Goal: Task Accomplishment & Management: Manage account settings

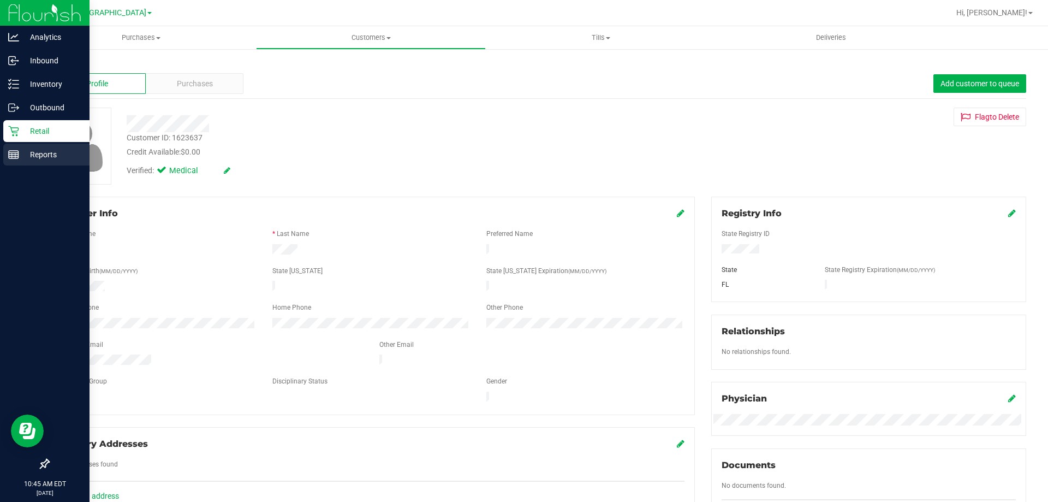
click at [19, 152] on rect at bounding box center [14, 155] width 10 height 8
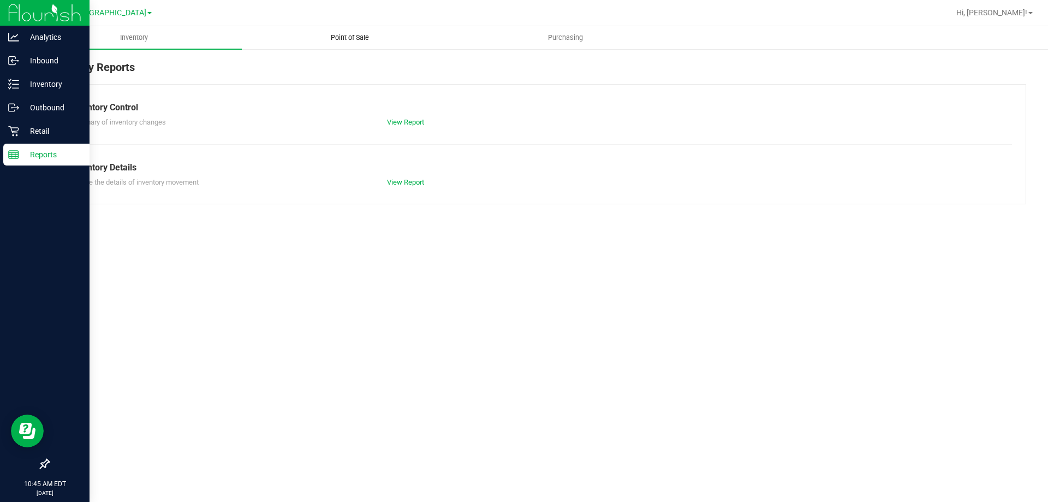
click at [357, 32] on uib-tab-heading "Point of Sale" at bounding box center [349, 38] width 215 height 22
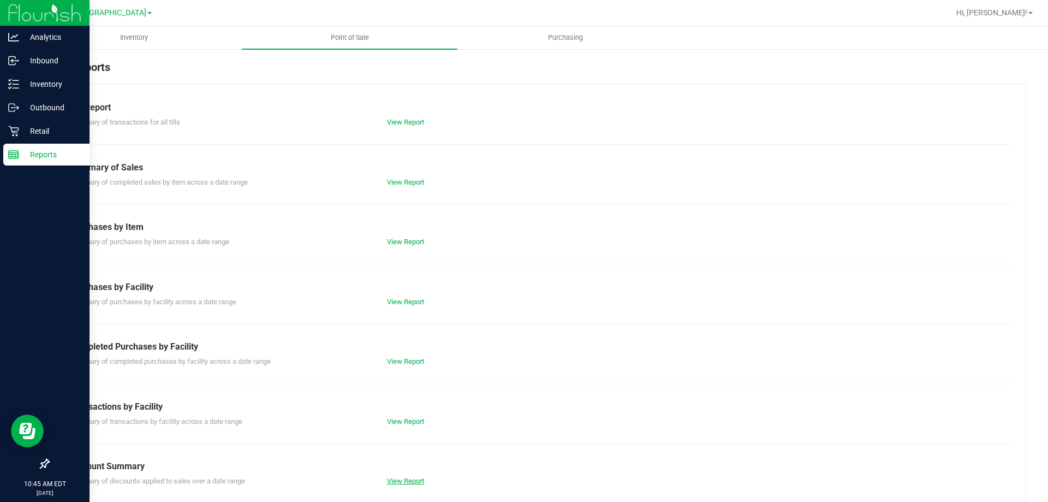
click at [403, 484] on link "View Report" at bounding box center [405, 481] width 37 height 8
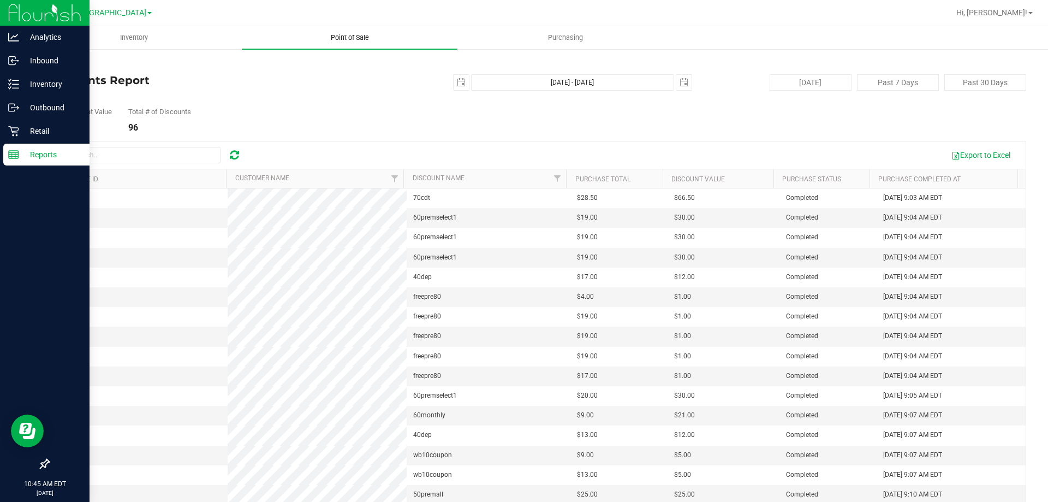
click at [359, 37] on span "Point of Sale" at bounding box center [350, 38] width 68 height 10
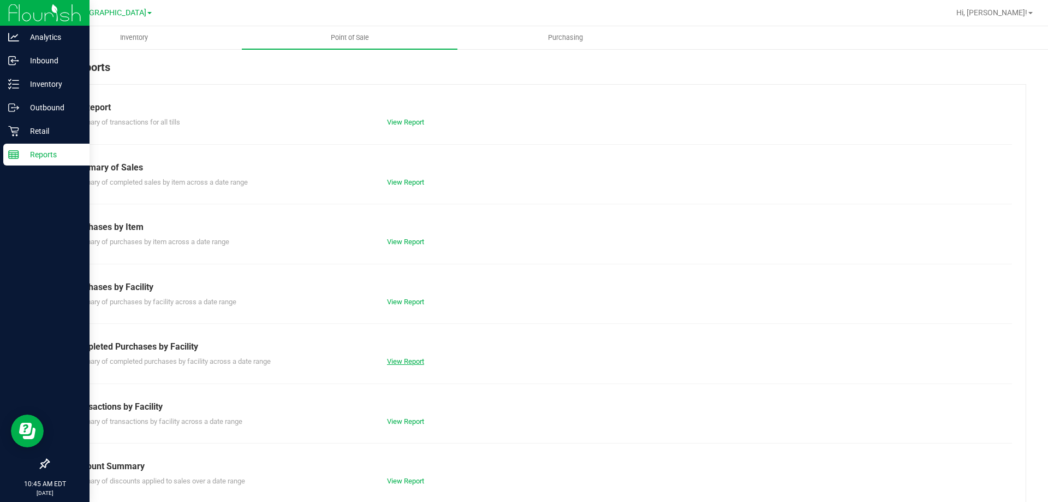
click at [395, 362] on link "View Report" at bounding box center [405, 361] width 37 height 8
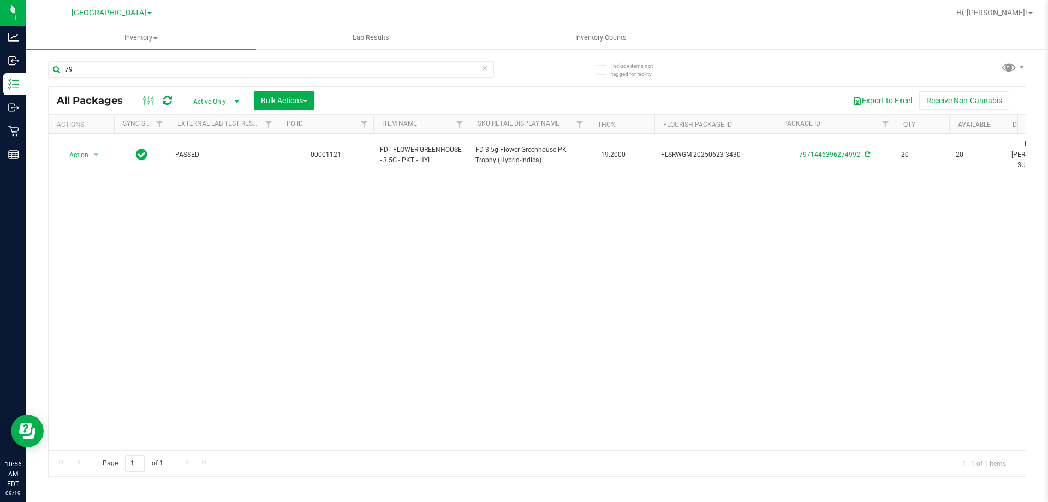
type input "7"
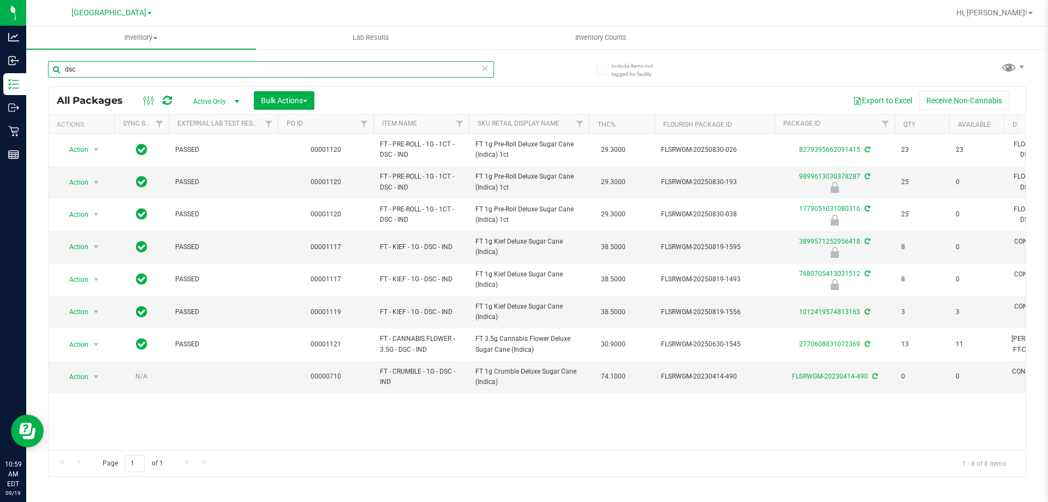
drag, startPoint x: 110, startPoint y: 66, endPoint x: 35, endPoint y: 66, distance: 74.2
click at [35, 66] on div "Include items not tagged for facility dsc All Packages Active Only Active Only …" at bounding box center [537, 214] width 1022 height 333
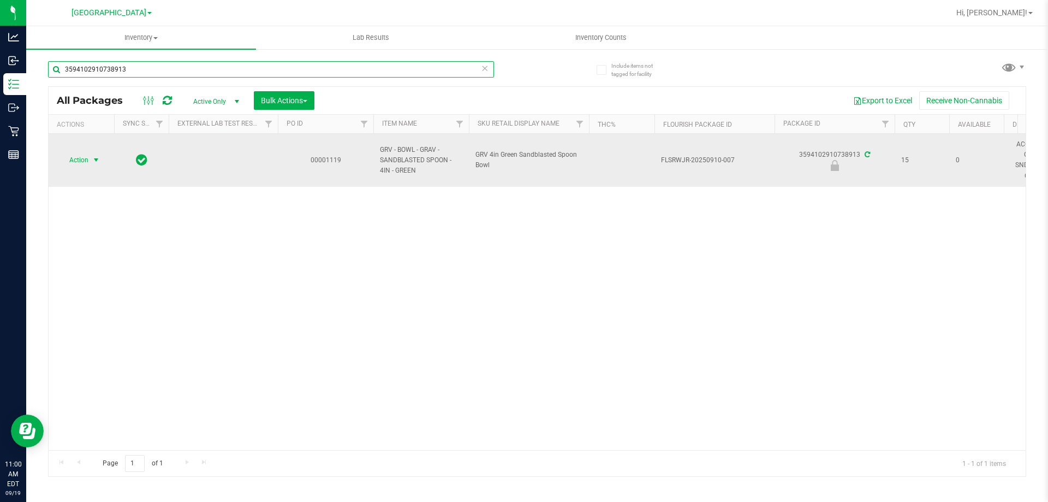
type input "3594102910738913"
click at [79, 159] on span "Action" at bounding box center [74, 159] width 29 height 15
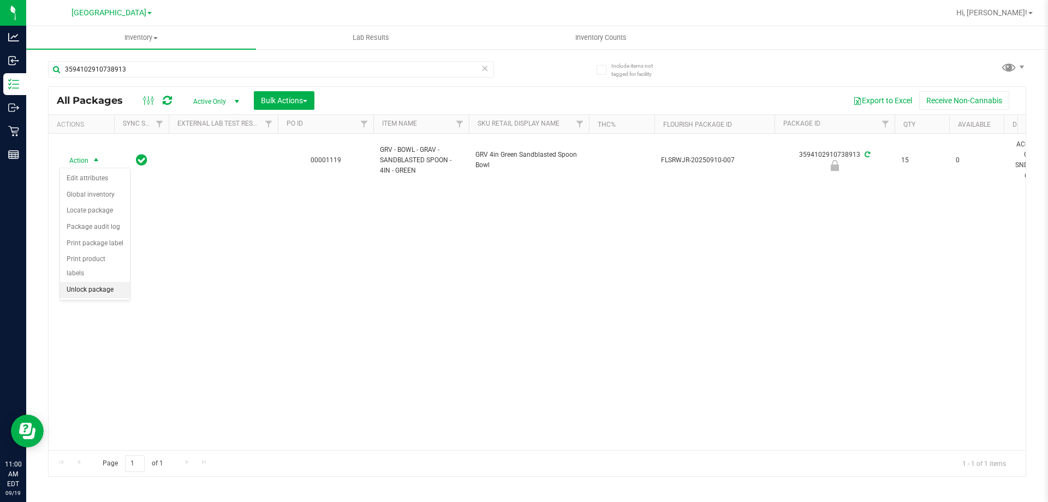
drag, startPoint x: 92, startPoint y: 275, endPoint x: 103, endPoint y: 274, distance: 10.9
click at [93, 282] on li "Unlock package" at bounding box center [95, 290] width 70 height 16
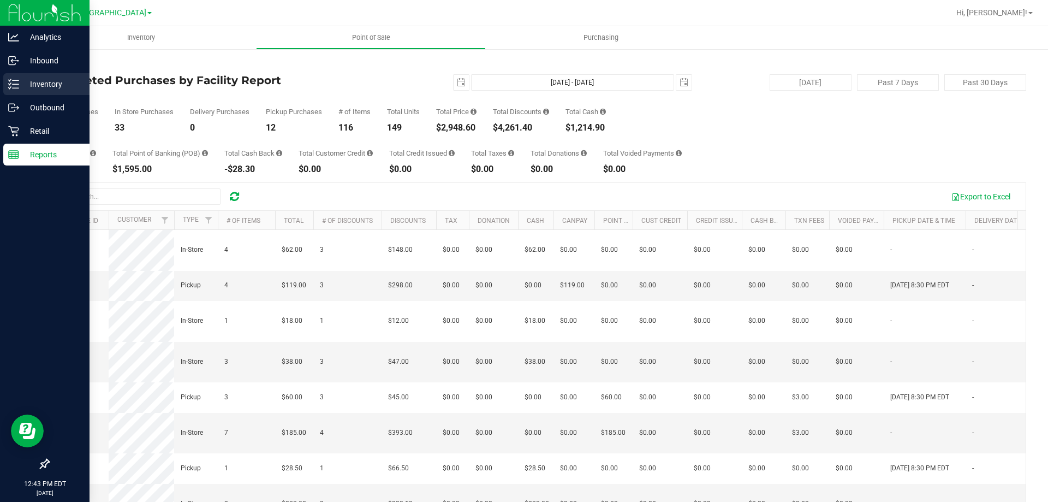
click at [58, 84] on p "Inventory" at bounding box center [52, 84] width 66 height 13
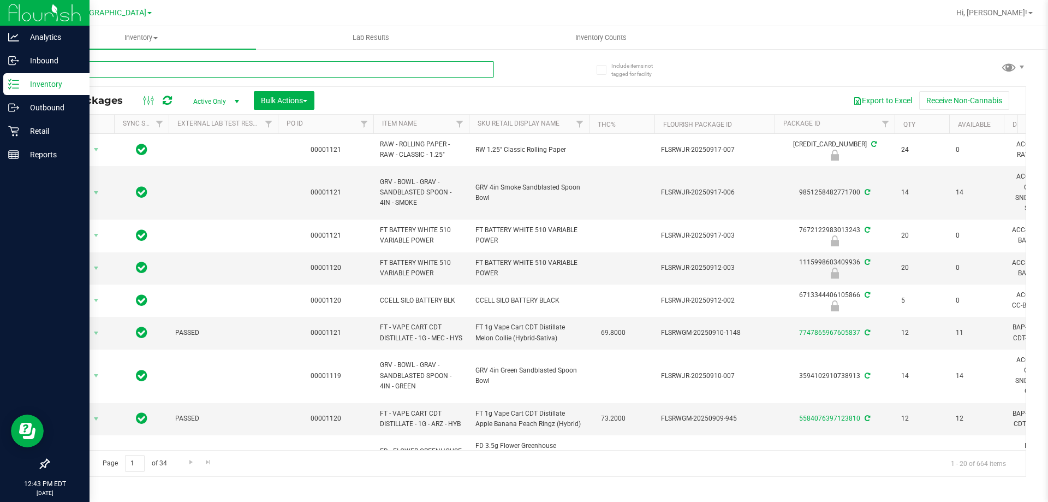
click at [163, 69] on input "text" at bounding box center [271, 69] width 446 height 16
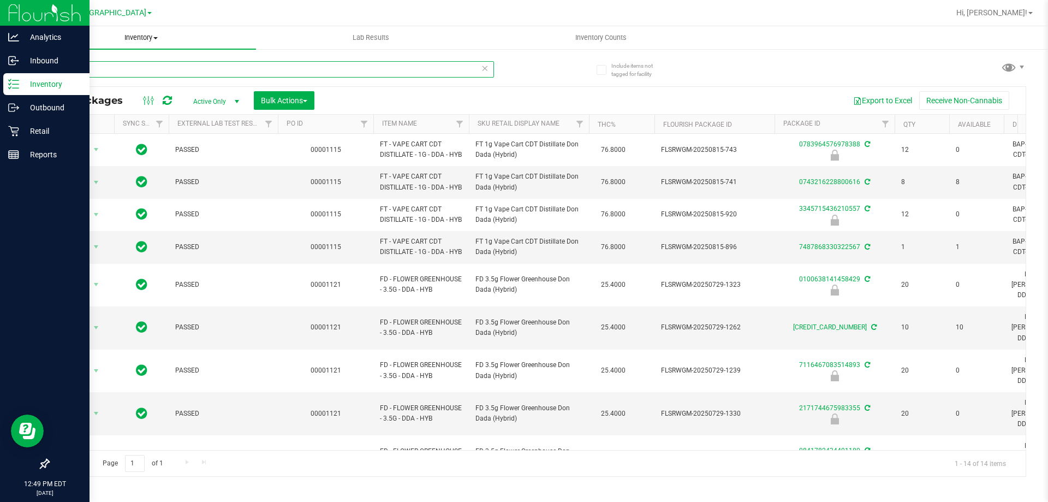
type input "d"
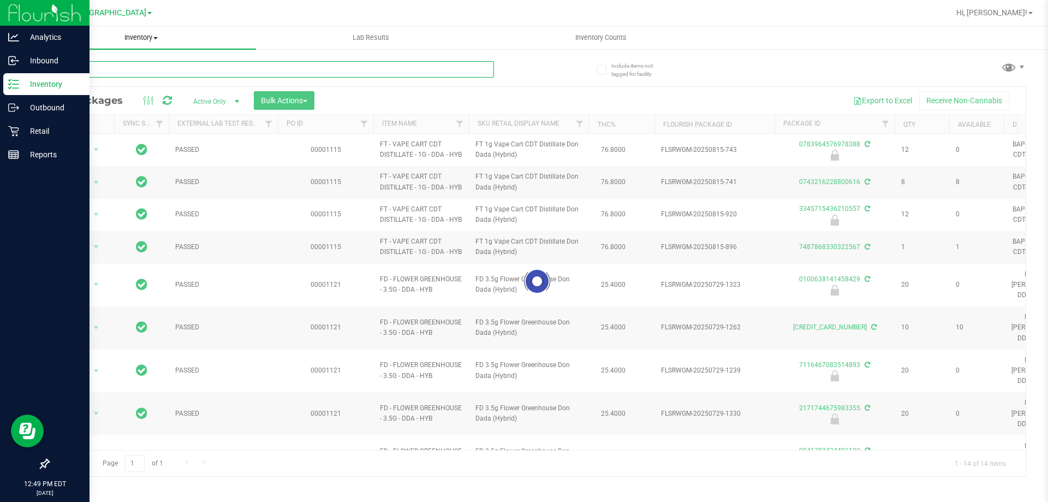
type input "ied"
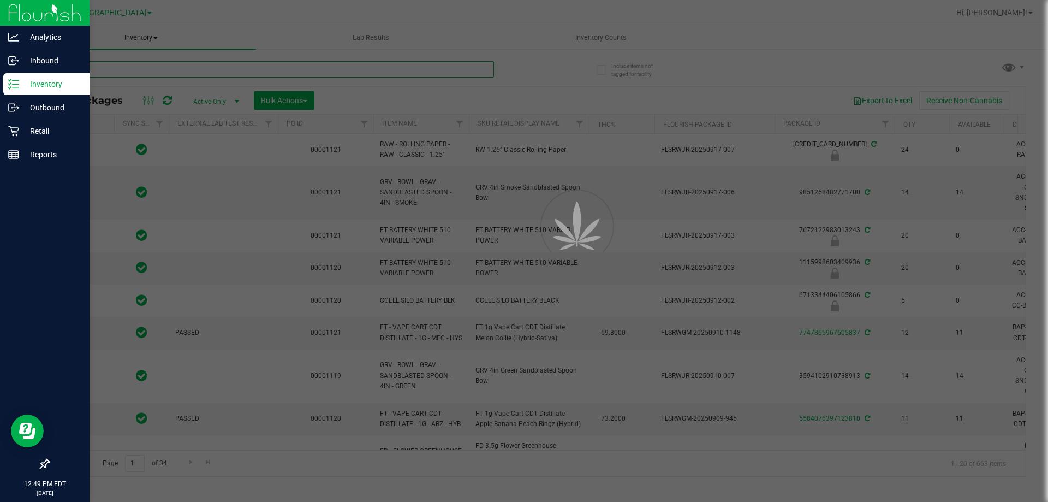
type input "2026-03-03"
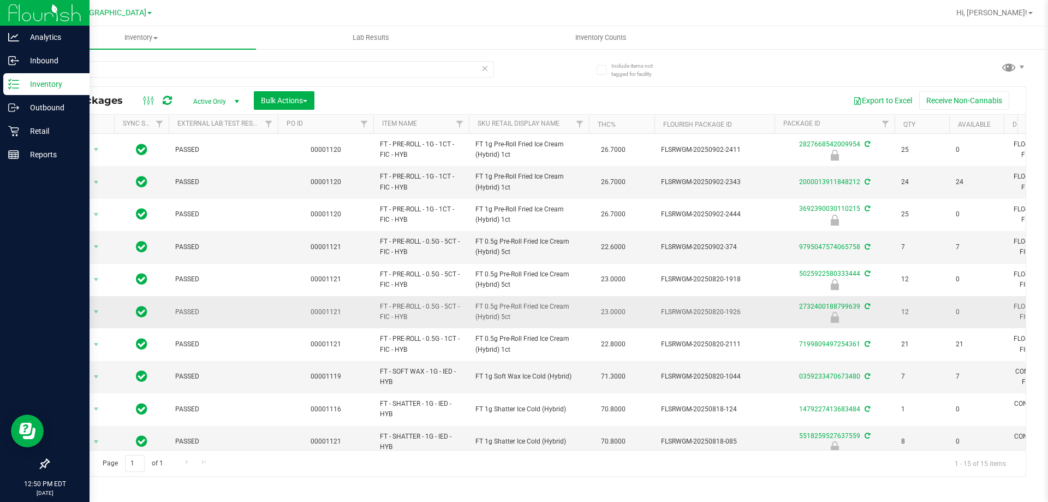
click at [576, 305] on span "FT 0.5g Pre-Roll Fried Ice Cream (Hybrid) 5ct" at bounding box center [528, 311] width 107 height 21
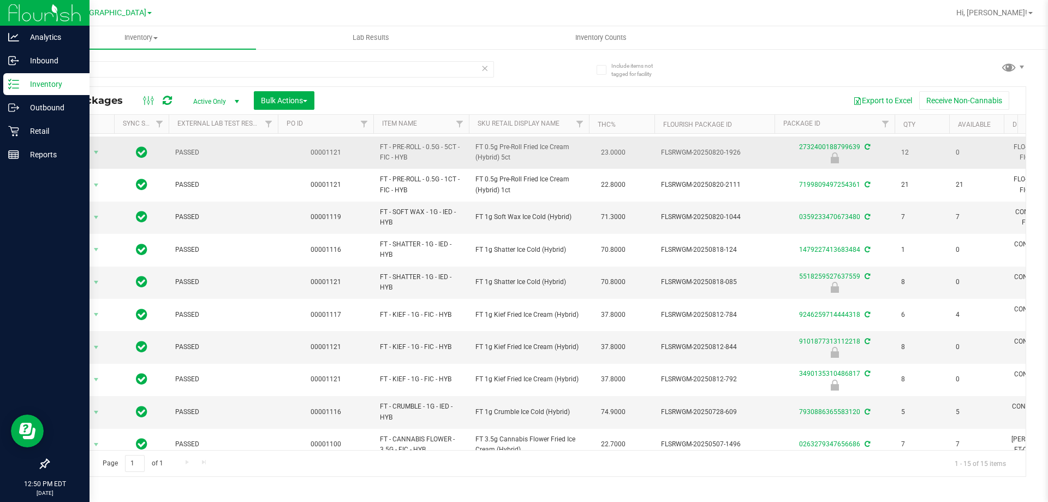
scroll to position [4, 0]
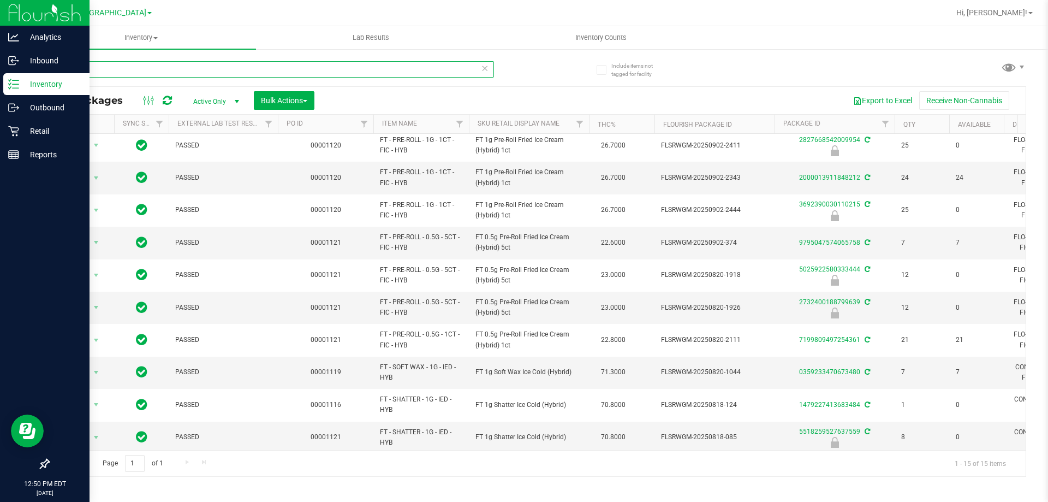
click at [107, 67] on input "ied" at bounding box center [271, 69] width 446 height 16
type input "i"
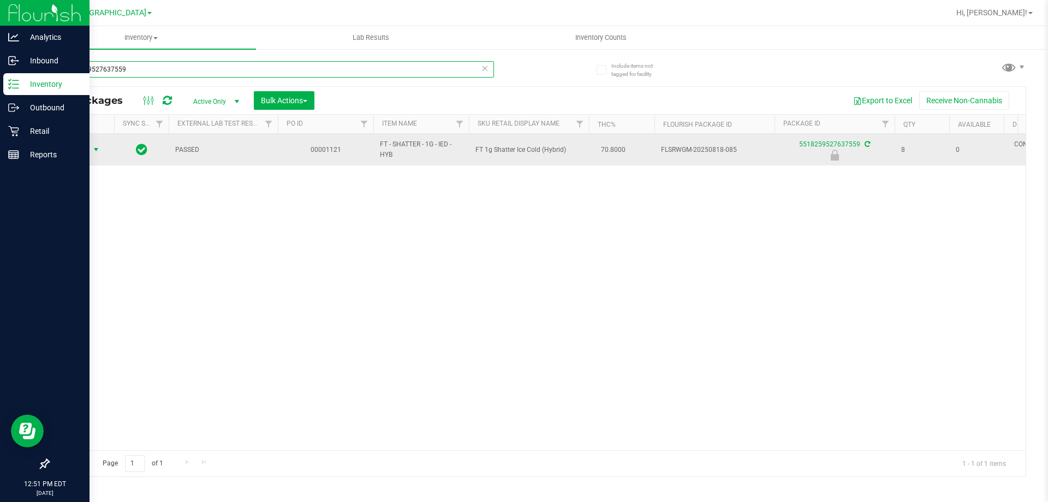
type input "5518259527637559"
click at [98, 151] on span "select" at bounding box center [96, 149] width 9 height 9
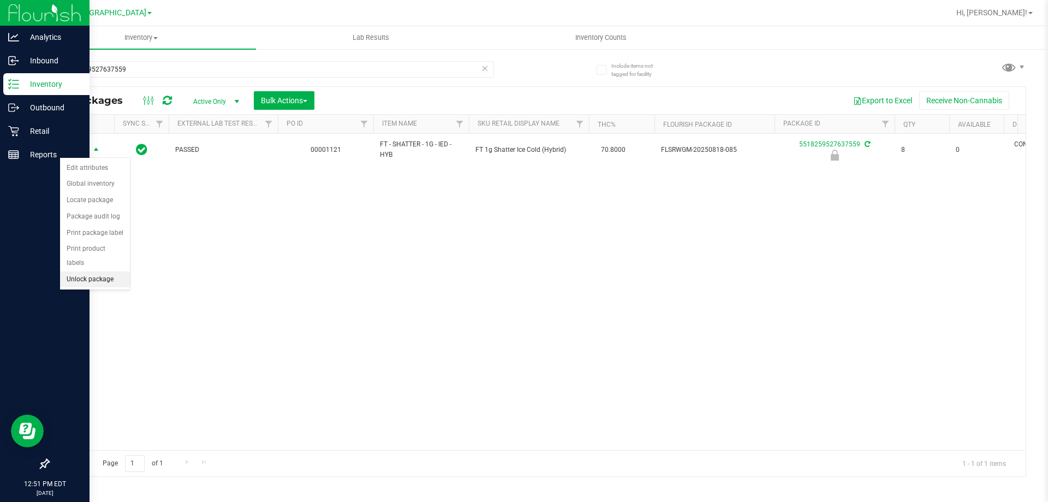
click at [111, 271] on li "Unlock package" at bounding box center [95, 279] width 70 height 16
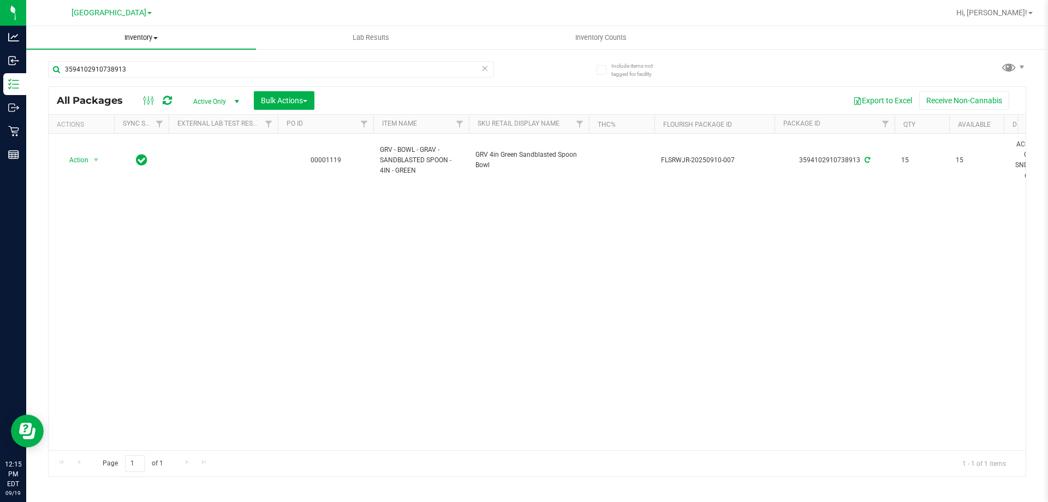
click at [144, 34] on span "Inventory" at bounding box center [141, 38] width 230 height 10
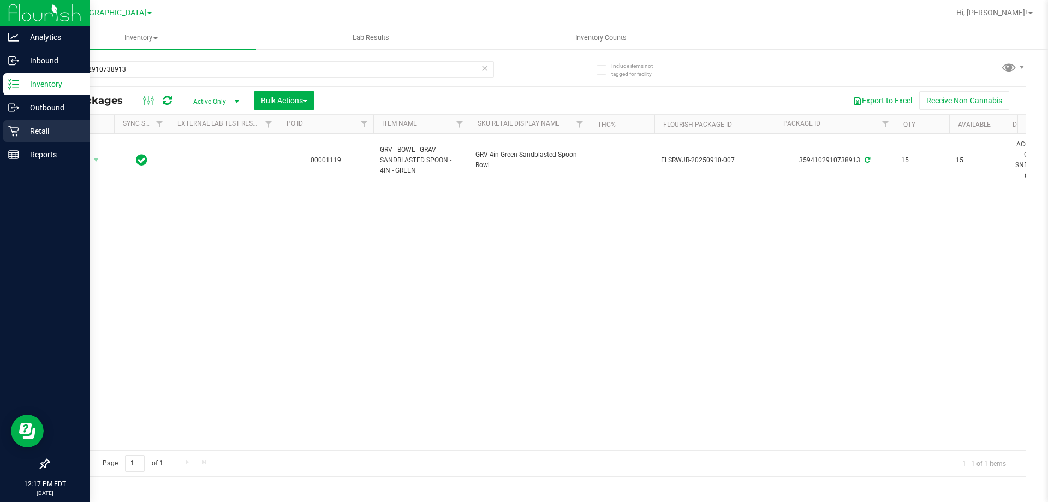
click at [43, 135] on p "Retail" at bounding box center [52, 130] width 66 height 13
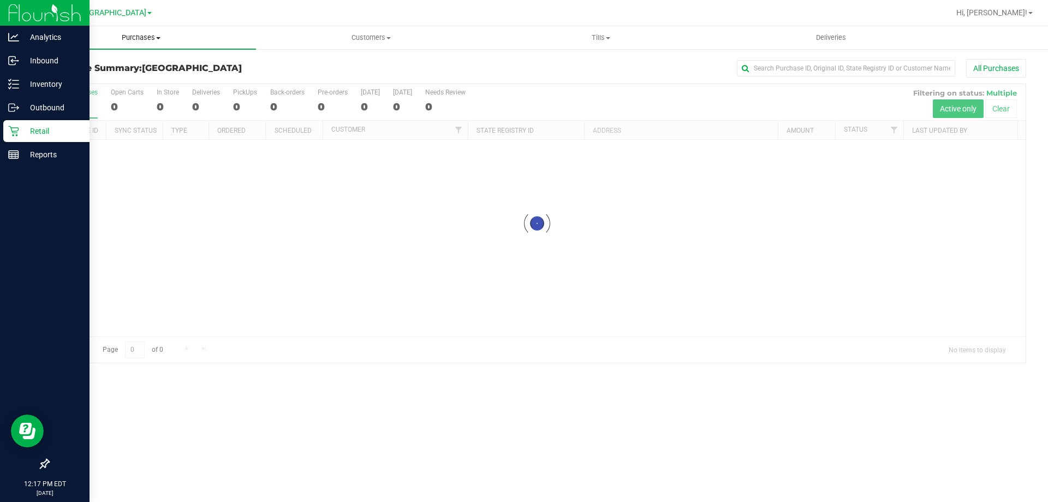
click at [135, 38] on span "Purchases" at bounding box center [141, 38] width 230 height 10
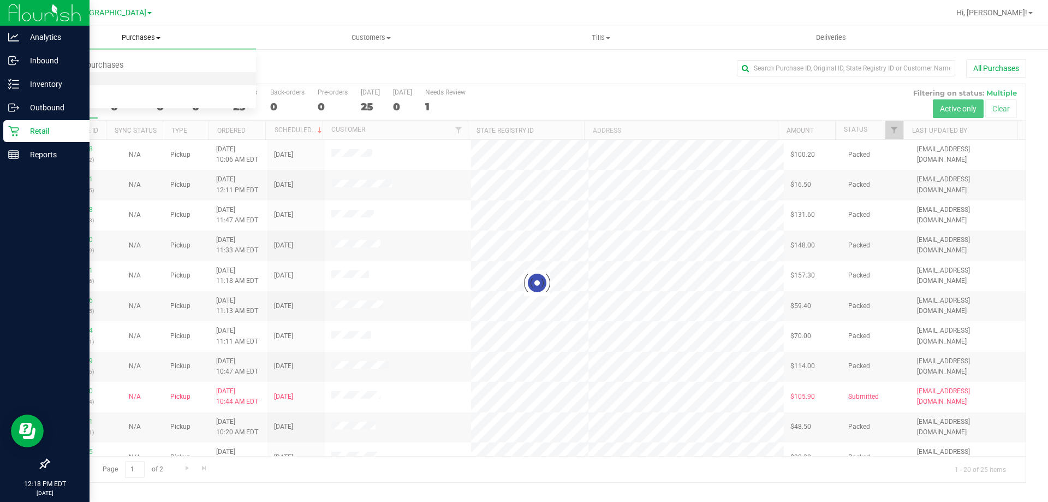
click at [120, 81] on li "Fulfillment" at bounding box center [141, 79] width 230 height 13
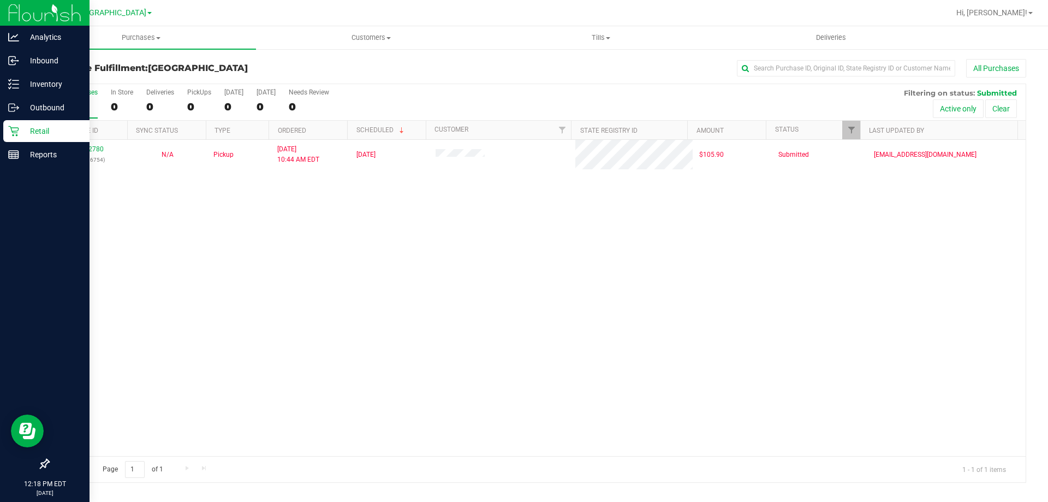
click at [216, 207] on div "11972780 (325636754) N/A Pickup 9/19/2025 10:44 AM EDT 9/19/2025 $105.90 Submit…" at bounding box center [537, 298] width 977 height 316
click at [302, 402] on div "11972780 (325636754) N/A Pickup 9/19/2025 10:44 AM EDT 9/19/2025 $105.90 Submit…" at bounding box center [537, 298] width 977 height 316
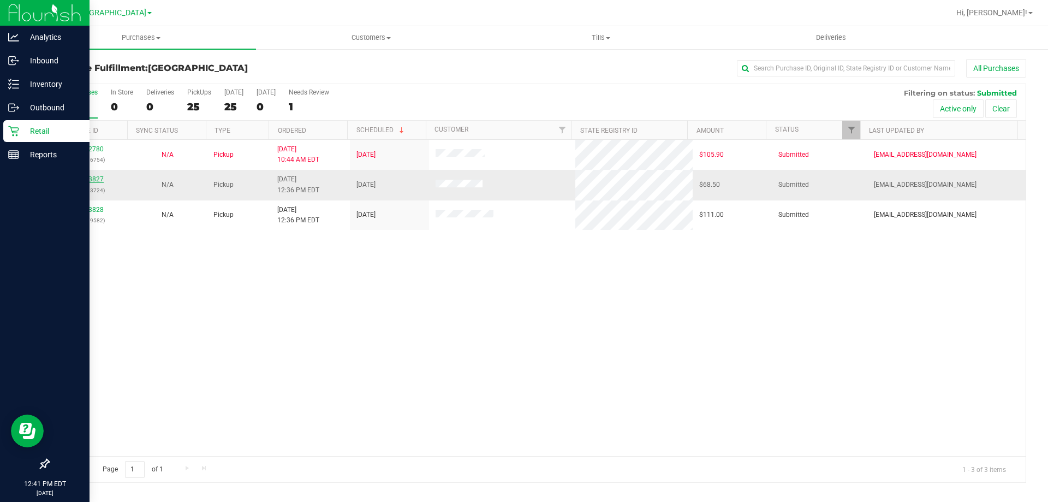
click at [94, 179] on link "11973827" at bounding box center [88, 179] width 31 height 8
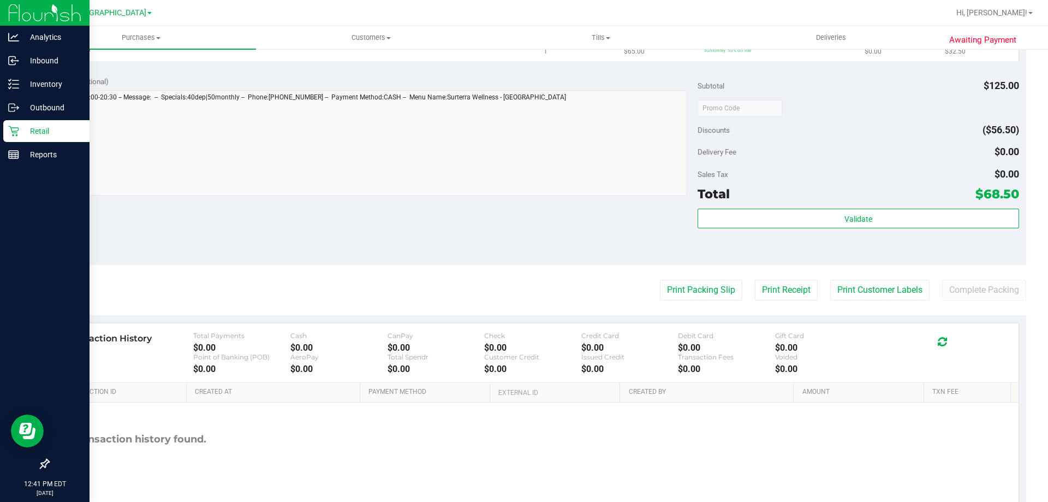
scroll to position [401, 0]
click at [661, 291] on button "Print Packing Slip" at bounding box center [701, 288] width 82 height 21
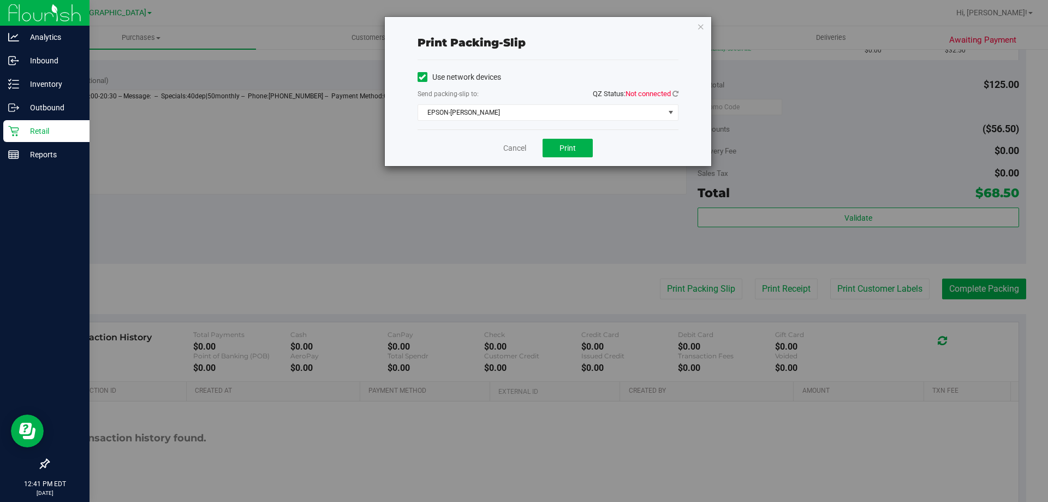
click at [679, 92] on div "Print packing-slip Use network devices Send packing-slip to: QZ Status: Not con…" at bounding box center [548, 91] width 326 height 149
click at [675, 96] on icon at bounding box center [676, 93] width 6 height 7
click at [573, 145] on span "Print" at bounding box center [568, 148] width 16 height 9
click at [511, 148] on link "Cancel" at bounding box center [514, 147] width 23 height 11
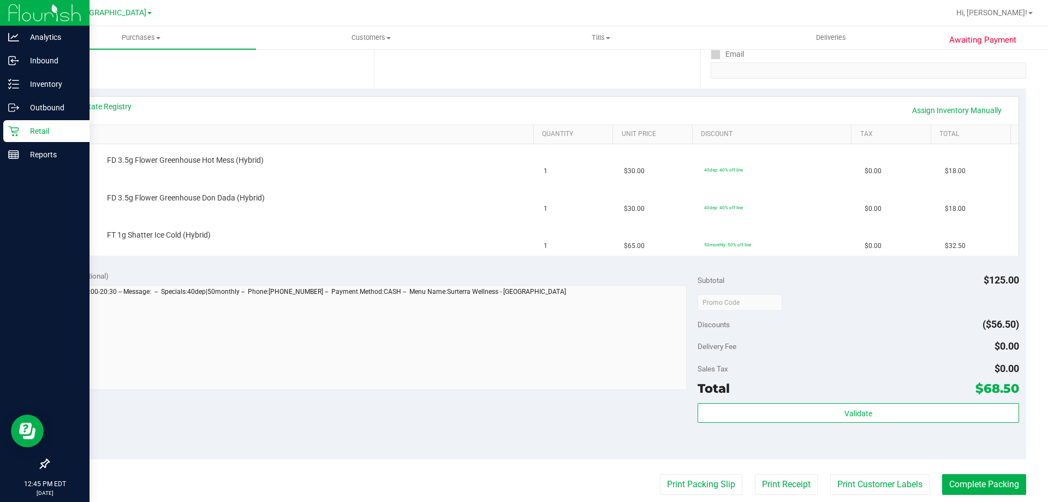
scroll to position [200, 0]
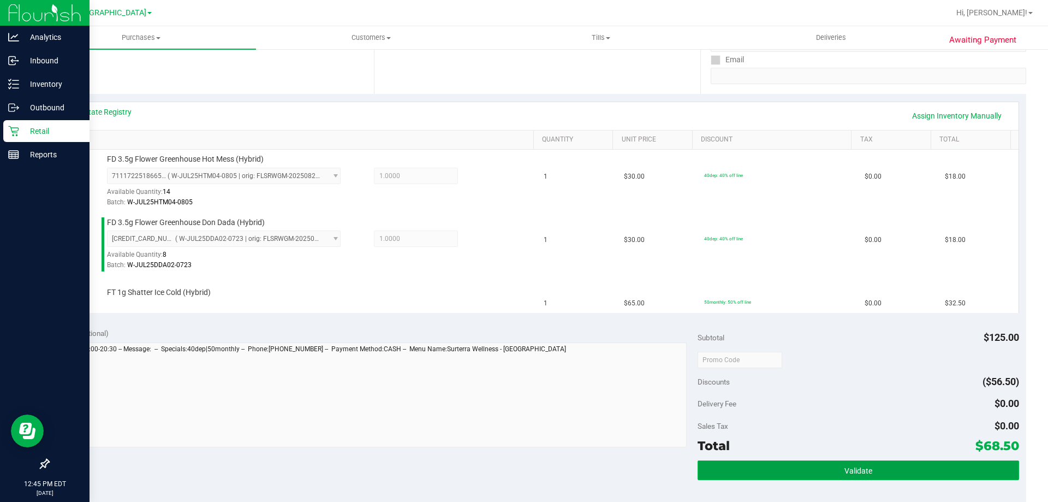
click at [828, 467] on button "Validate" at bounding box center [858, 470] width 321 height 20
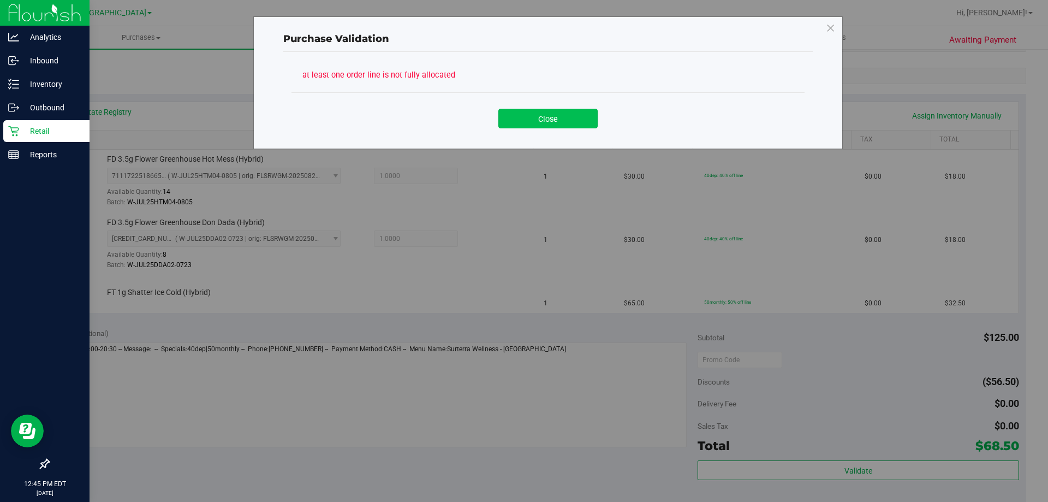
click at [540, 122] on button "Close" at bounding box center [547, 119] width 99 height 20
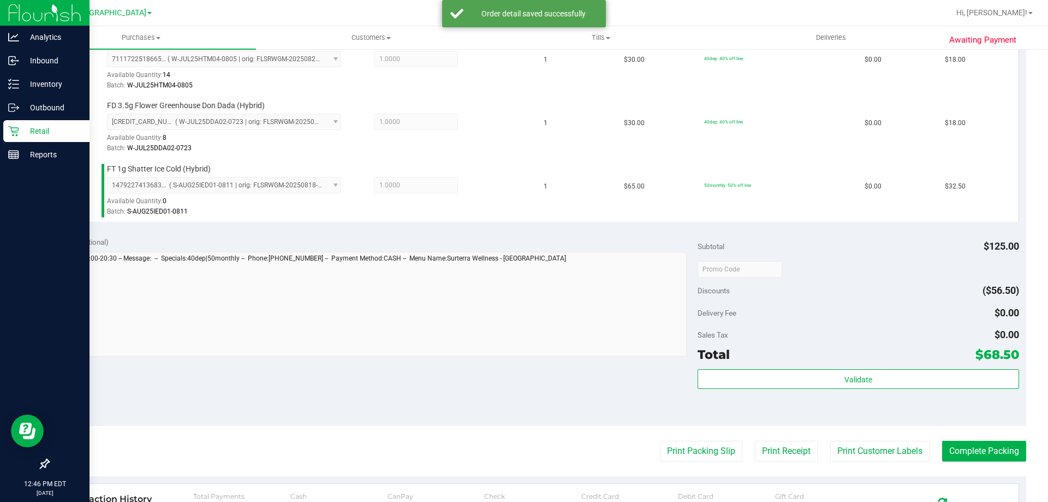
scroll to position [457, 0]
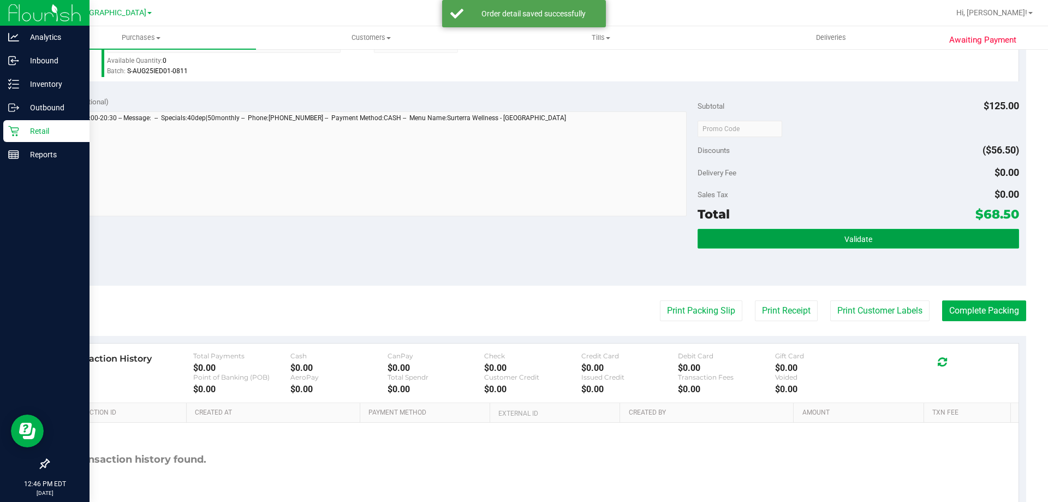
click at [842, 231] on button "Validate" at bounding box center [858, 239] width 321 height 20
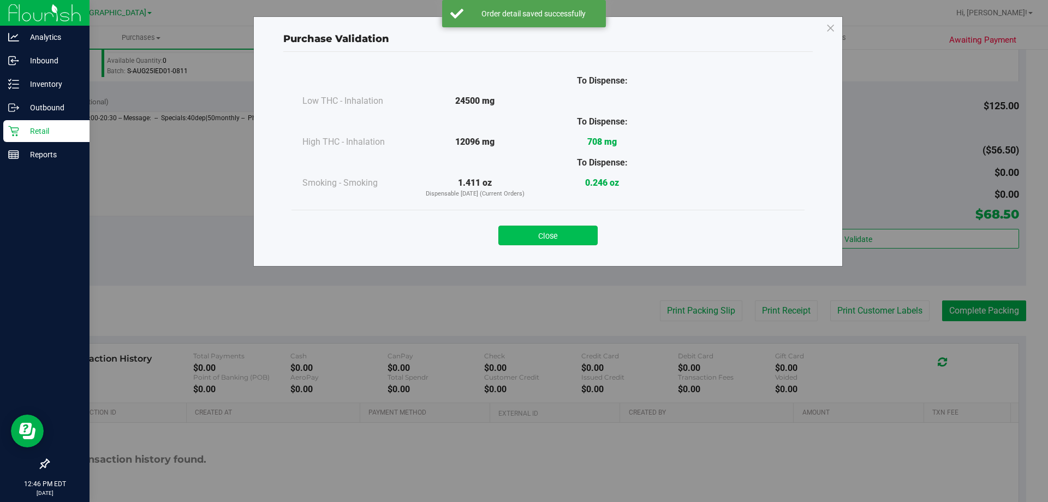
click at [545, 229] on button "Close" at bounding box center [547, 235] width 99 height 20
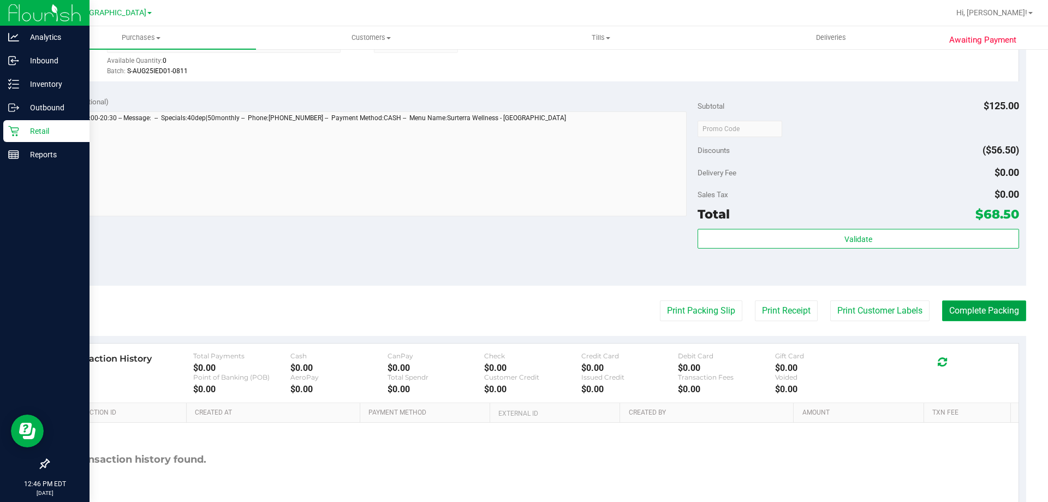
click at [991, 312] on button "Complete Packing" at bounding box center [984, 310] width 84 height 21
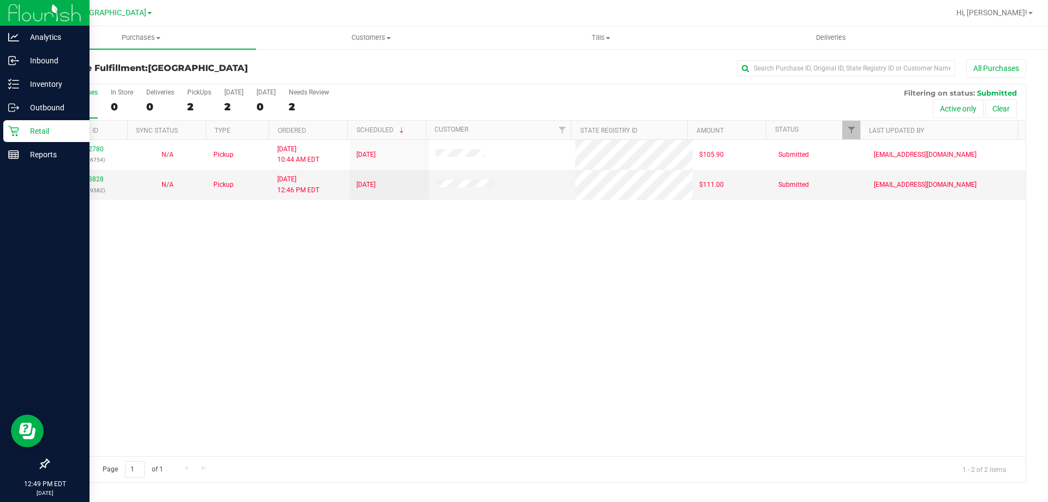
click at [302, 268] on div "11972780 (325636754) N/A Pickup 9/19/2025 10:44 AM EDT 9/19/2025 $105.90 Submit…" at bounding box center [537, 298] width 977 height 316
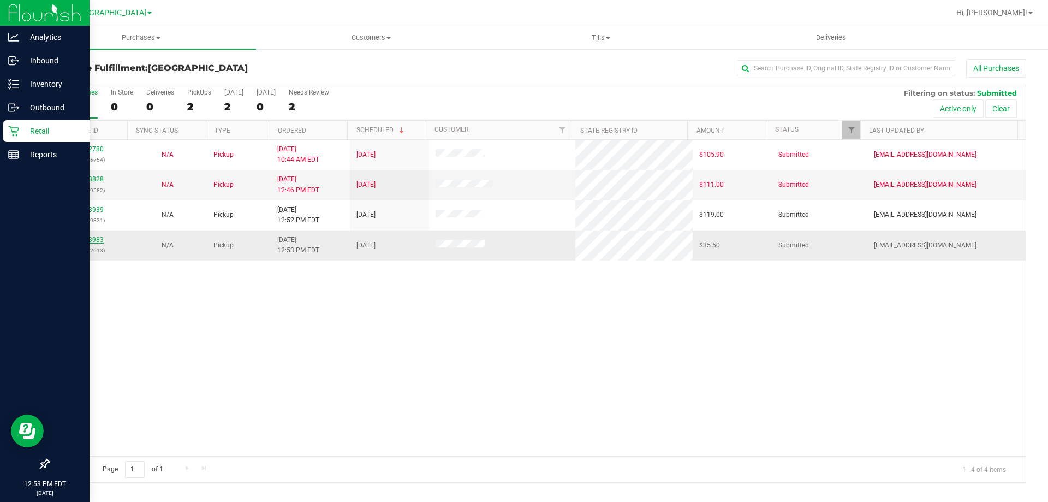
click at [93, 240] on link "11973983" at bounding box center [88, 240] width 31 height 8
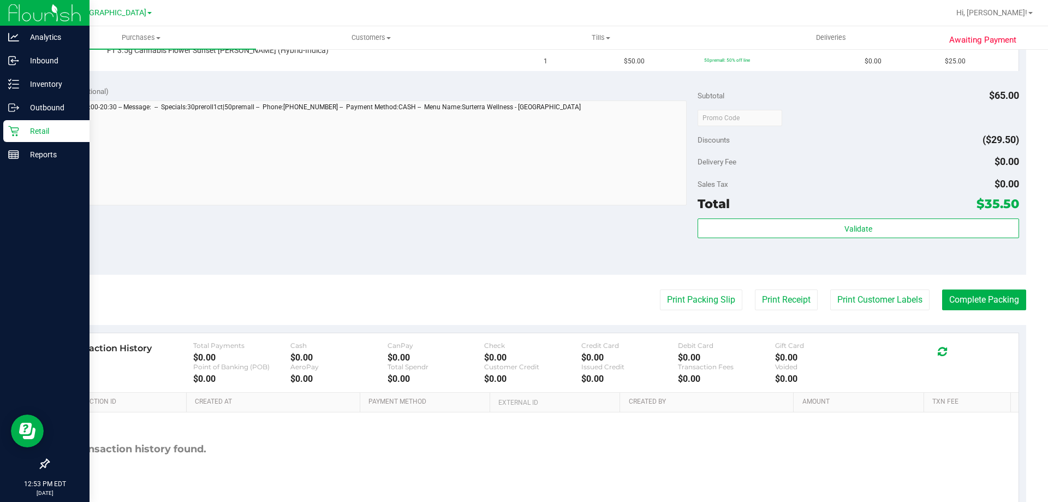
scroll to position [397, 0]
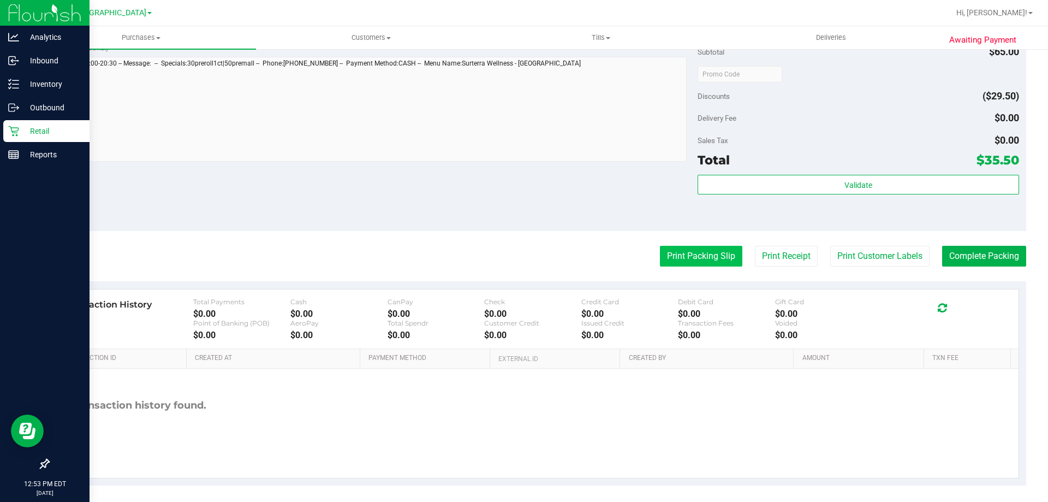
click at [704, 257] on button "Print Packing Slip" at bounding box center [701, 256] width 82 height 21
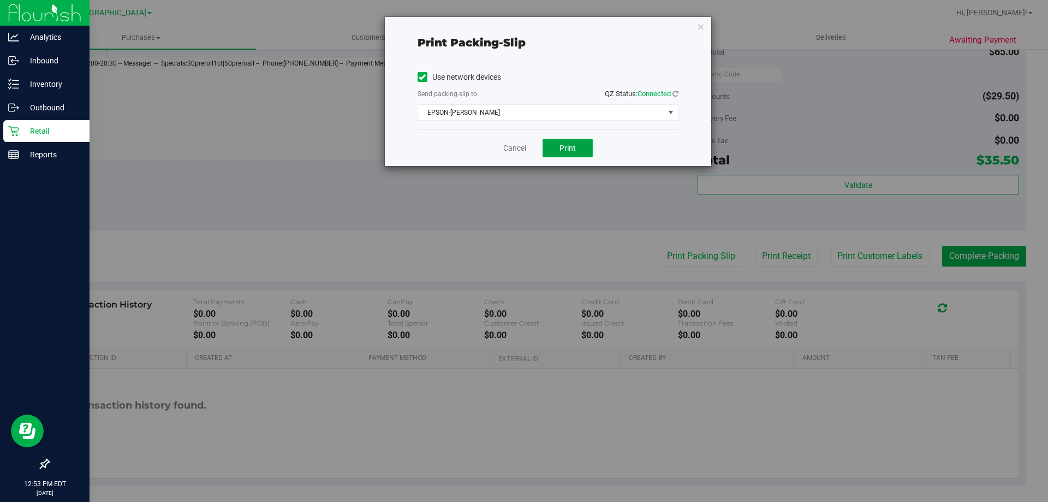
click at [573, 147] on span "Print" at bounding box center [568, 148] width 16 height 9
click at [519, 151] on link "Cancel" at bounding box center [514, 147] width 23 height 11
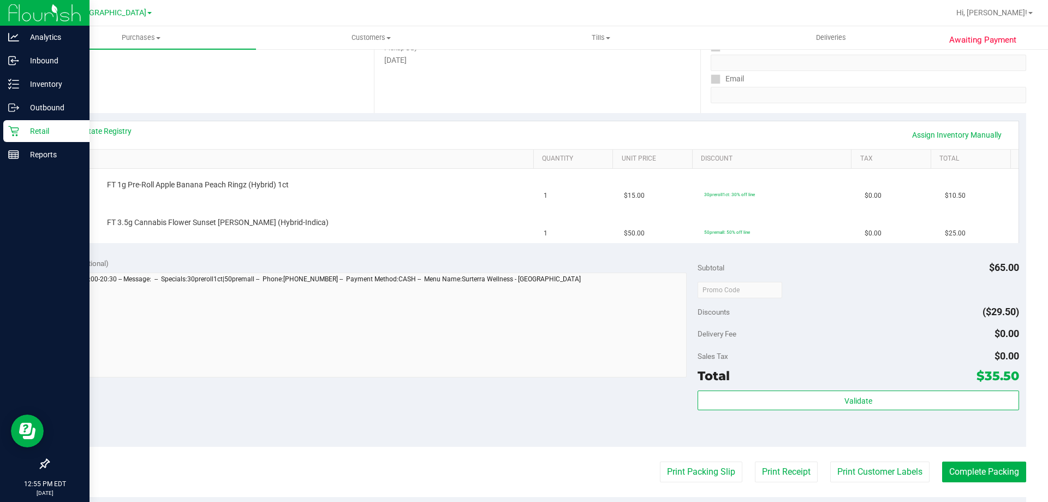
scroll to position [177, 0]
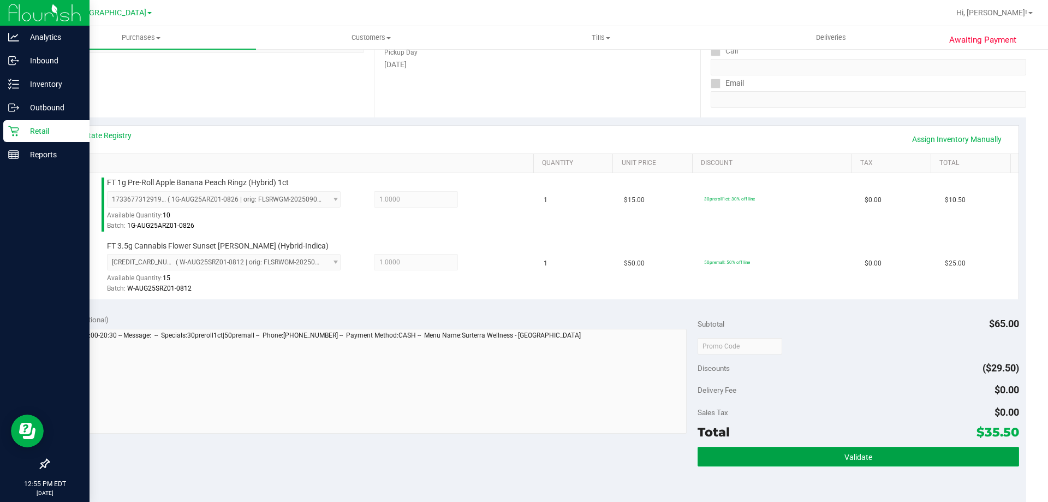
click at [844, 461] on button "Validate" at bounding box center [858, 457] width 321 height 20
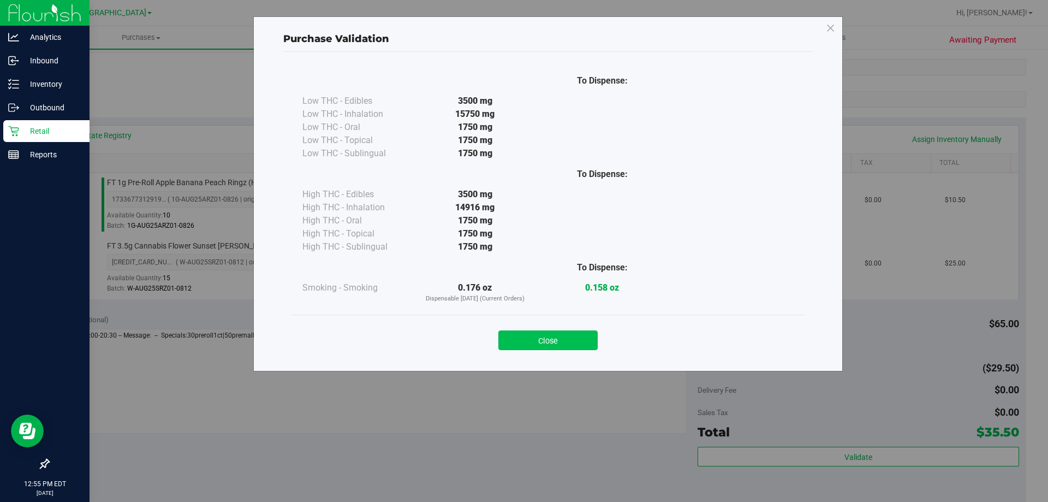
click at [554, 339] on button "Close" at bounding box center [547, 340] width 99 height 20
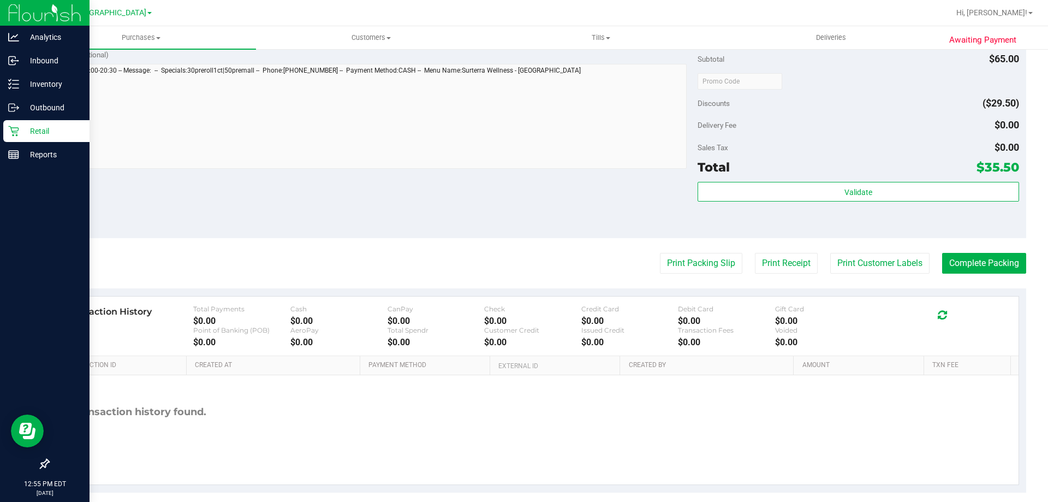
scroll to position [454, 0]
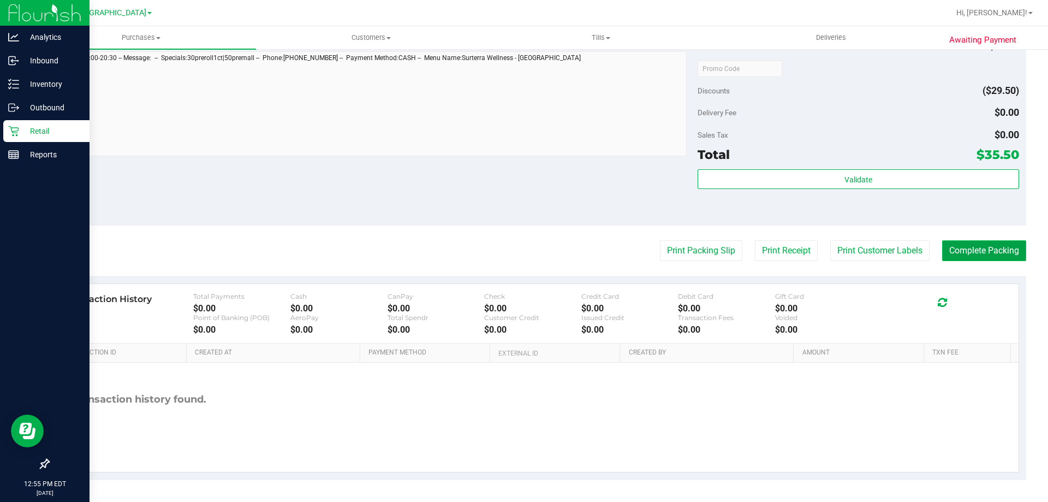
click at [966, 244] on button "Complete Packing" at bounding box center [984, 250] width 84 height 21
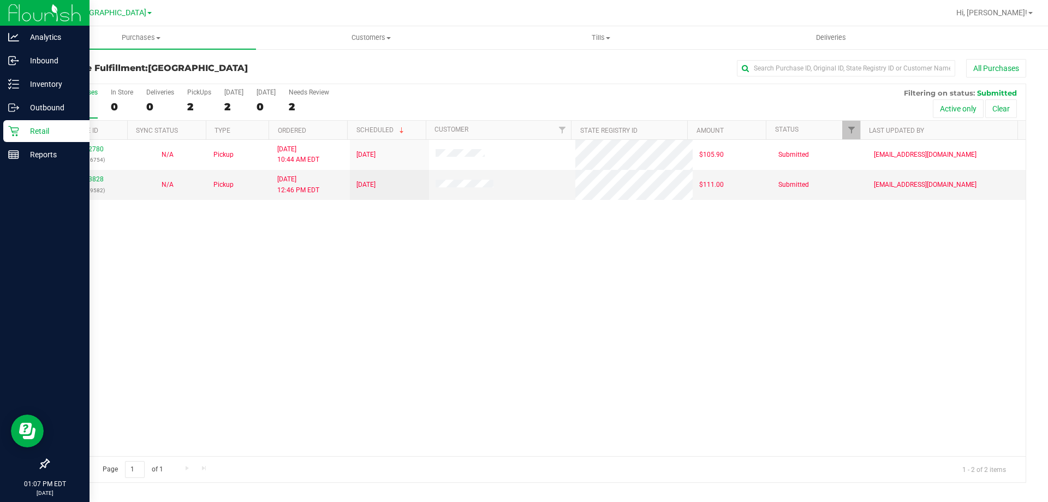
click at [180, 258] on div "11972780 (325636754) N/A Pickup 9/19/2025 10:44 AM EDT 9/19/2025 $105.90 Submit…" at bounding box center [537, 298] width 977 height 316
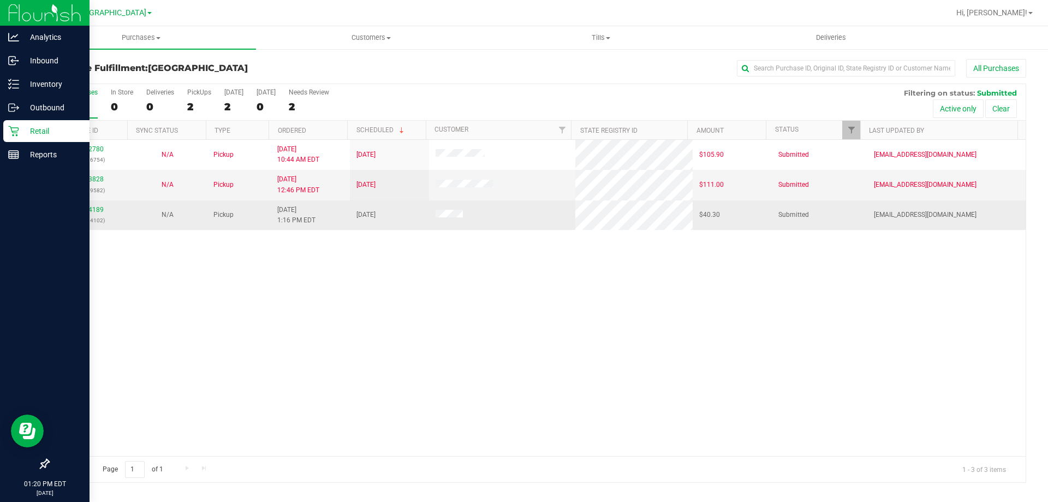
click at [85, 205] on div "11974189 (325704102)" at bounding box center [88, 215] width 66 height 21
click at [91, 207] on link "11974189" at bounding box center [88, 210] width 31 height 8
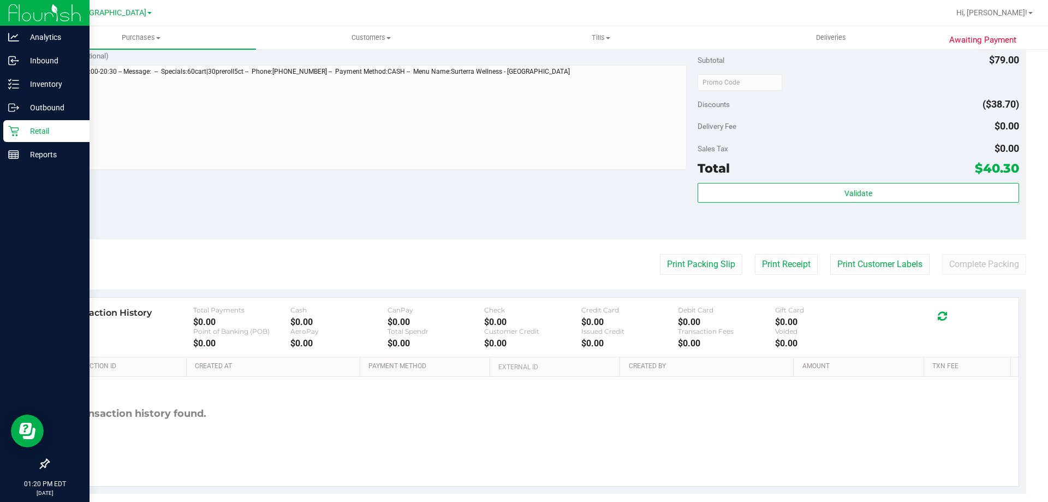
scroll to position [402, 0]
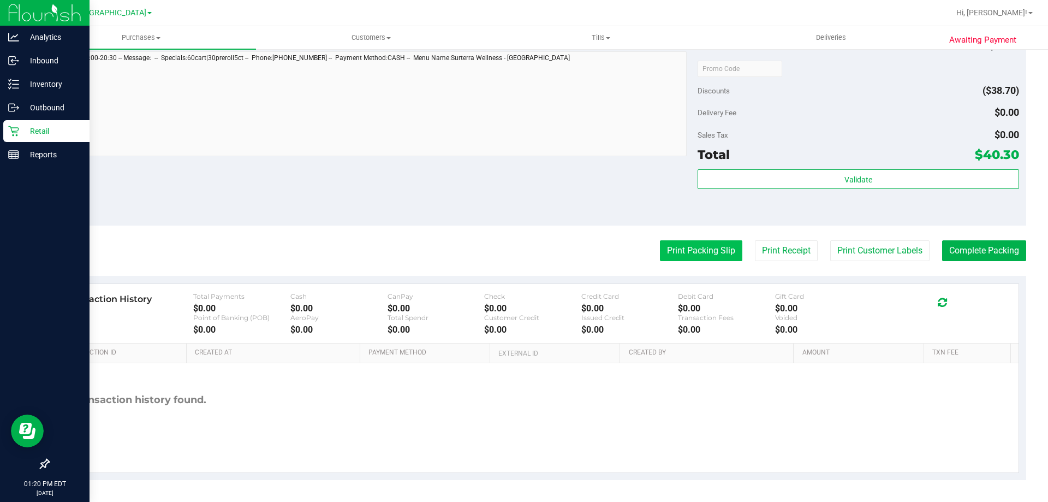
click at [671, 253] on button "Print Packing Slip" at bounding box center [701, 250] width 82 height 21
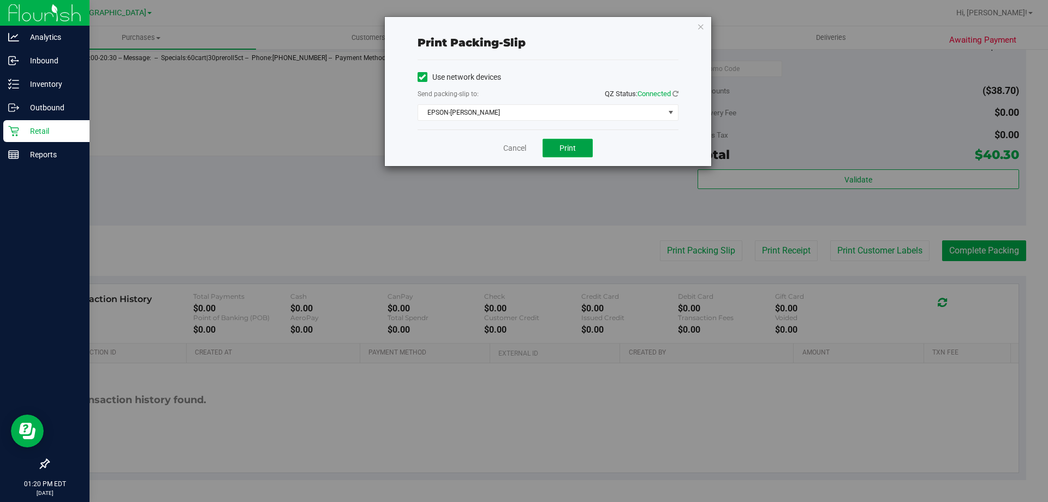
click at [574, 141] on button "Print" at bounding box center [568, 148] width 50 height 19
click at [507, 151] on link "Cancel" at bounding box center [514, 147] width 23 height 11
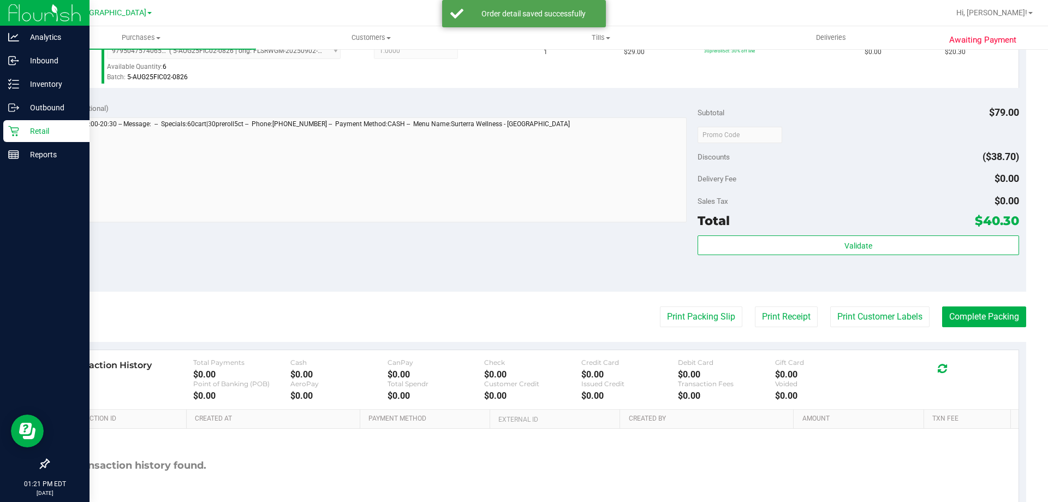
scroll to position [412, 0]
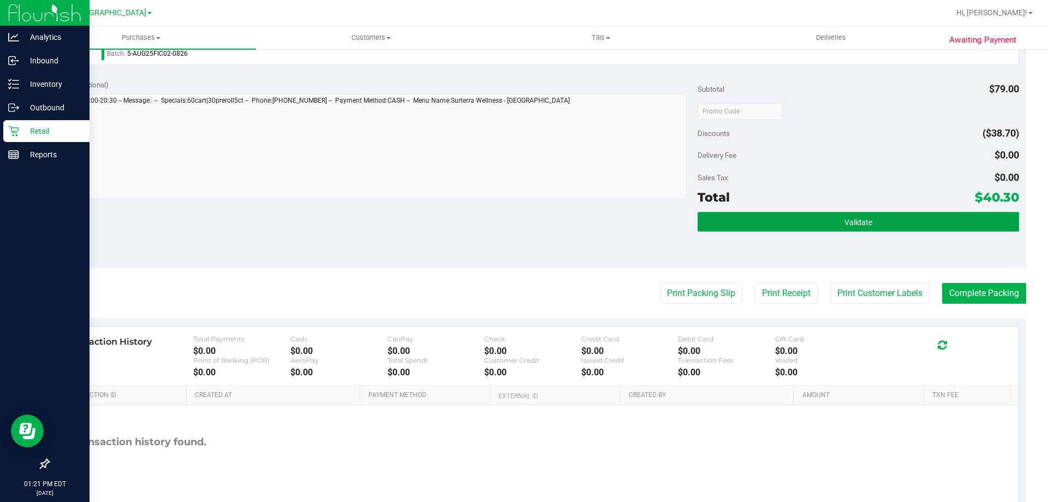
click at [759, 218] on button "Validate" at bounding box center [858, 222] width 321 height 20
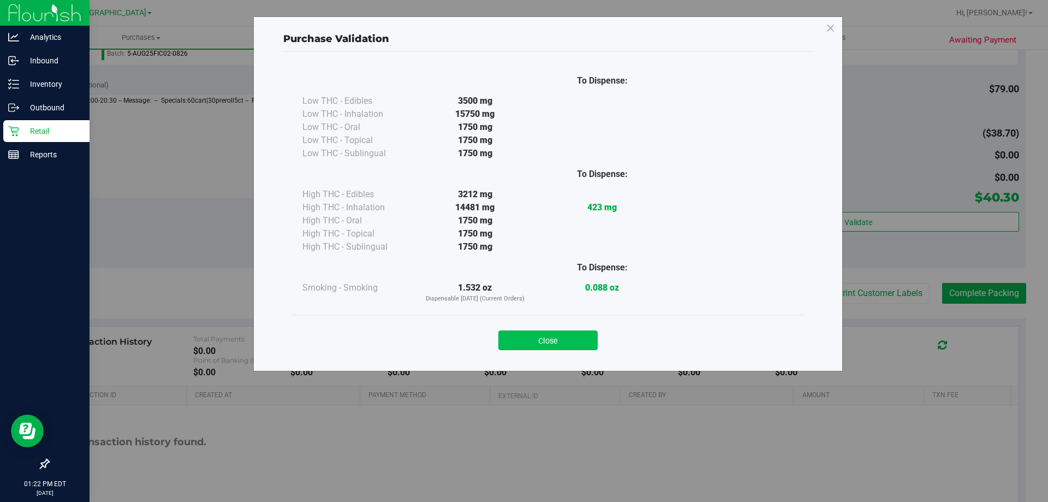
click at [538, 337] on button "Close" at bounding box center [547, 340] width 99 height 20
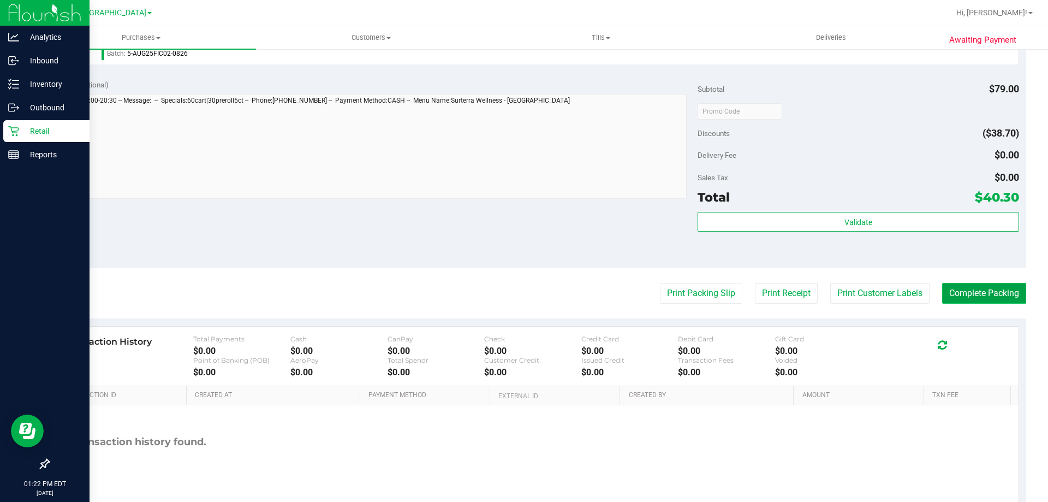
click at [959, 299] on button "Complete Packing" at bounding box center [984, 293] width 84 height 21
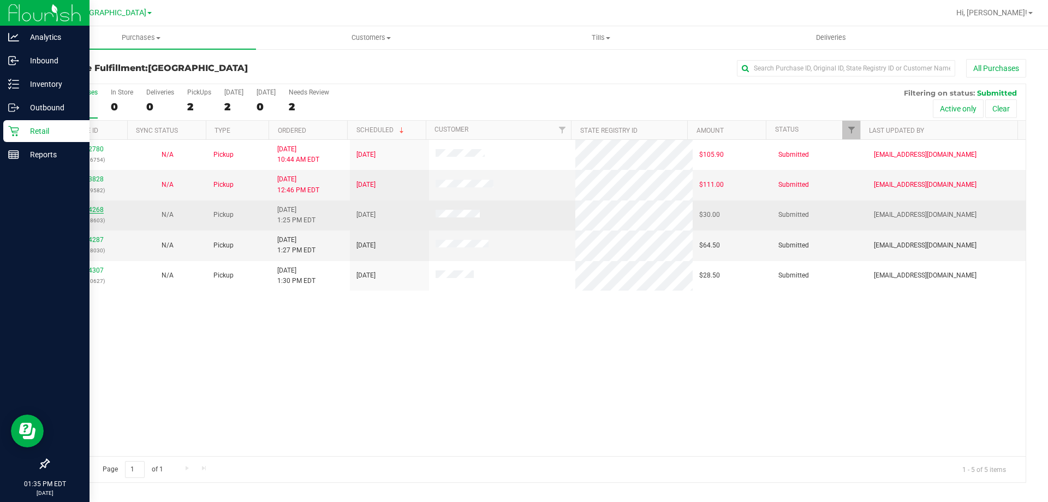
click at [84, 209] on link "11974268" at bounding box center [88, 210] width 31 height 8
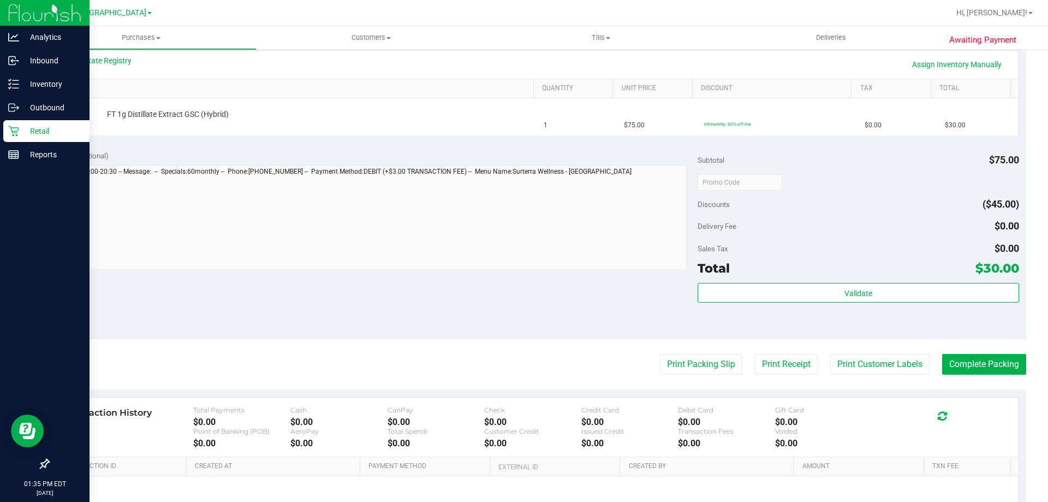
scroll to position [365, 0]
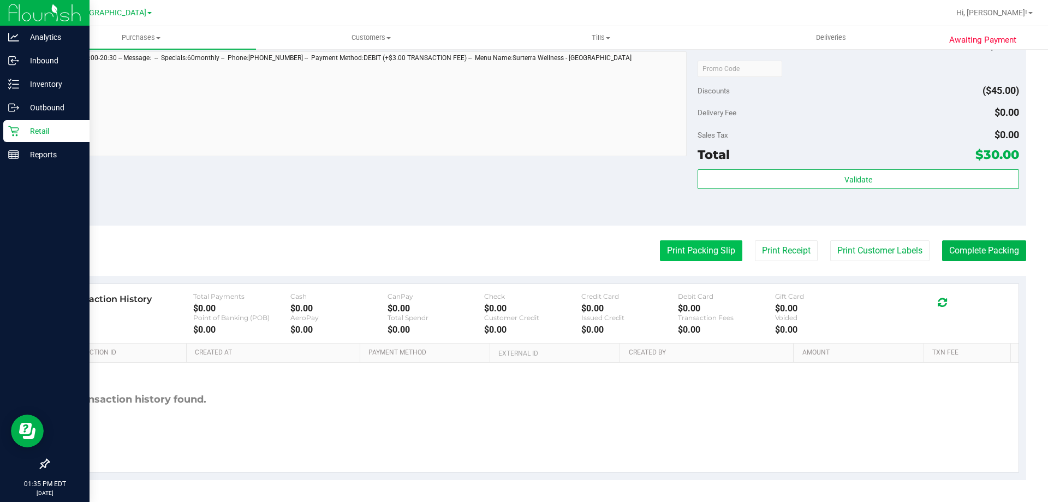
click at [685, 257] on button "Print Packing Slip" at bounding box center [701, 250] width 82 height 21
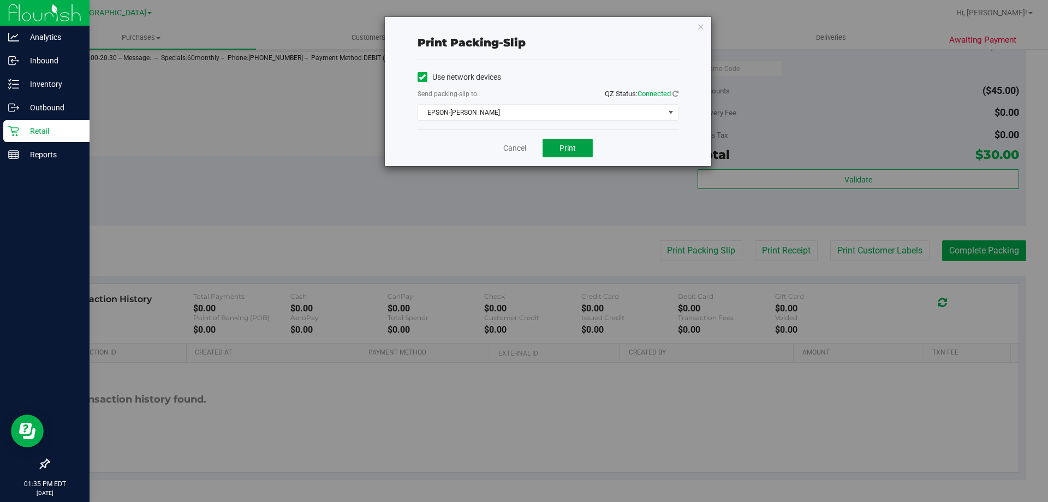
click at [578, 147] on button "Print" at bounding box center [568, 148] width 50 height 19
click at [514, 151] on link "Cancel" at bounding box center [514, 147] width 23 height 11
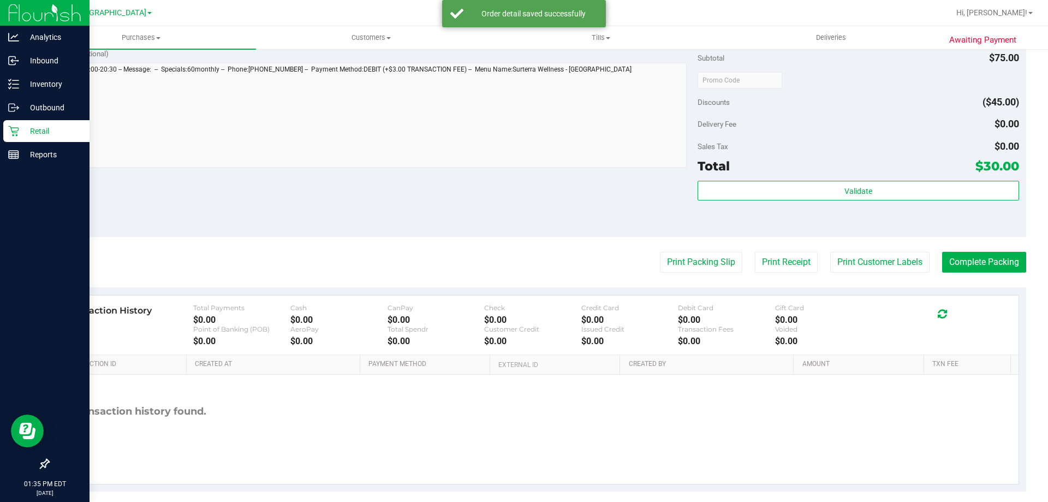
scroll to position [380, 0]
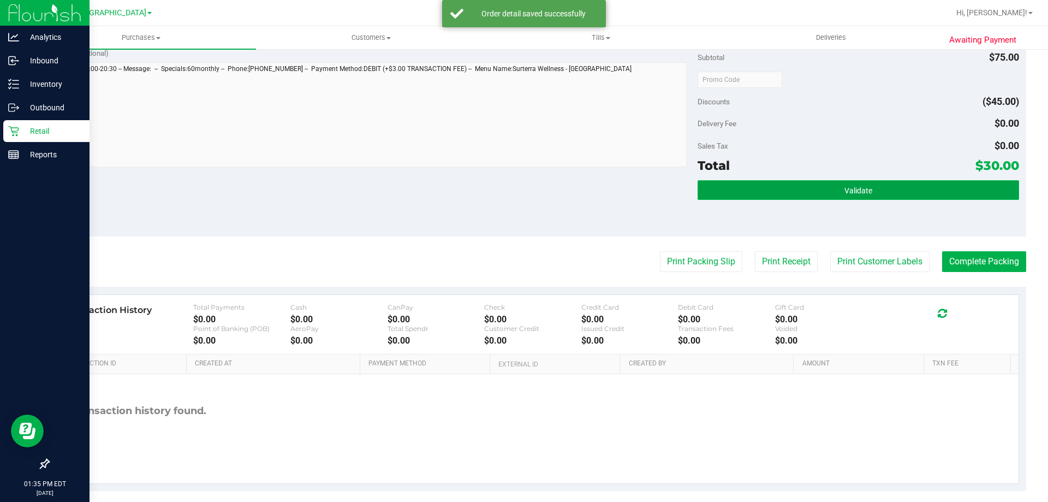
click at [777, 188] on button "Validate" at bounding box center [858, 190] width 321 height 20
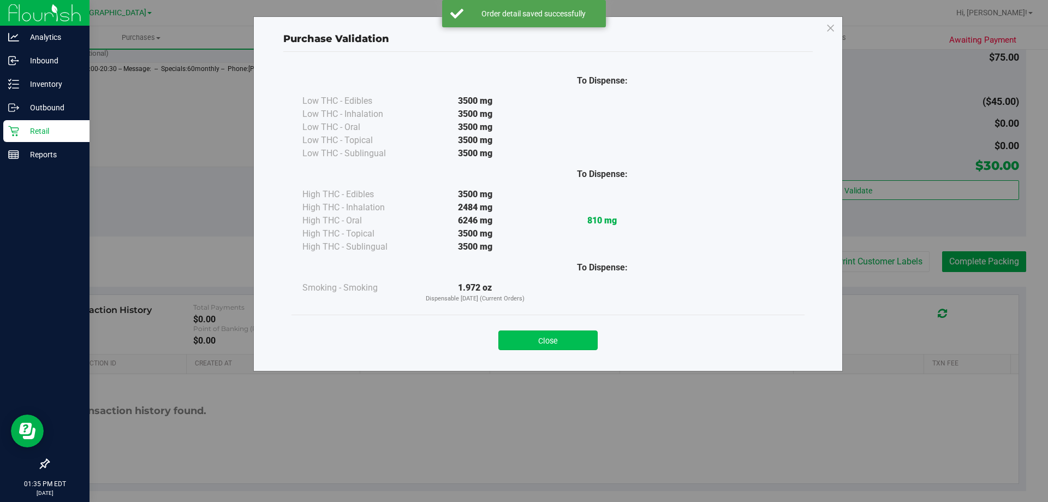
click at [528, 335] on button "Close" at bounding box center [547, 340] width 99 height 20
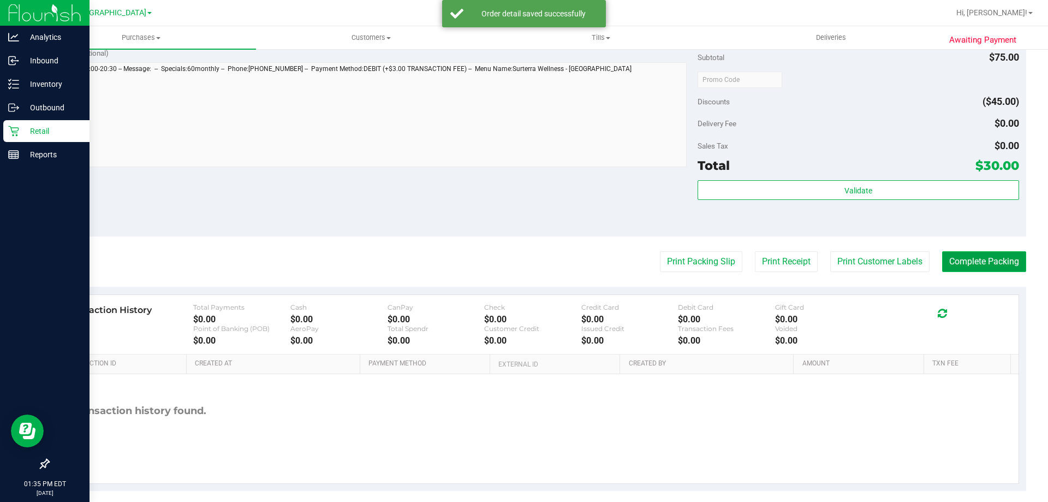
click at [968, 264] on button "Complete Packing" at bounding box center [984, 261] width 84 height 21
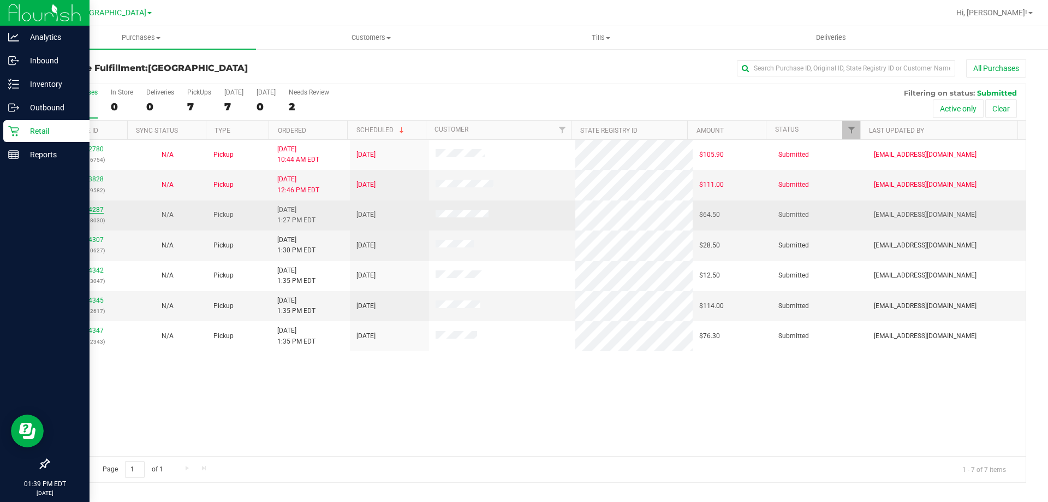
click at [98, 207] on link "11974287" at bounding box center [88, 210] width 31 height 8
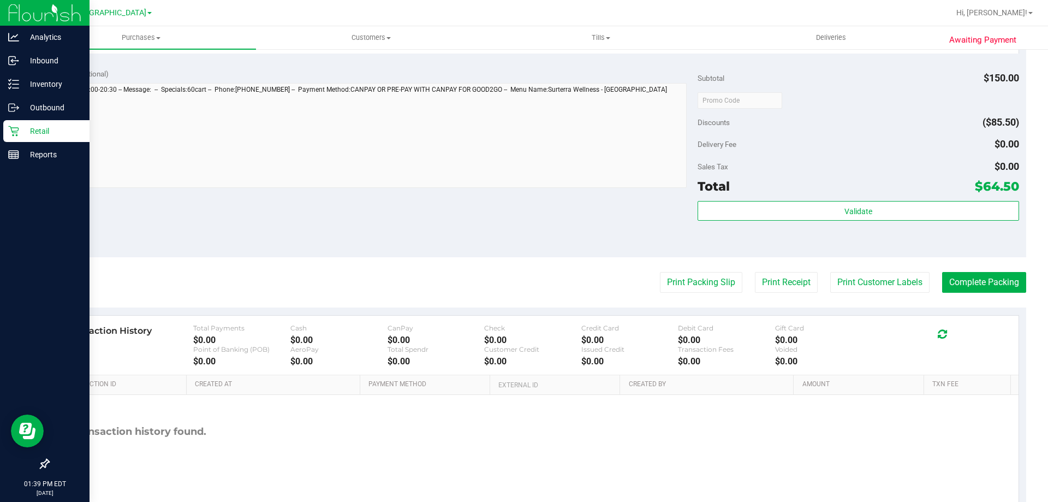
scroll to position [439, 0]
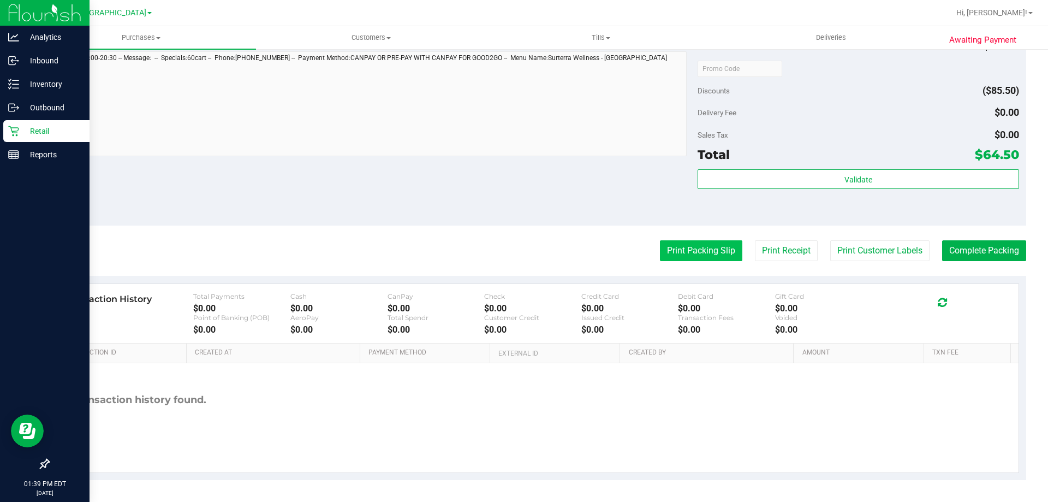
click at [697, 255] on button "Print Packing Slip" at bounding box center [701, 250] width 82 height 21
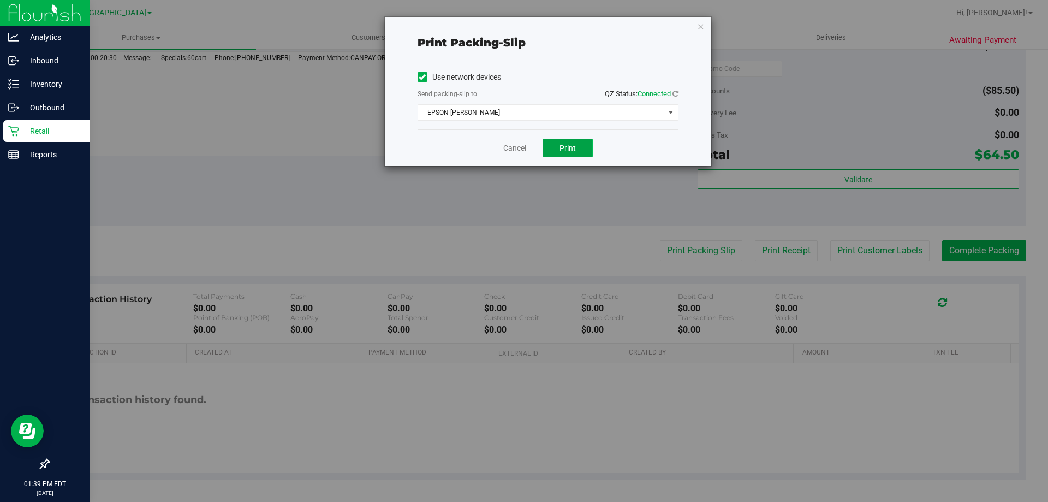
click at [573, 146] on span "Print" at bounding box center [568, 148] width 16 height 9
click at [516, 150] on link "Cancel" at bounding box center [514, 147] width 23 height 11
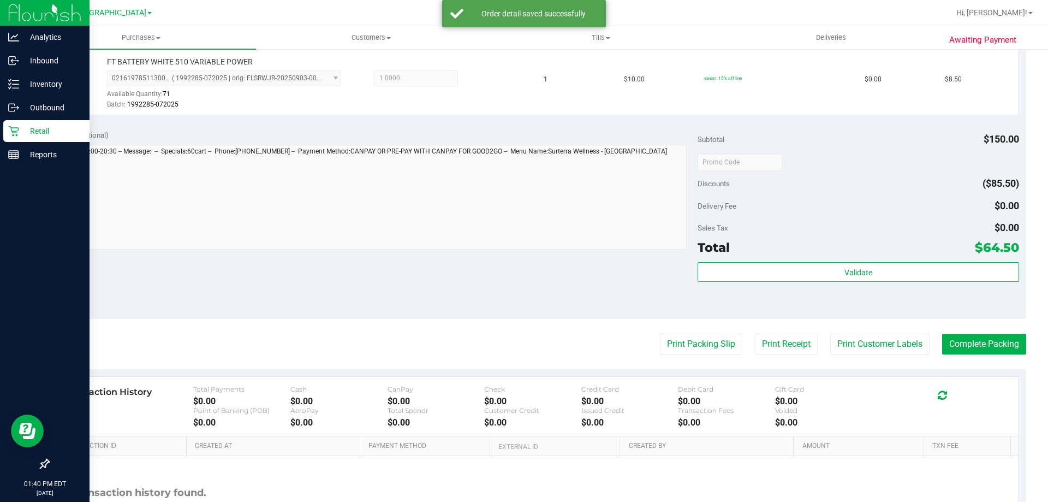
scroll to position [427, 0]
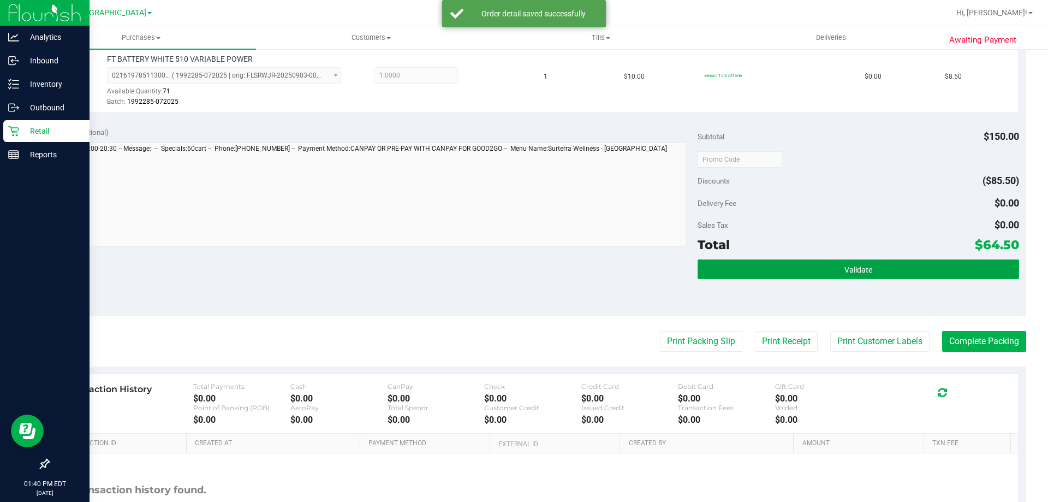
click at [745, 270] on button "Validate" at bounding box center [858, 269] width 321 height 20
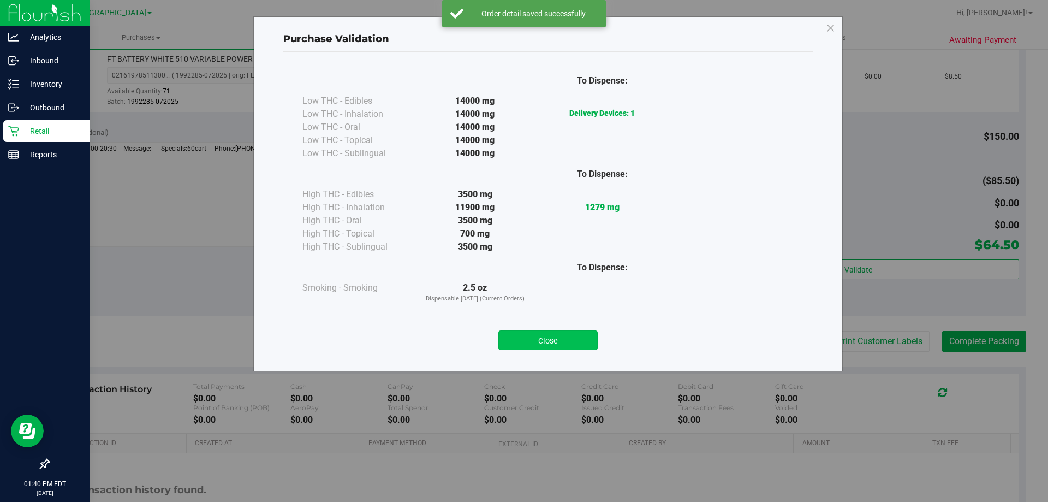
click at [509, 334] on button "Close" at bounding box center [547, 340] width 99 height 20
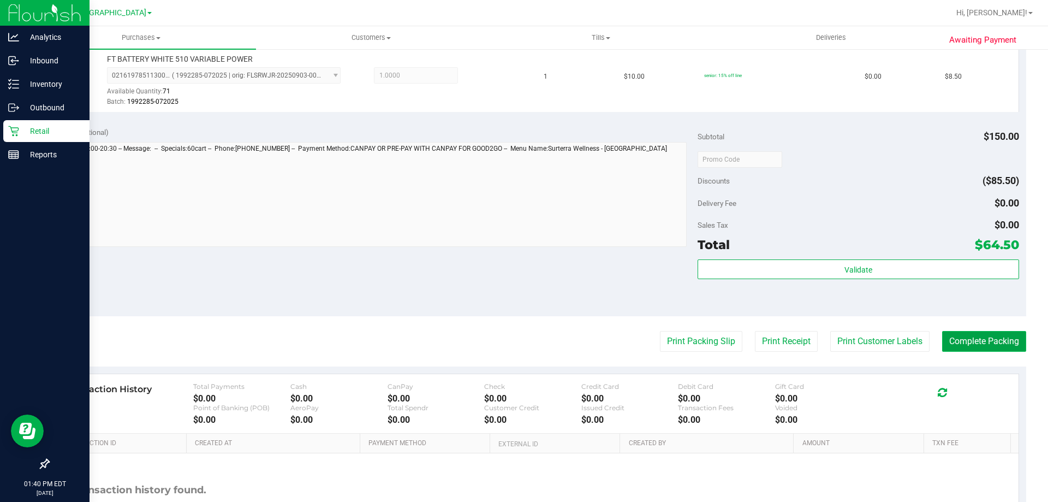
click at [959, 343] on button "Complete Packing" at bounding box center [984, 341] width 84 height 21
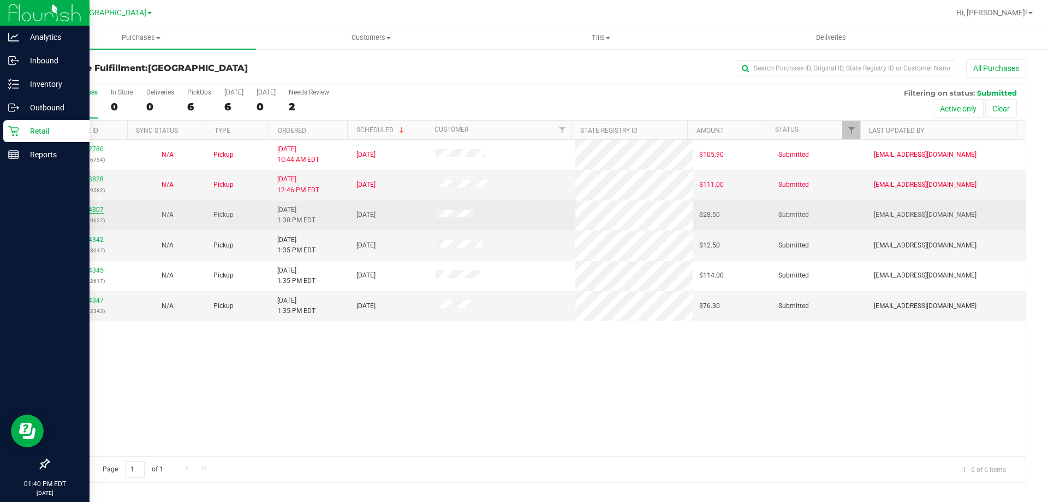
click at [90, 206] on link "11974307" at bounding box center [88, 210] width 31 height 8
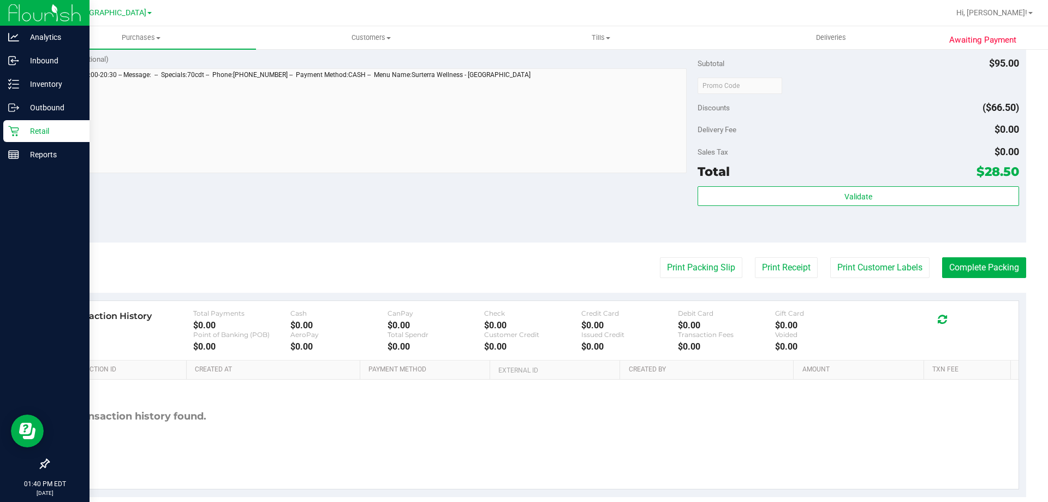
scroll to position [362, 0]
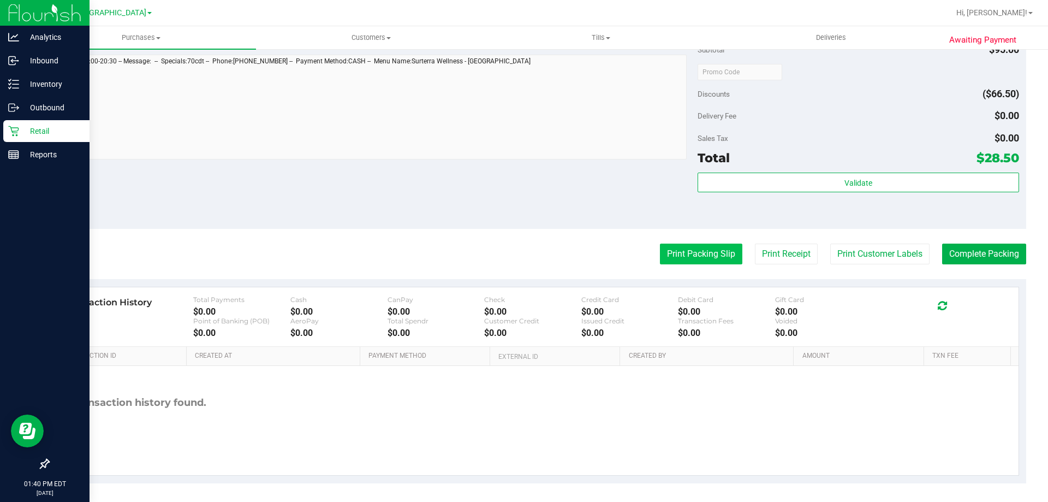
click at [699, 256] on button "Print Packing Slip" at bounding box center [701, 253] width 82 height 21
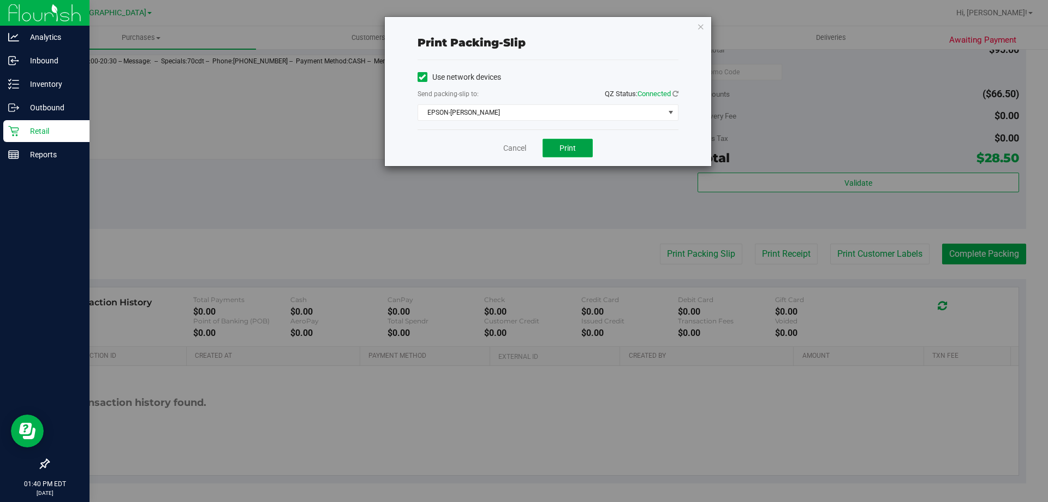
click at [553, 153] on button "Print" at bounding box center [568, 148] width 50 height 19
click at [519, 149] on link "Cancel" at bounding box center [514, 147] width 23 height 11
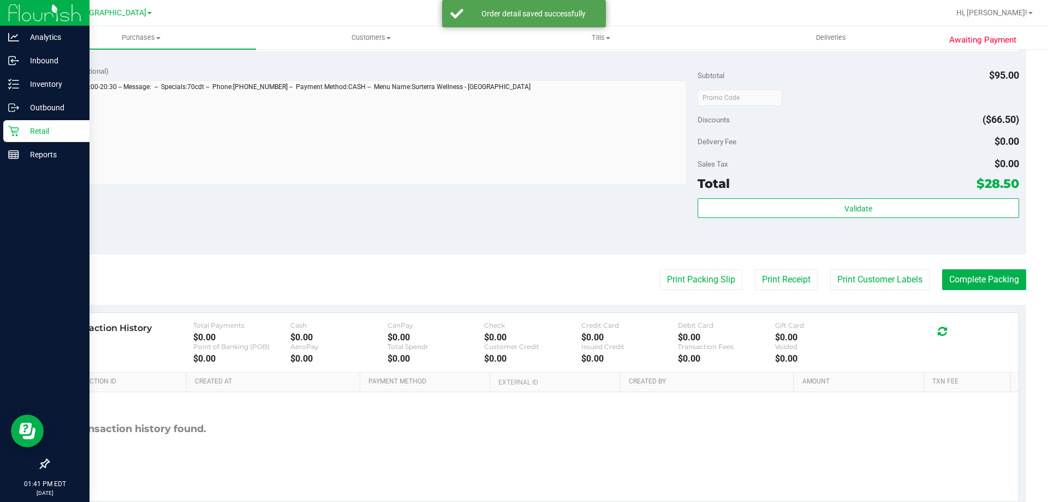
scroll to position [391, 0]
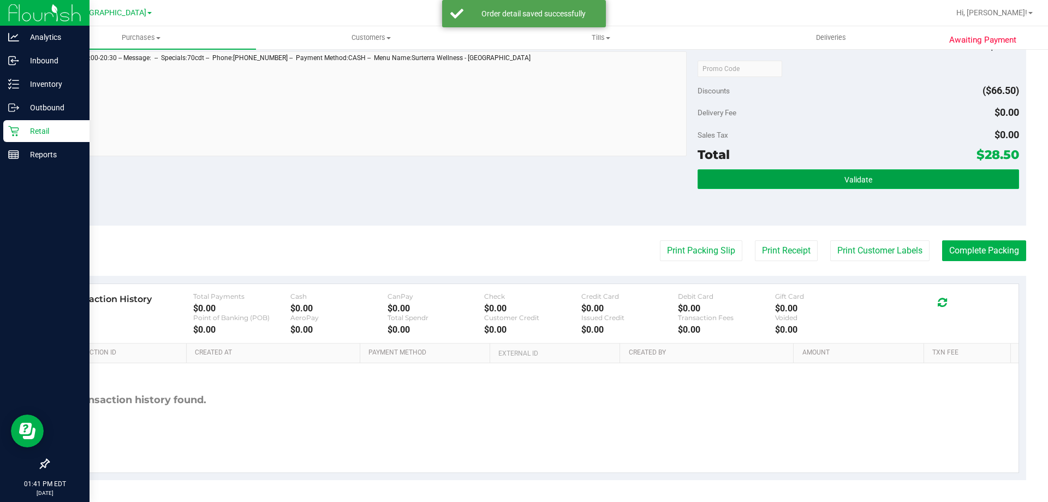
click at [772, 180] on button "Validate" at bounding box center [858, 179] width 321 height 20
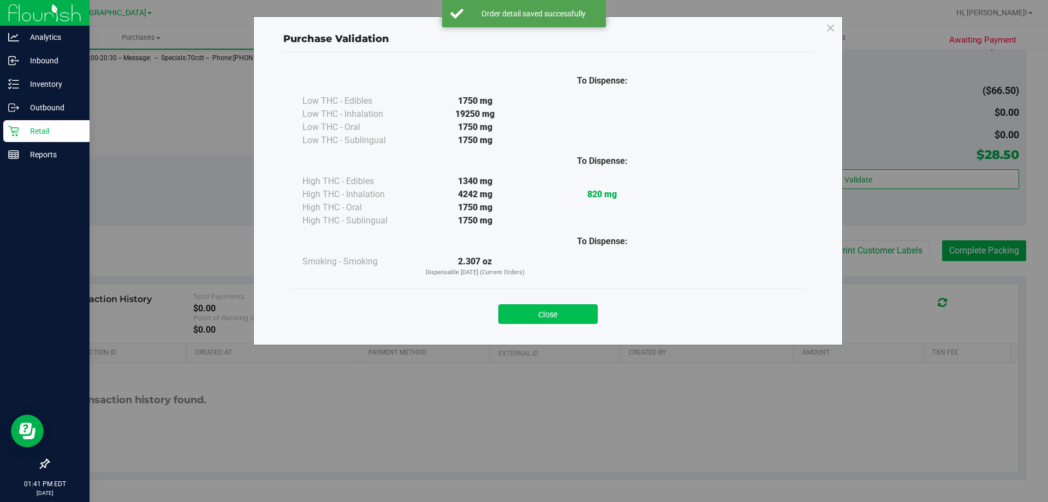
click at [544, 313] on button "Close" at bounding box center [547, 314] width 99 height 20
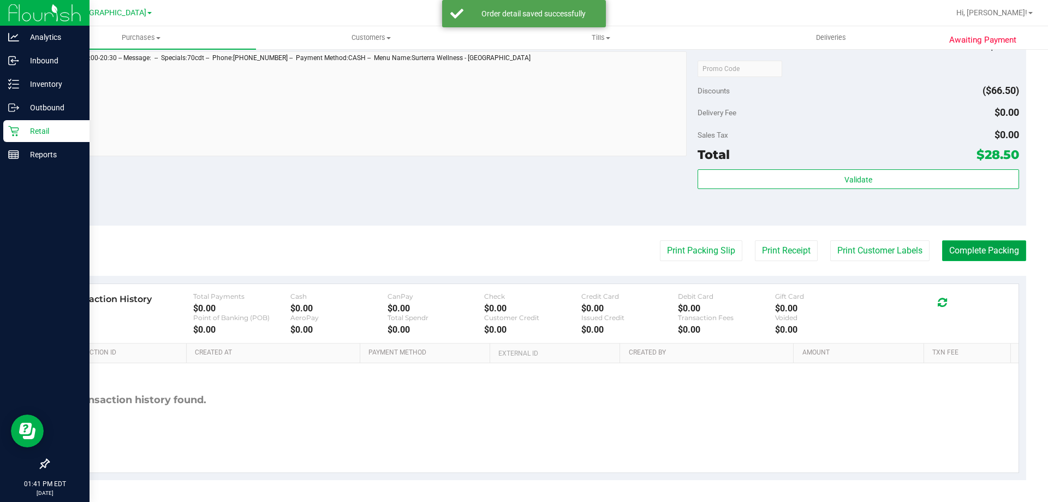
click at [979, 258] on button "Complete Packing" at bounding box center [984, 250] width 84 height 21
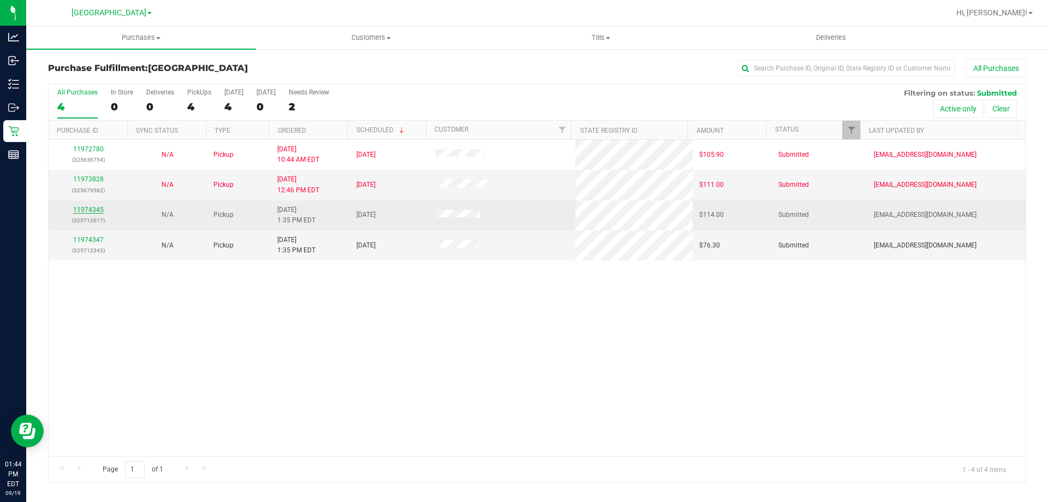
click at [93, 206] on link "11974345" at bounding box center [88, 210] width 31 height 8
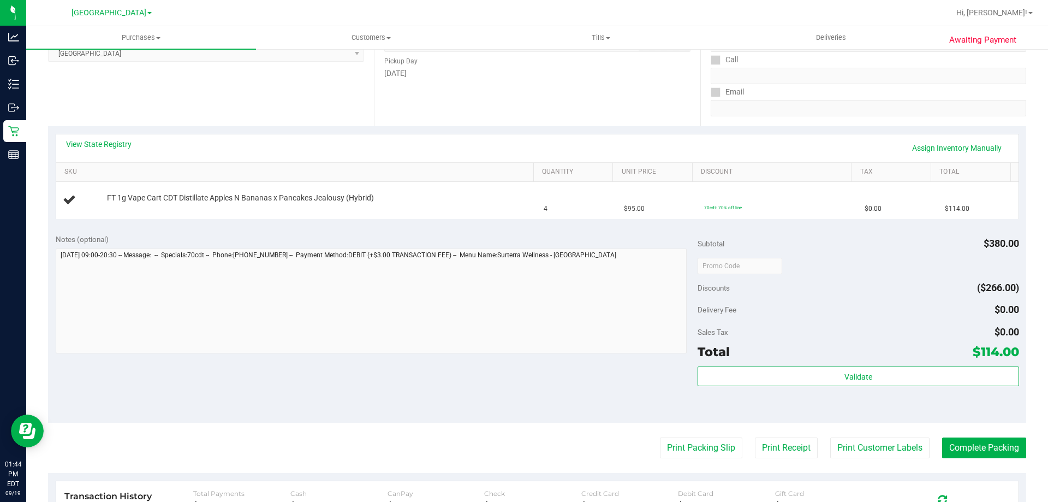
scroll to position [307, 0]
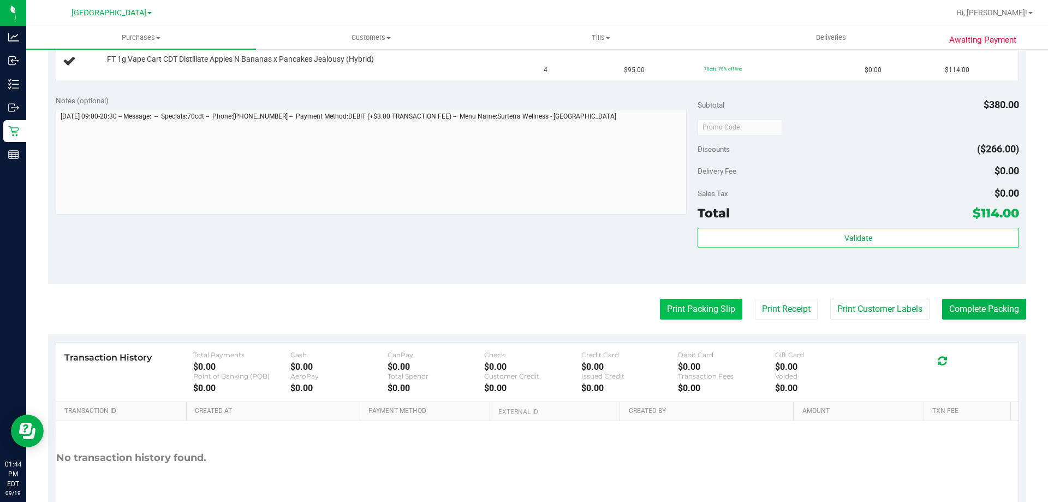
click at [682, 304] on button "Print Packing Slip" at bounding box center [701, 309] width 82 height 21
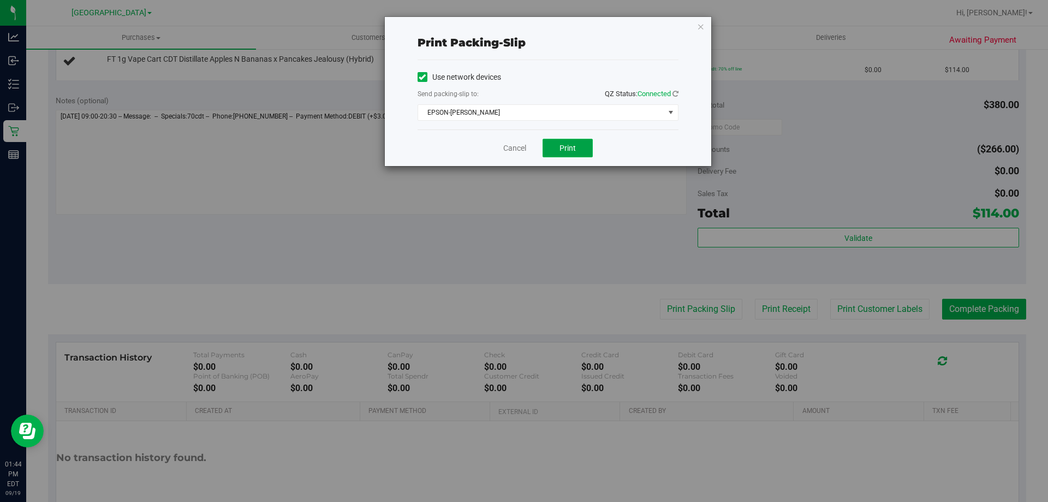
click at [561, 140] on button "Print" at bounding box center [568, 148] width 50 height 19
click at [515, 149] on link "Cancel" at bounding box center [514, 147] width 23 height 11
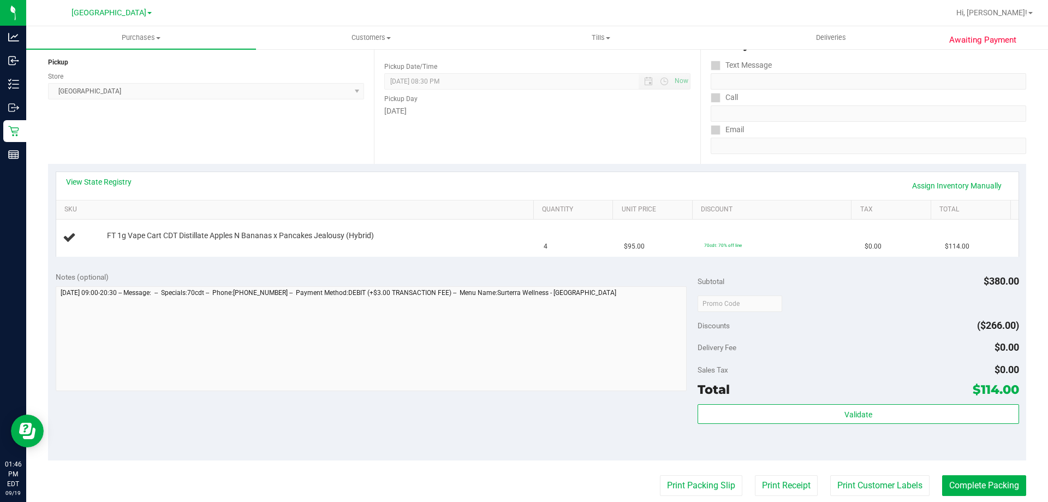
scroll to position [127, 0]
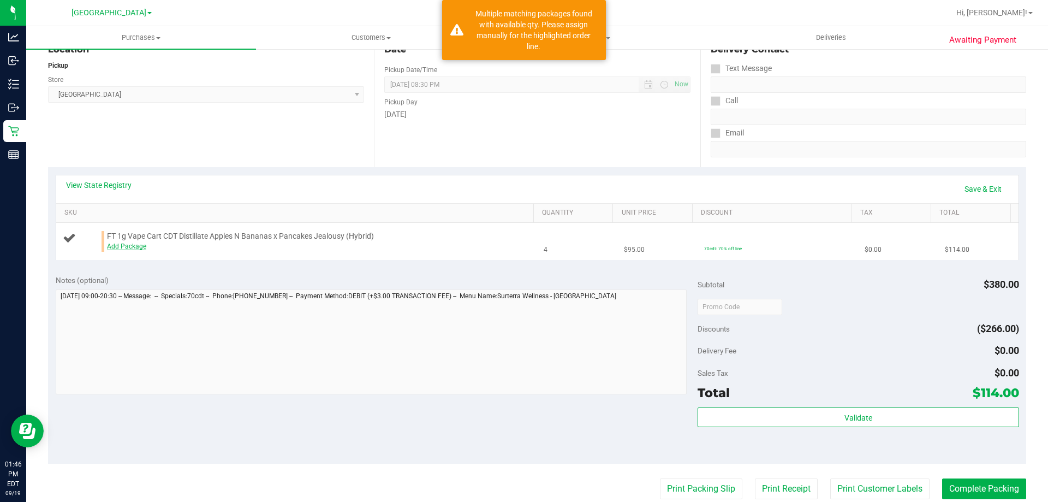
click at [137, 247] on link "Add Package" at bounding box center [126, 246] width 39 height 8
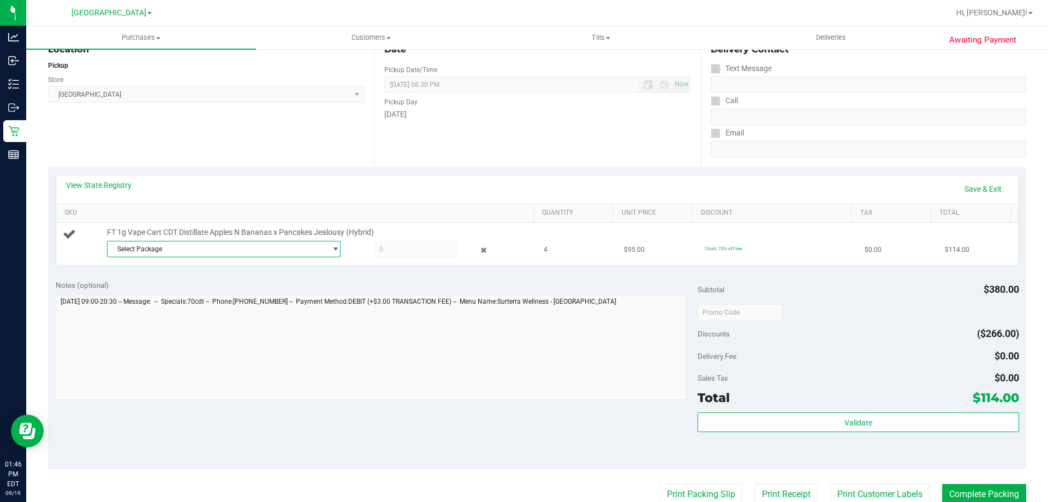
click at [258, 243] on span "Select Package" at bounding box center [217, 248] width 219 height 15
click at [261, 294] on span "( AUG25ABP01-0825 | orig: FLSRWGM-20250830-800 )" at bounding box center [256, 294] width 161 height 8
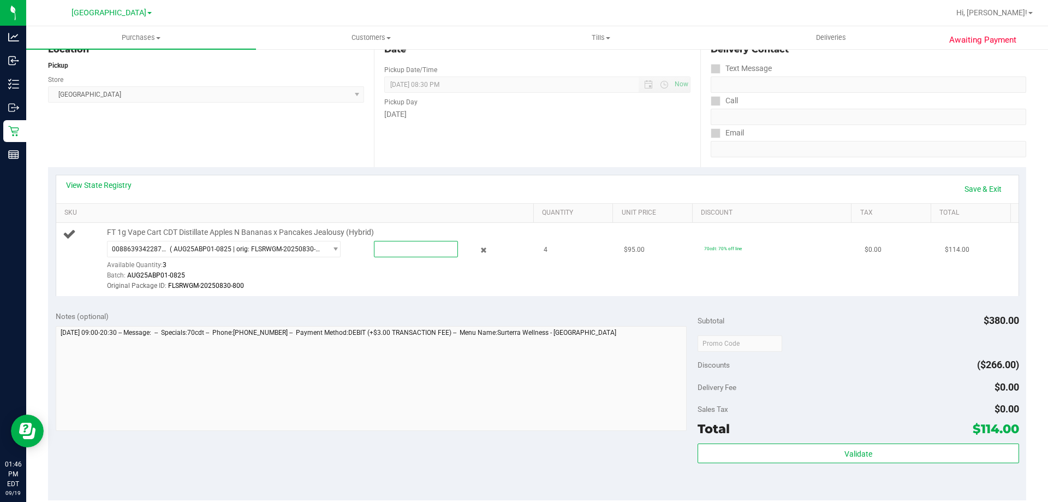
click at [424, 247] on span at bounding box center [416, 249] width 84 height 16
type input "3"
type input "3.0000"
click at [407, 283] on div "Original Package ID: FLSRWGM-20250830-800" at bounding box center [317, 286] width 421 height 10
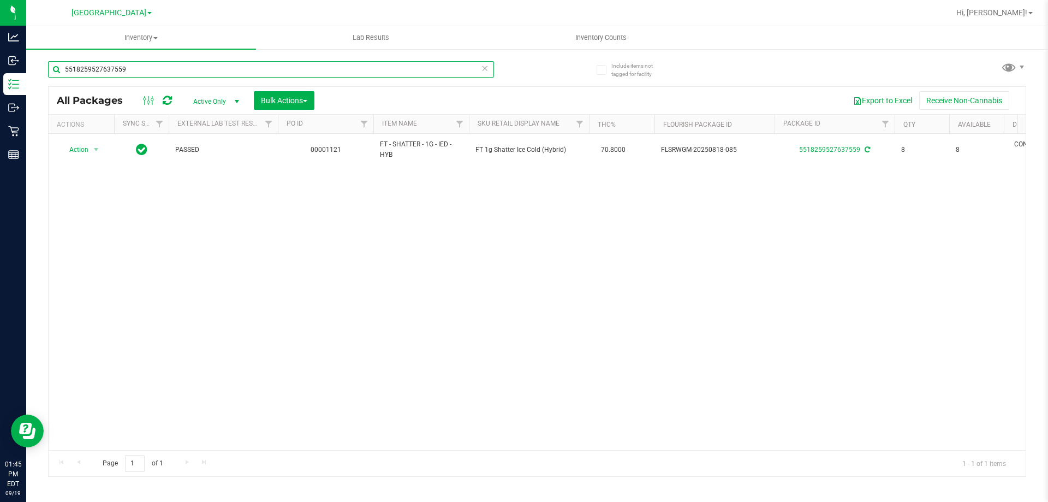
click at [171, 66] on input "5518259527637559" at bounding box center [271, 69] width 446 height 16
type input "5"
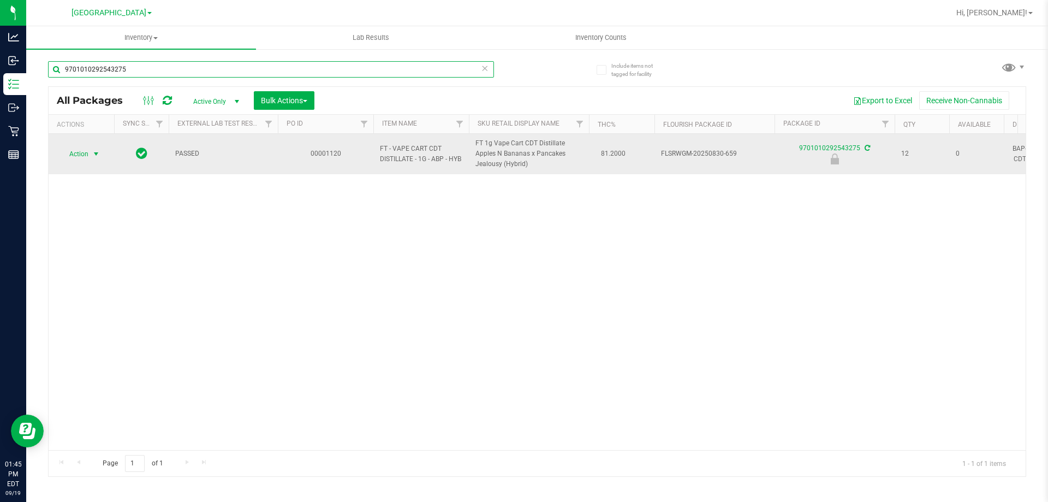
type input "9701010292543275"
click at [96, 155] on span "select" at bounding box center [96, 154] width 9 height 9
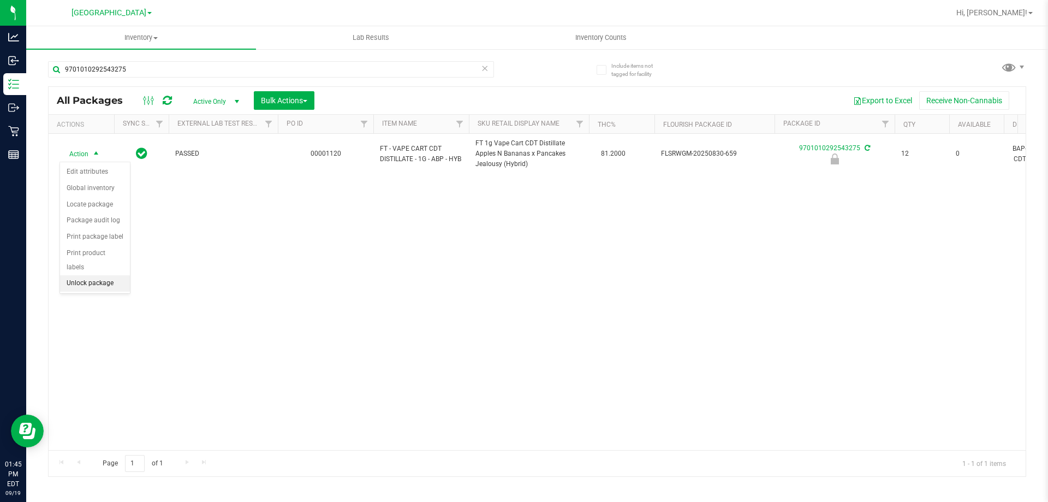
click at [112, 275] on li "Unlock package" at bounding box center [95, 283] width 70 height 16
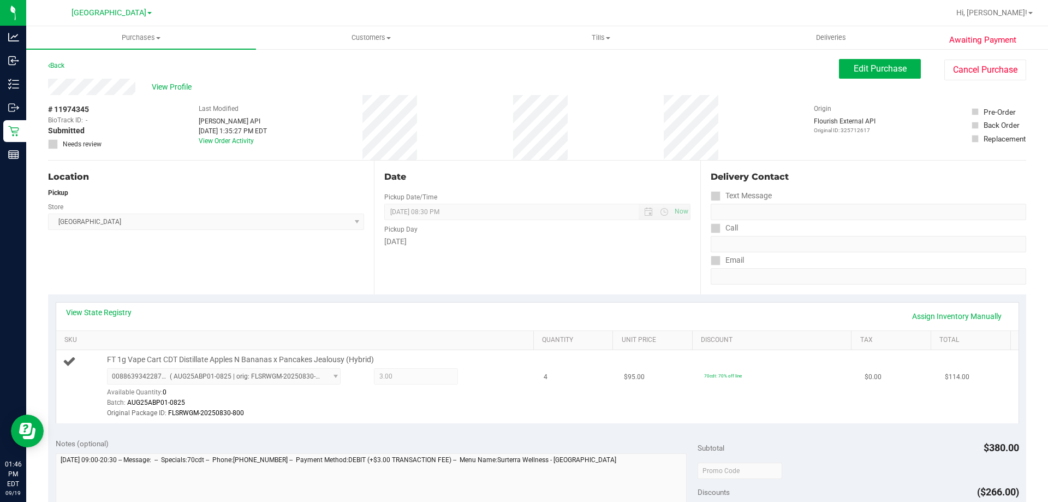
click at [448, 405] on div "Batch: AUG25ABP01-0825" at bounding box center [317, 402] width 421 height 10
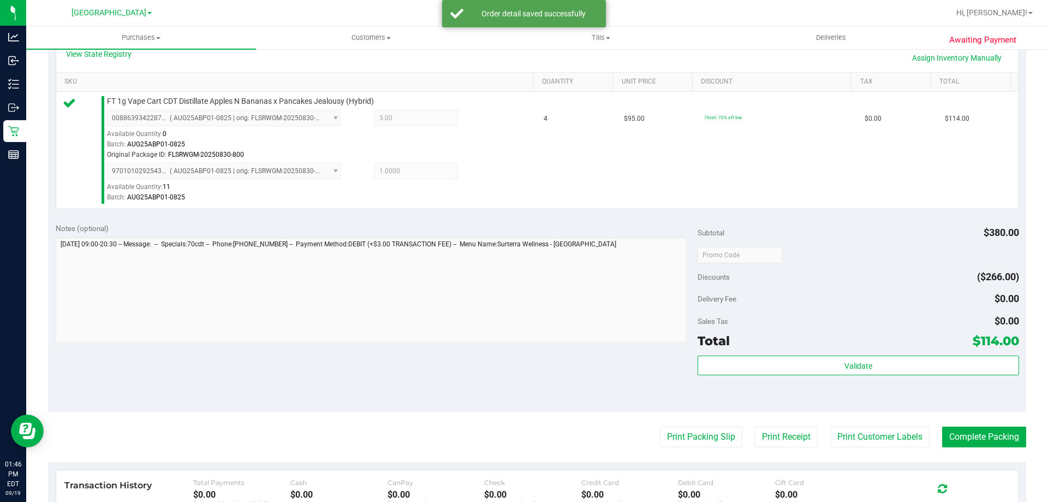
scroll to position [260, 0]
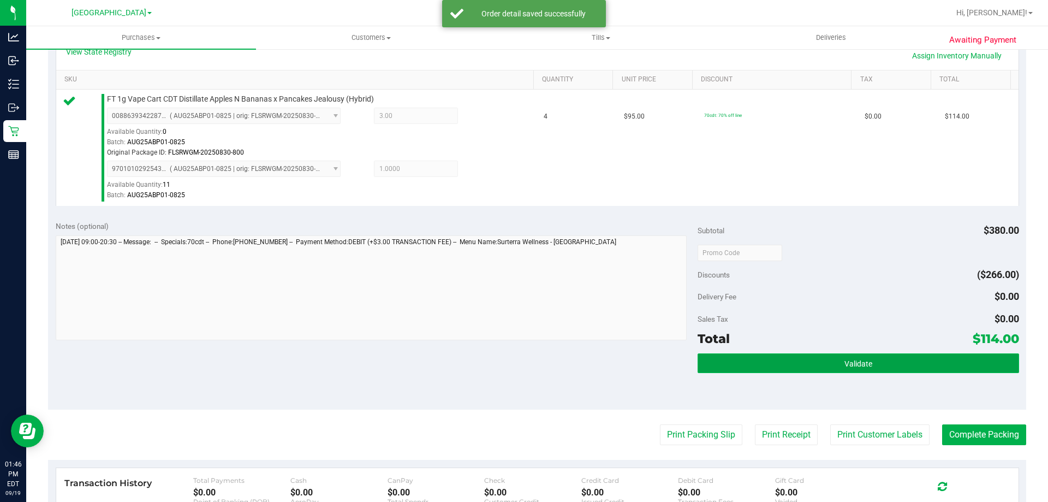
click at [810, 367] on button "Validate" at bounding box center [858, 363] width 321 height 20
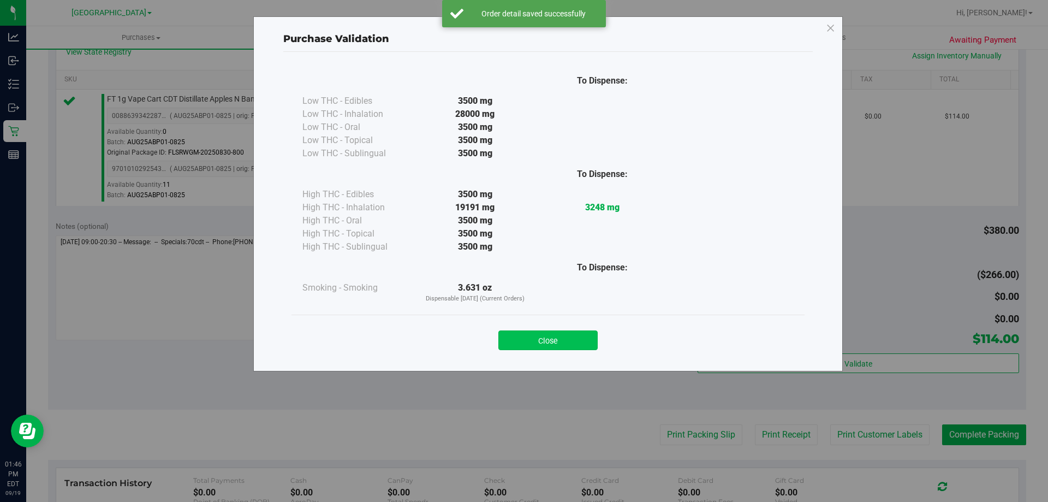
click at [563, 337] on button "Close" at bounding box center [547, 340] width 99 height 20
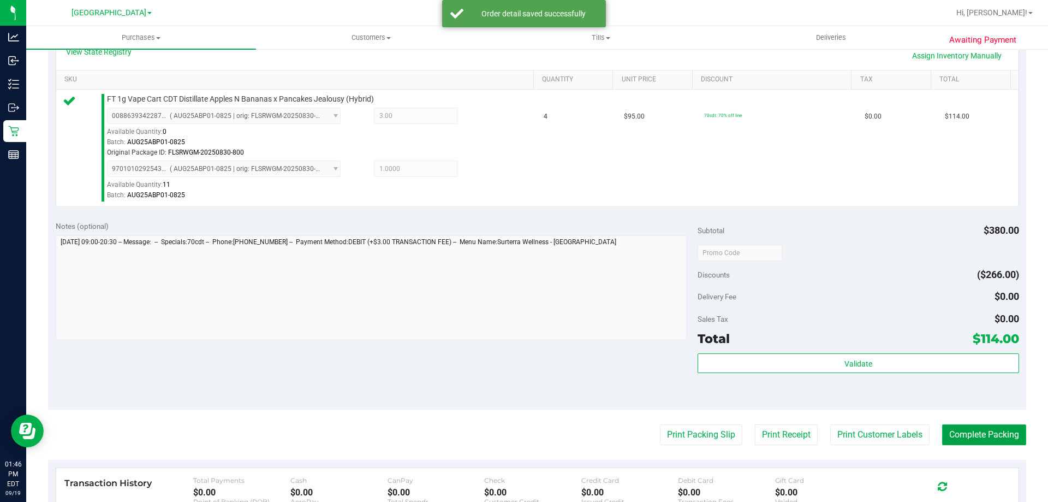
click at [982, 438] on button "Complete Packing" at bounding box center [984, 434] width 84 height 21
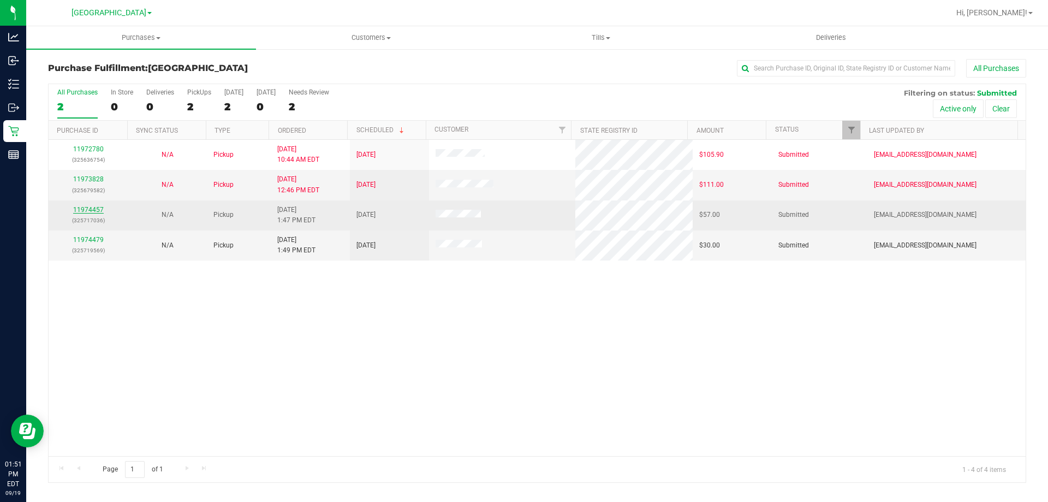
click at [93, 208] on link "11974457" at bounding box center [88, 210] width 31 height 8
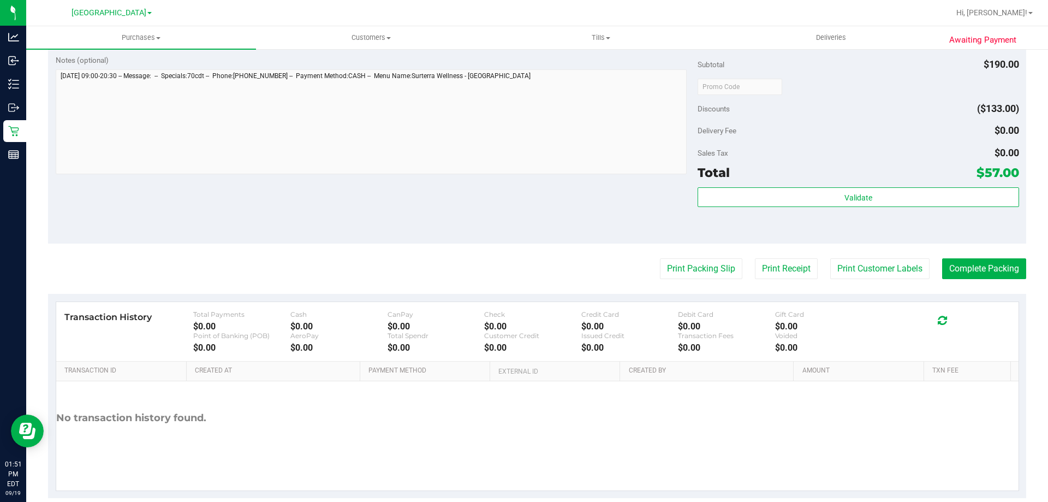
scroll to position [393, 0]
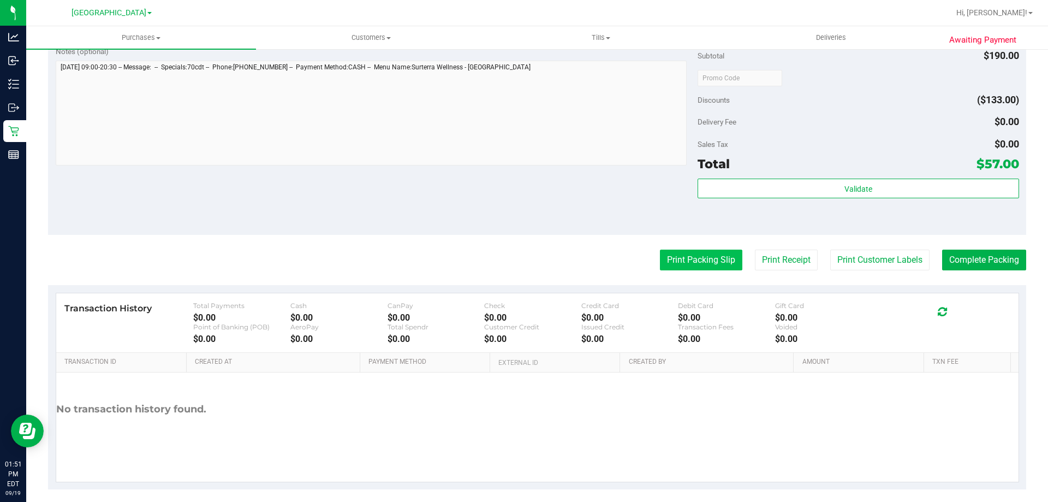
click at [686, 261] on button "Print Packing Slip" at bounding box center [701, 259] width 82 height 21
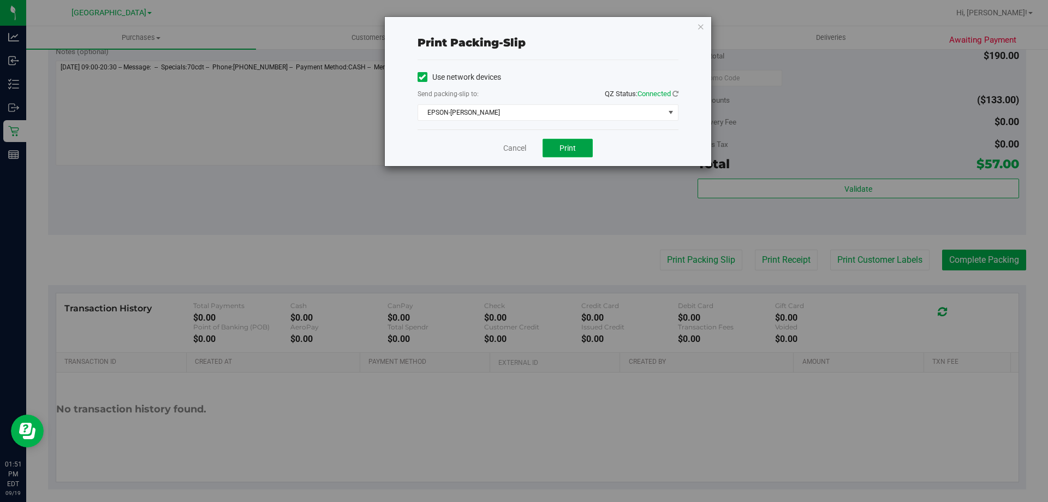
click at [572, 141] on button "Print" at bounding box center [568, 148] width 50 height 19
click at [510, 145] on link "Cancel" at bounding box center [514, 147] width 23 height 11
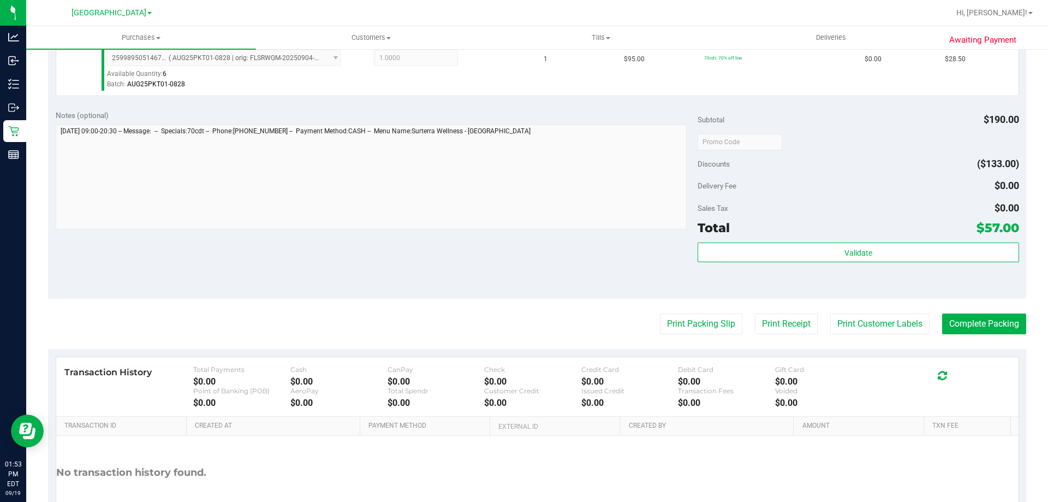
scroll to position [392, 0]
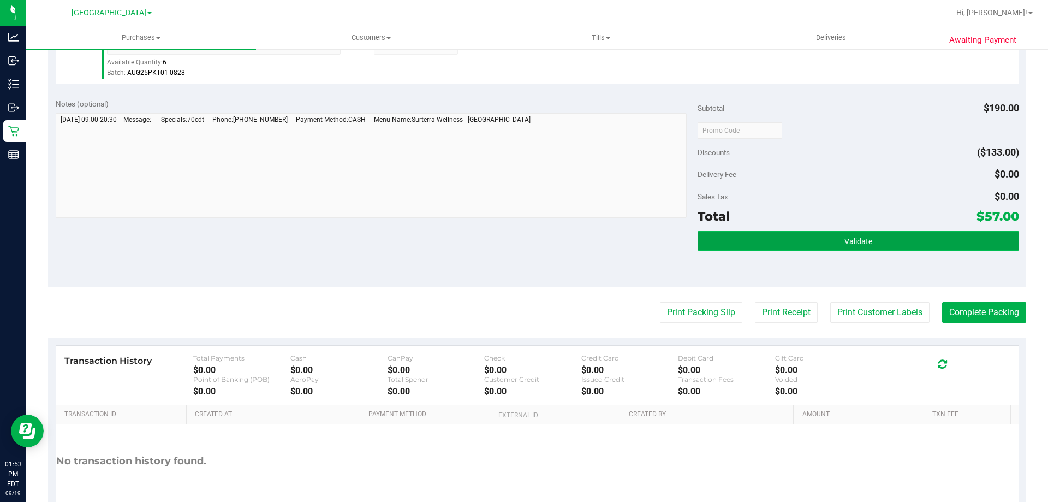
click at [772, 243] on button "Validate" at bounding box center [858, 241] width 321 height 20
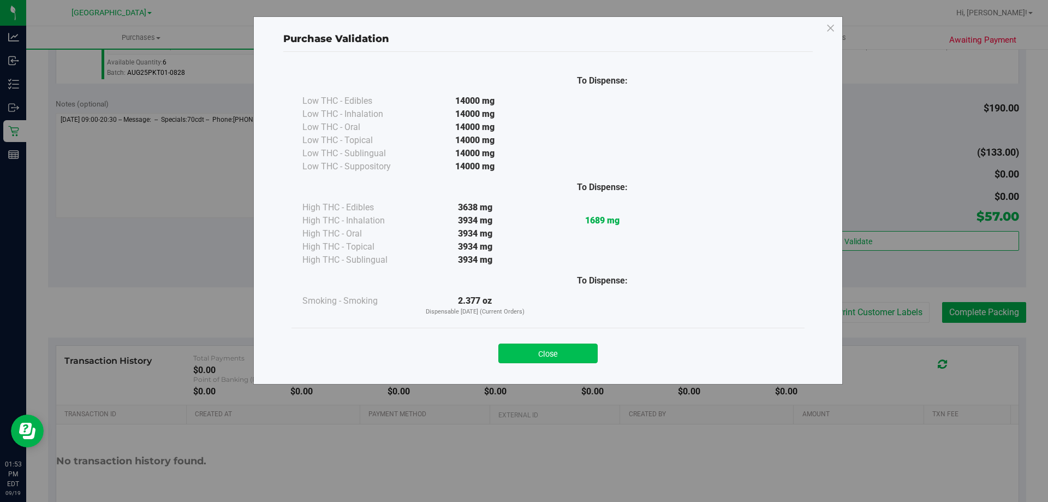
click at [534, 346] on button "Close" at bounding box center [547, 353] width 99 height 20
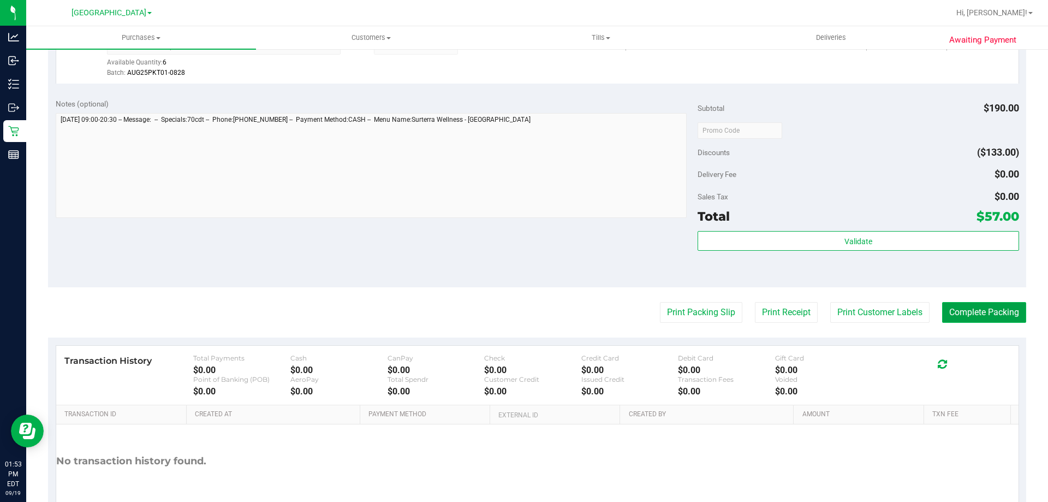
click at [948, 320] on button "Complete Packing" at bounding box center [984, 312] width 84 height 21
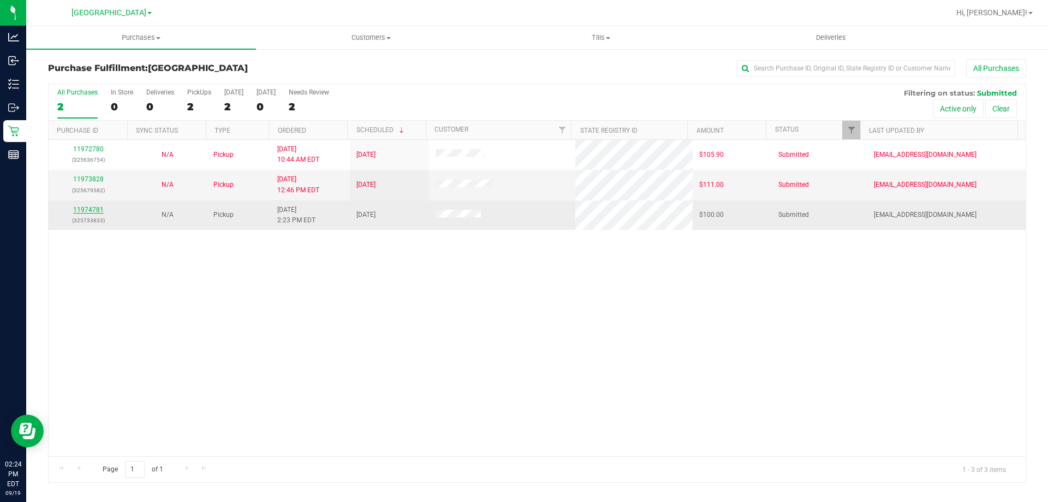
click at [89, 210] on link "11974781" at bounding box center [88, 210] width 31 height 8
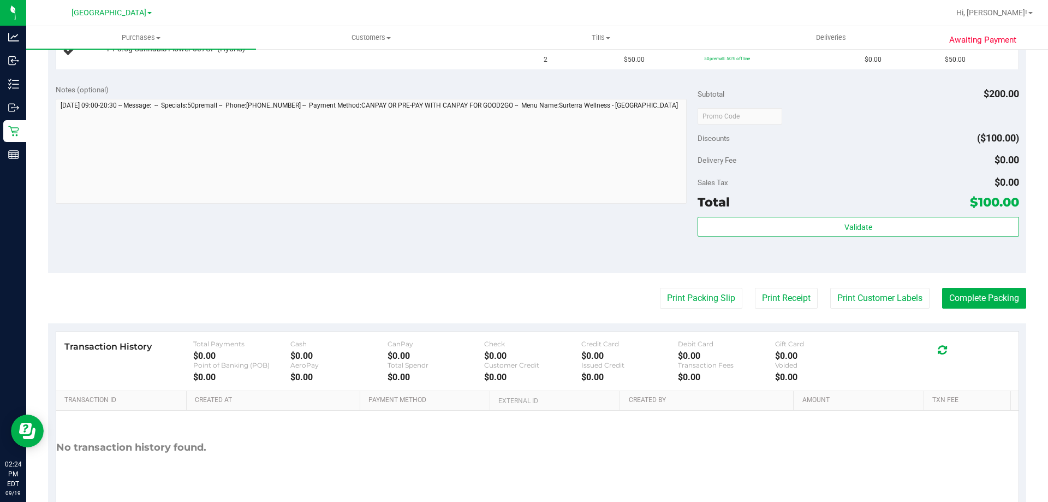
scroll to position [402, 0]
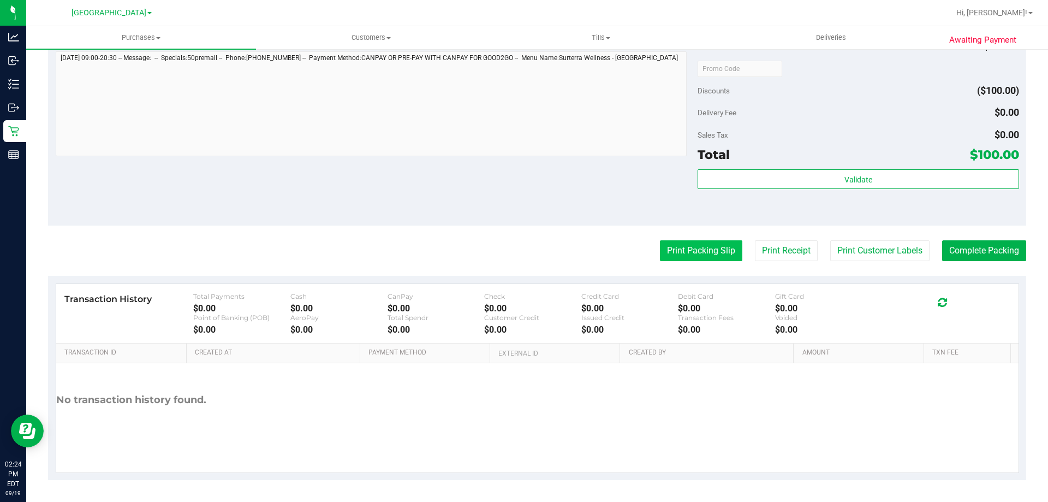
click at [667, 252] on button "Print Packing Slip" at bounding box center [701, 250] width 82 height 21
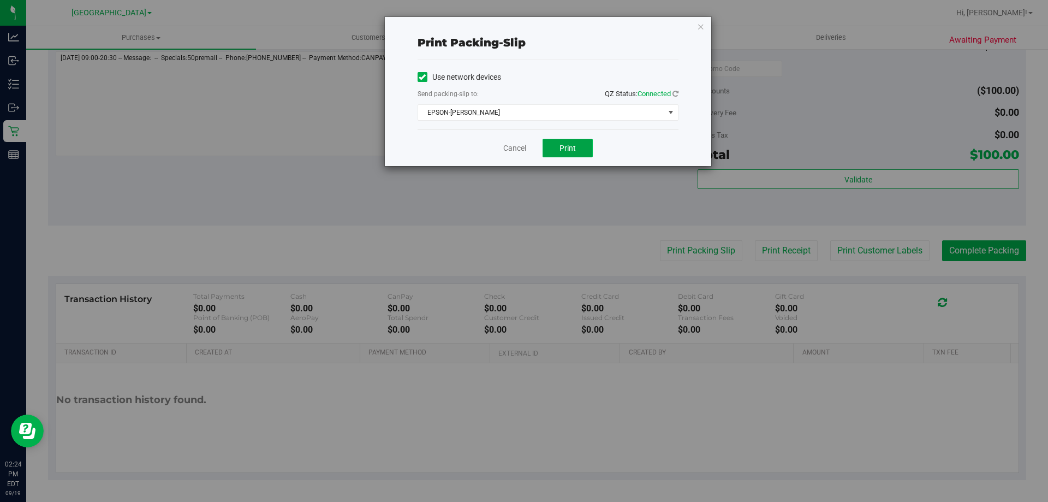
click at [564, 144] on span "Print" at bounding box center [568, 148] width 16 height 9
click at [513, 151] on link "Cancel" at bounding box center [514, 147] width 23 height 11
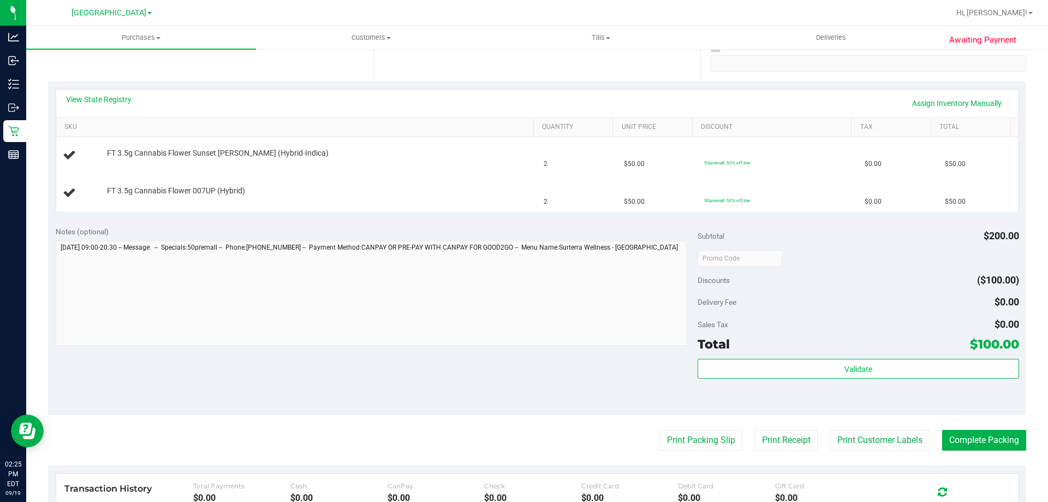
scroll to position [199, 0]
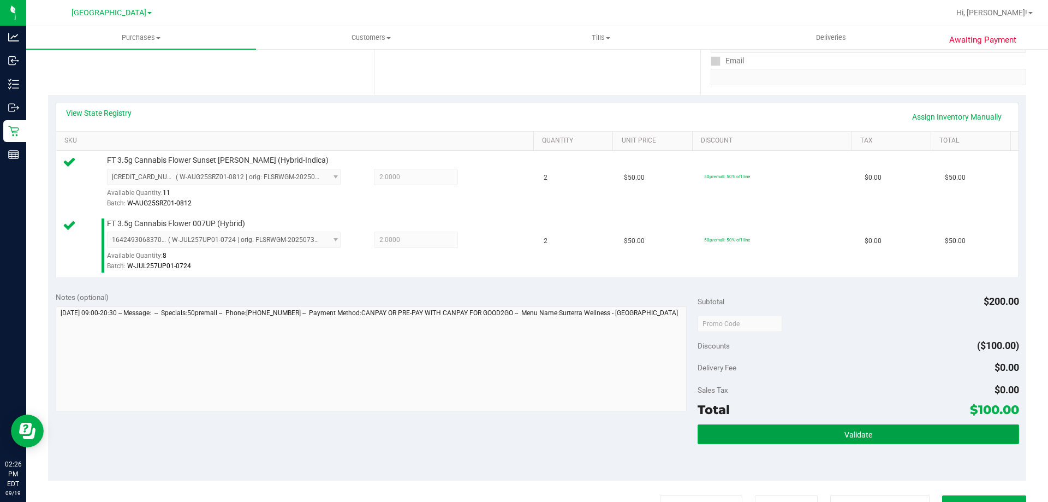
click at [826, 436] on button "Validate" at bounding box center [858, 434] width 321 height 20
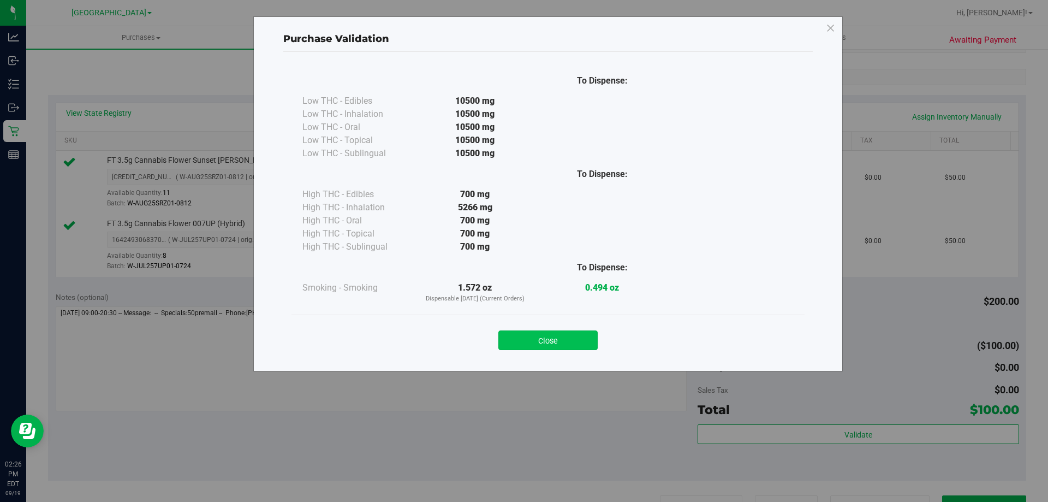
click at [552, 340] on button "Close" at bounding box center [547, 340] width 99 height 20
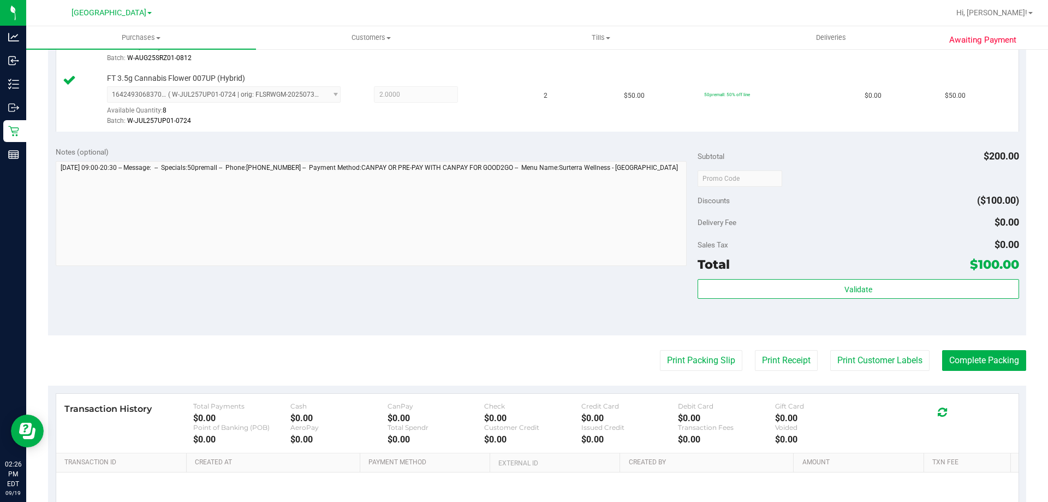
scroll to position [440, 0]
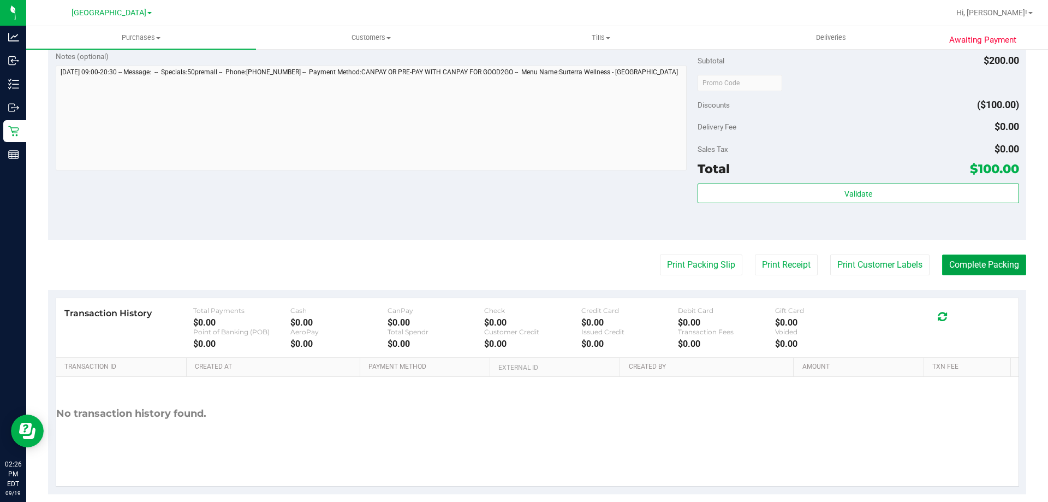
click at [958, 262] on button "Complete Packing" at bounding box center [984, 264] width 84 height 21
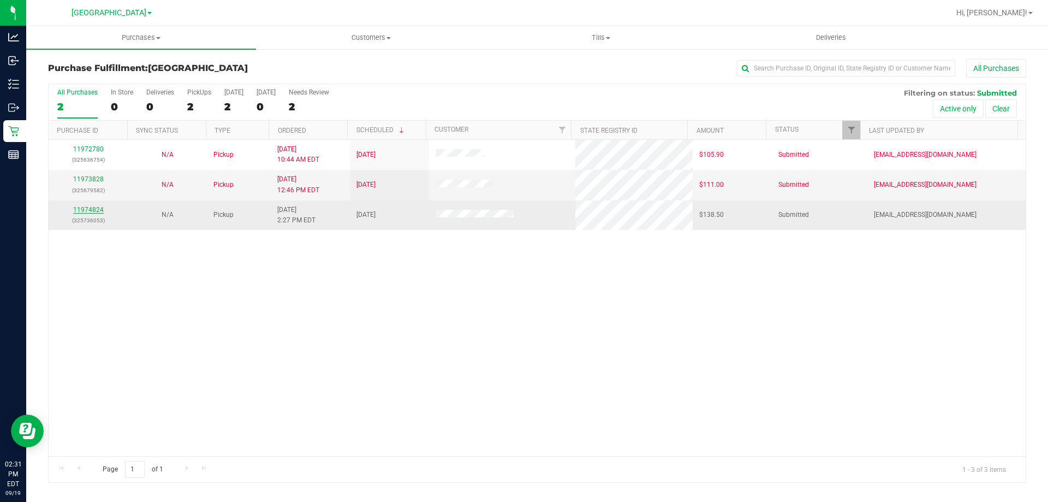
click at [90, 209] on link "11974824" at bounding box center [88, 210] width 31 height 8
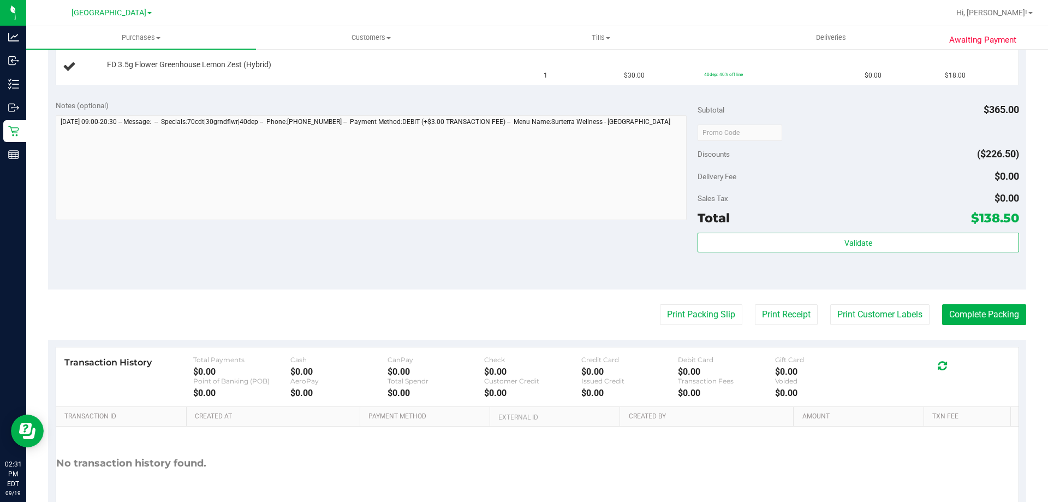
scroll to position [460, 0]
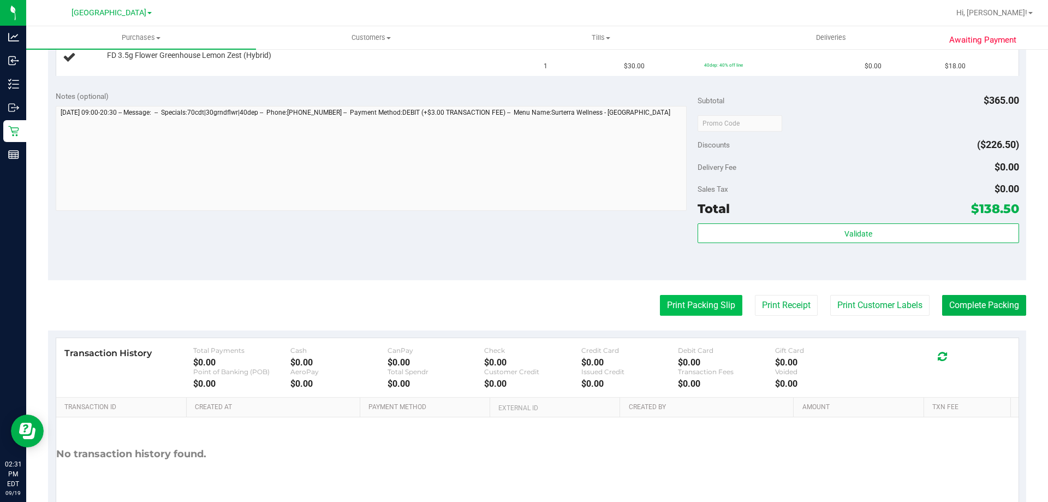
click at [693, 311] on button "Print Packing Slip" at bounding box center [701, 305] width 82 height 21
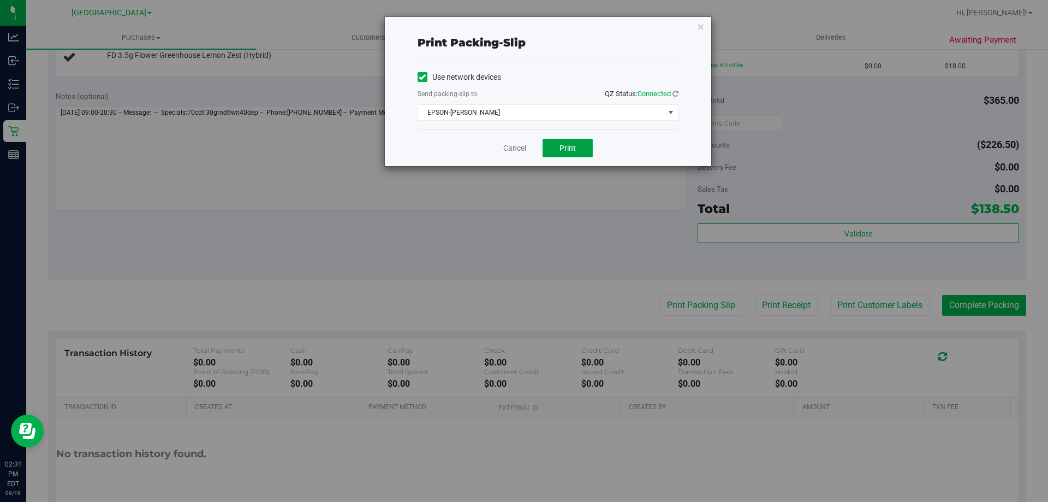
click at [552, 154] on button "Print" at bounding box center [568, 148] width 50 height 19
click at [522, 148] on link "Cancel" at bounding box center [514, 147] width 23 height 11
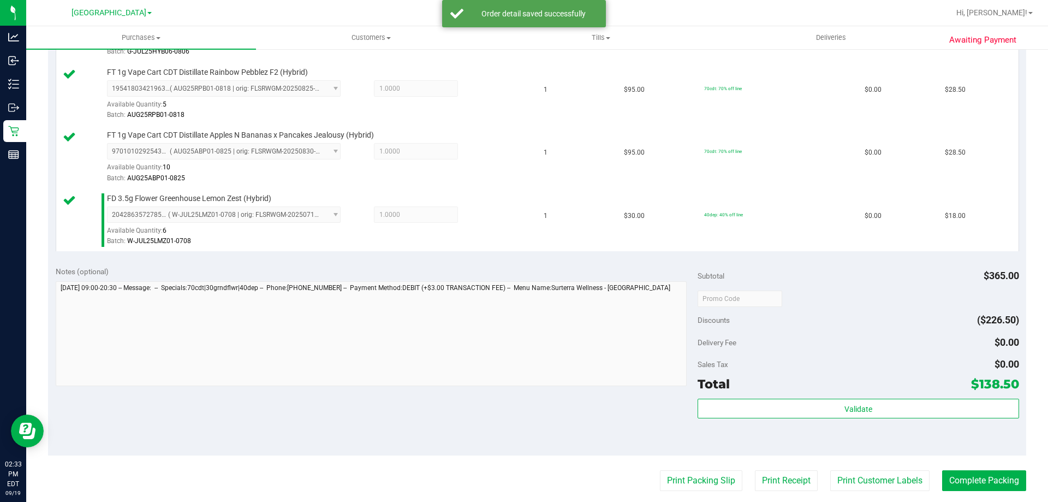
scroll to position [443, 0]
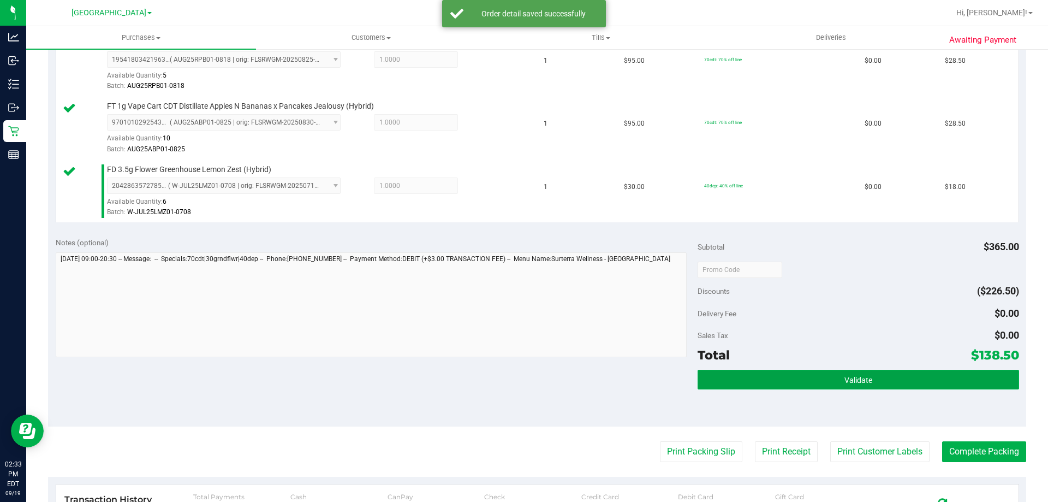
click at [815, 373] on button "Validate" at bounding box center [858, 380] width 321 height 20
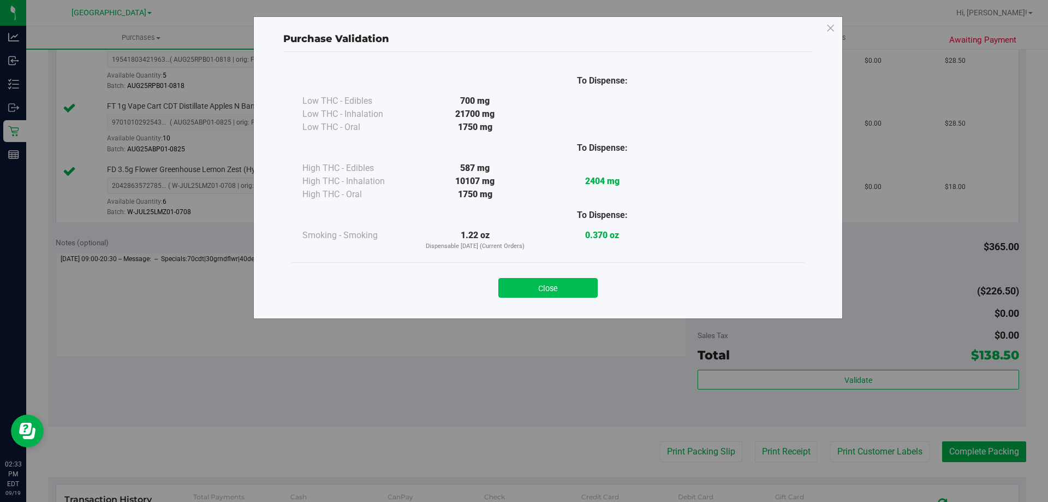
click at [543, 294] on button "Close" at bounding box center [547, 288] width 99 height 20
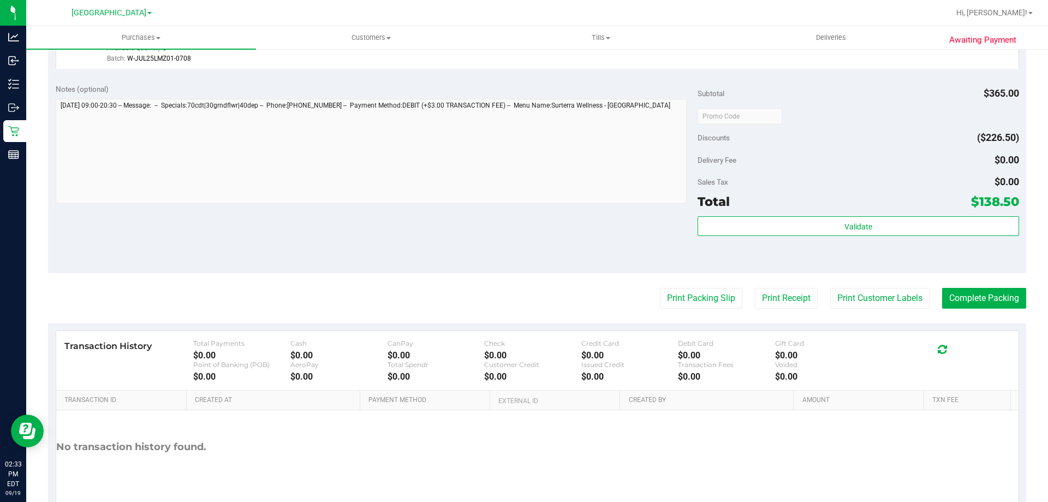
scroll to position [600, 0]
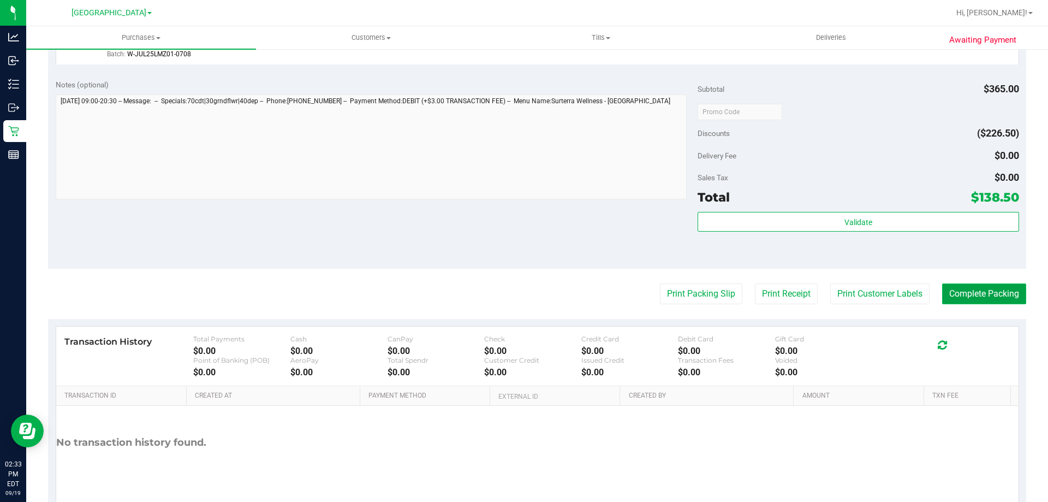
click at [950, 290] on button "Complete Packing" at bounding box center [984, 293] width 84 height 21
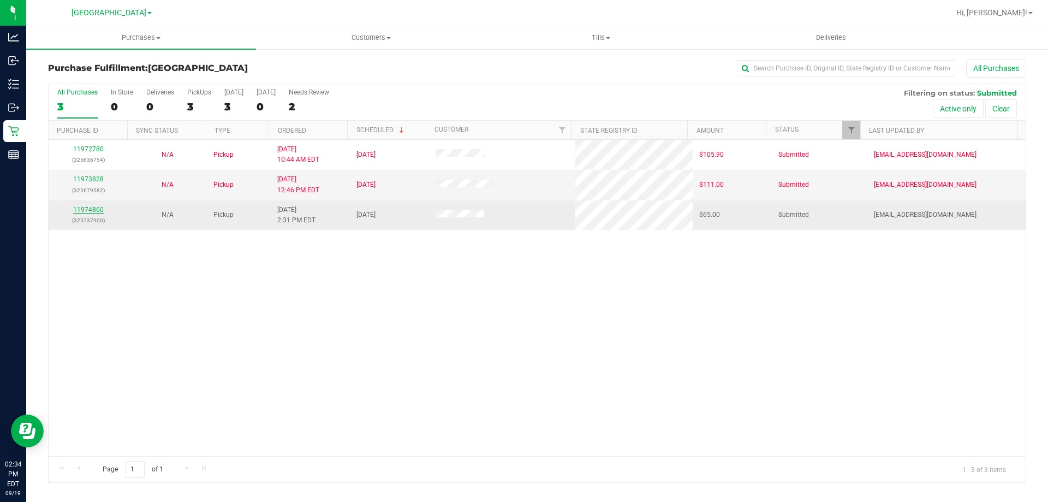
click at [93, 209] on link "11974860" at bounding box center [88, 210] width 31 height 8
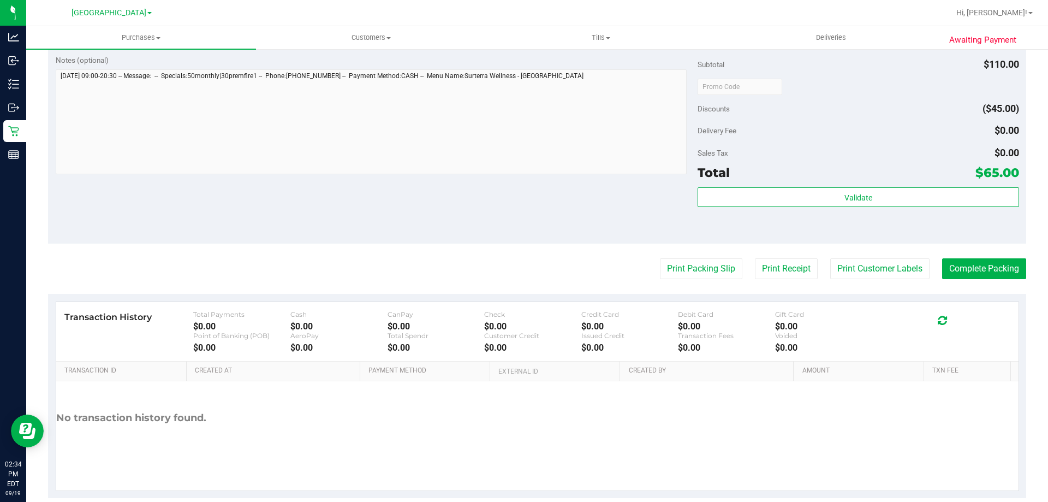
scroll to position [390, 0]
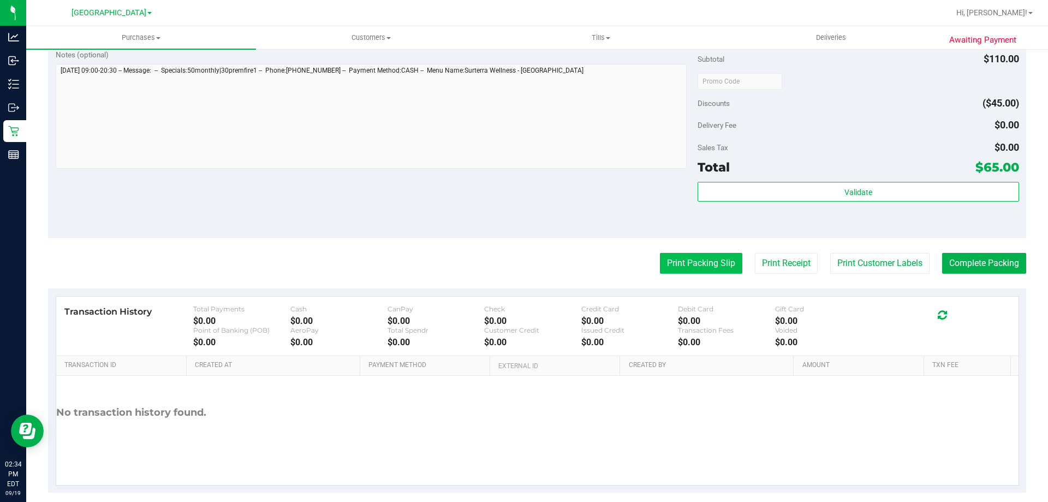
click at [689, 265] on button "Print Packing Slip" at bounding box center [701, 263] width 82 height 21
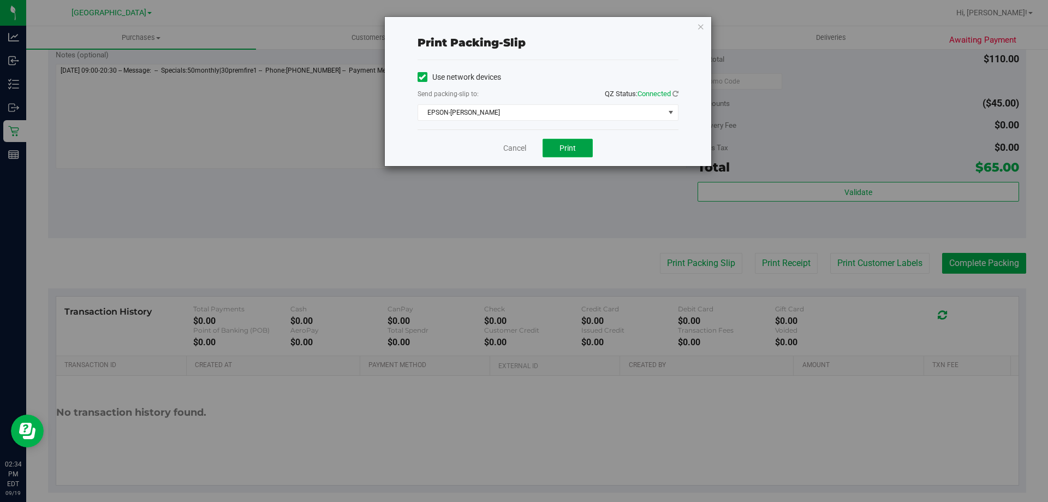
click at [570, 148] on span "Print" at bounding box center [568, 148] width 16 height 9
click at [520, 146] on link "Cancel" at bounding box center [514, 147] width 23 height 11
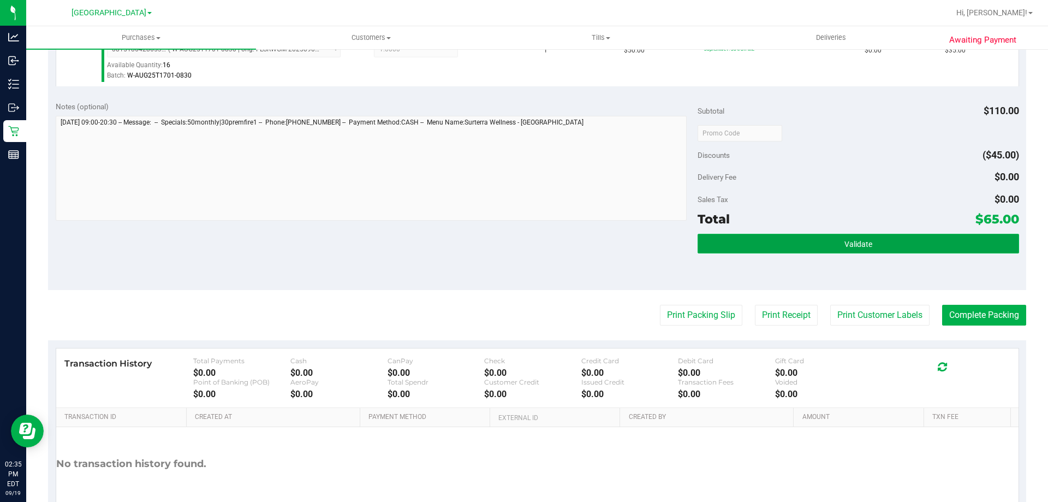
click at [863, 235] on button "Validate" at bounding box center [858, 244] width 321 height 20
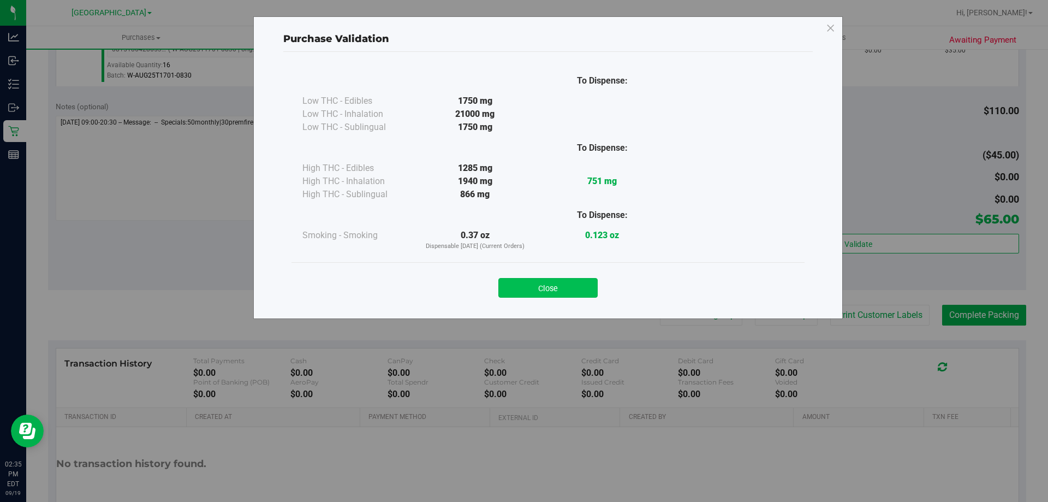
click at [568, 290] on button "Close" at bounding box center [547, 288] width 99 height 20
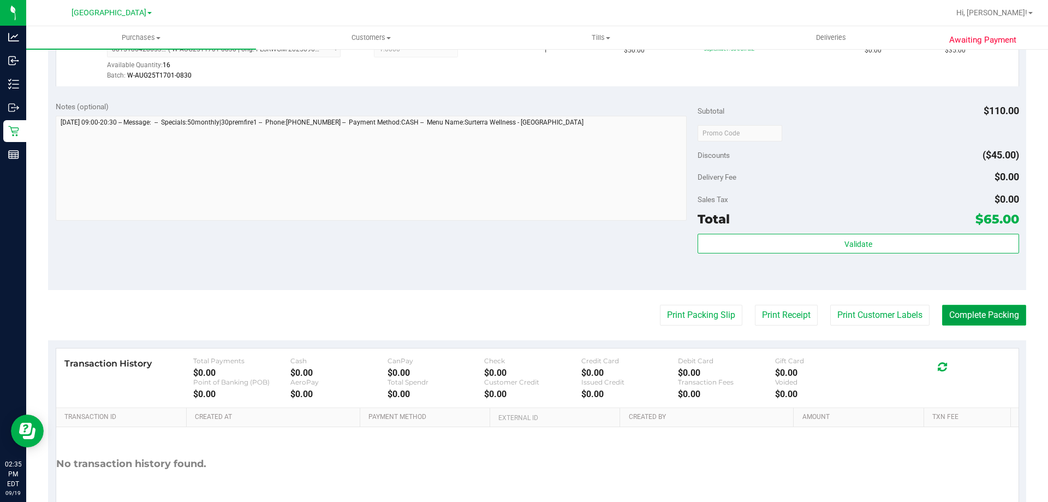
click at [988, 308] on button "Complete Packing" at bounding box center [984, 315] width 84 height 21
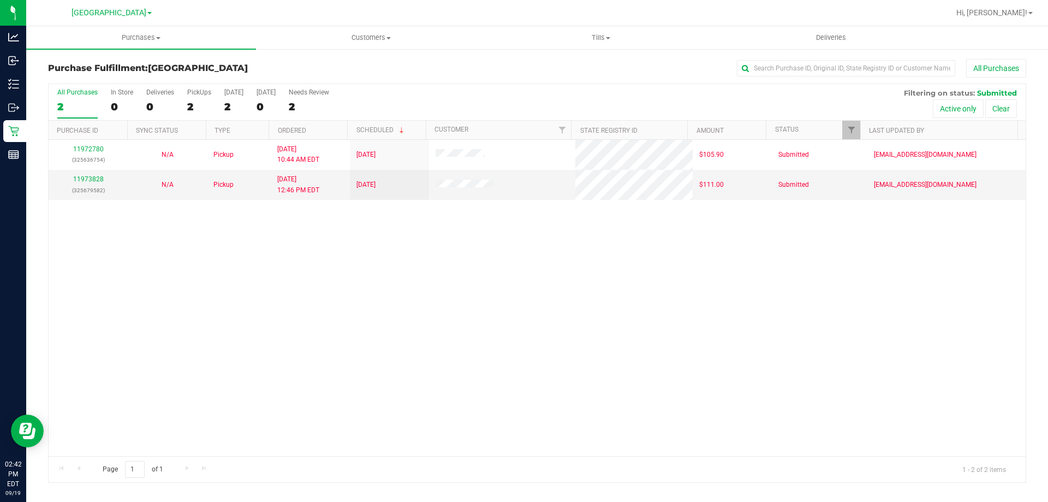
click at [349, 405] on div "11972780 (325636754) N/A Pickup [DATE] 10:44 AM EDT 9/19/2025 $105.90 Submitted…" at bounding box center [537, 298] width 977 height 316
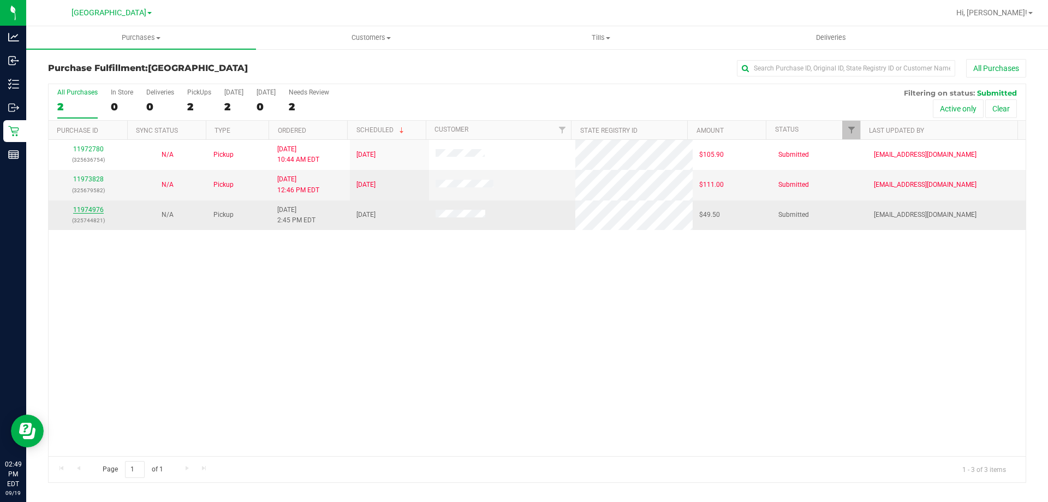
click at [89, 207] on link "11974976" at bounding box center [88, 210] width 31 height 8
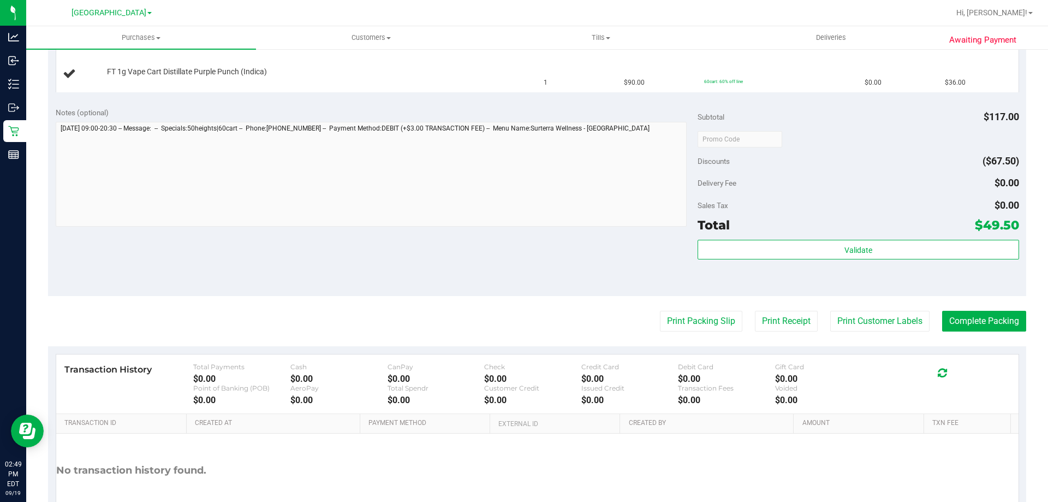
scroll to position [368, 0]
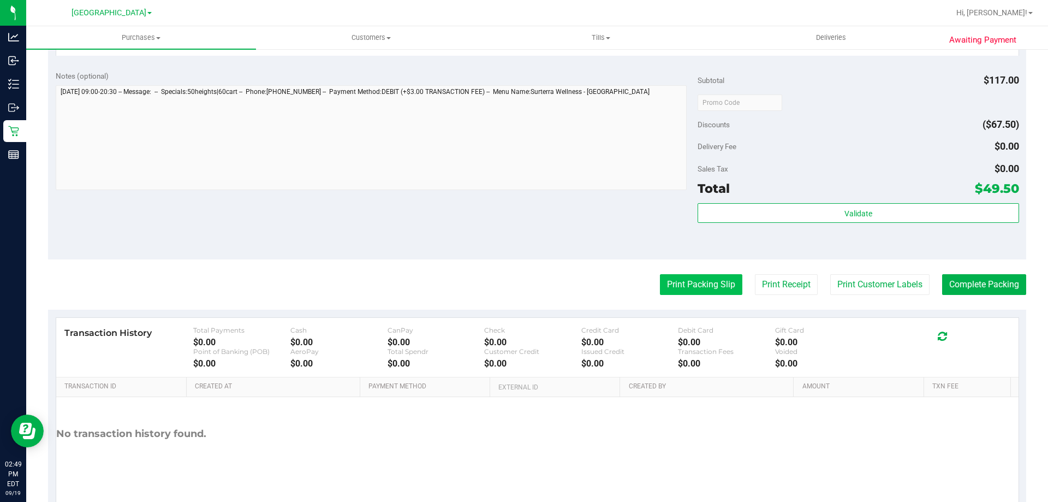
click at [700, 287] on button "Print Packing Slip" at bounding box center [701, 284] width 82 height 21
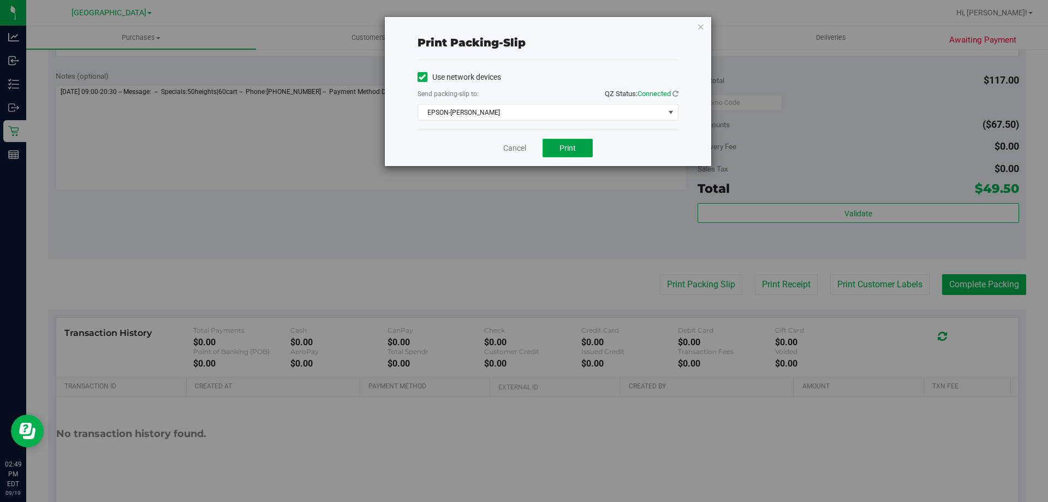
click at [554, 140] on button "Print" at bounding box center [568, 148] width 50 height 19
click at [520, 147] on link "Cancel" at bounding box center [514, 147] width 23 height 11
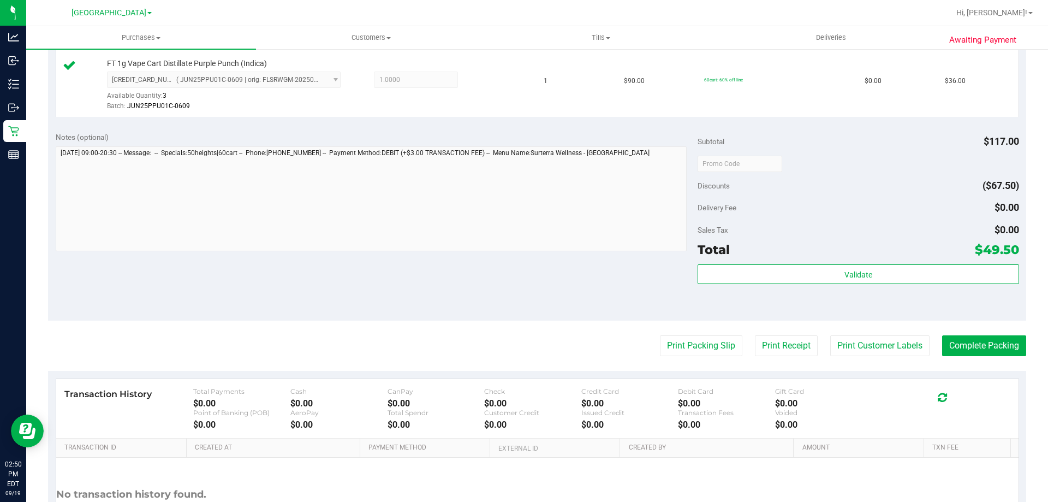
scroll to position [360, 0]
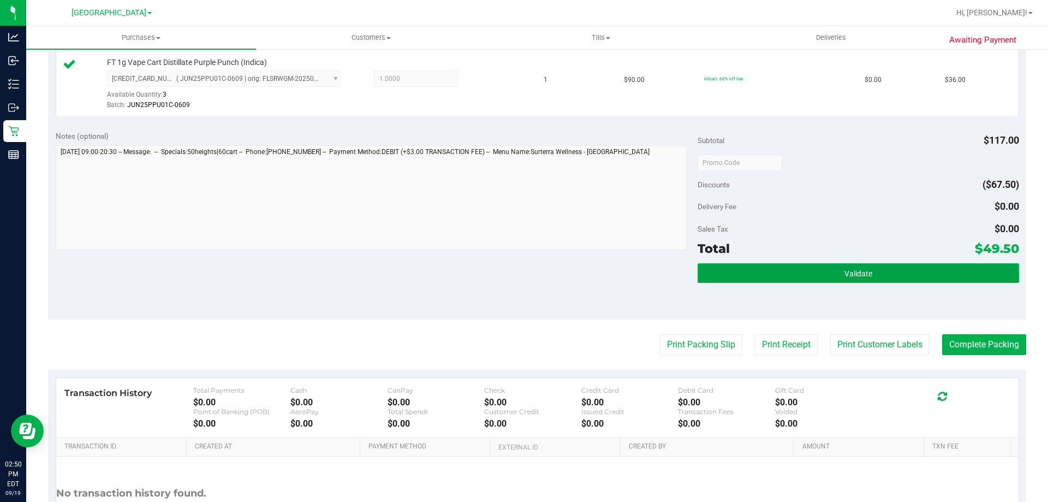
click at [759, 280] on button "Validate" at bounding box center [858, 273] width 321 height 20
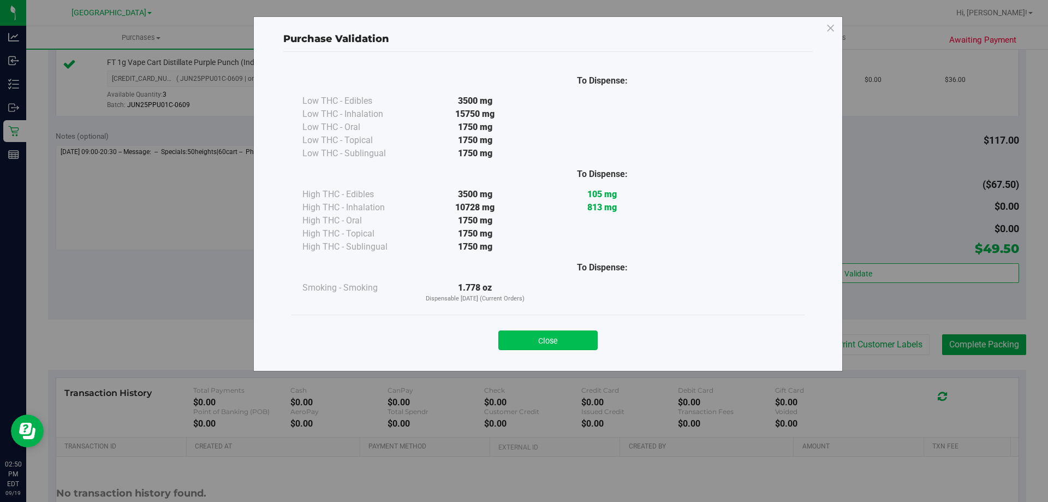
click at [538, 330] on button "Close" at bounding box center [547, 340] width 99 height 20
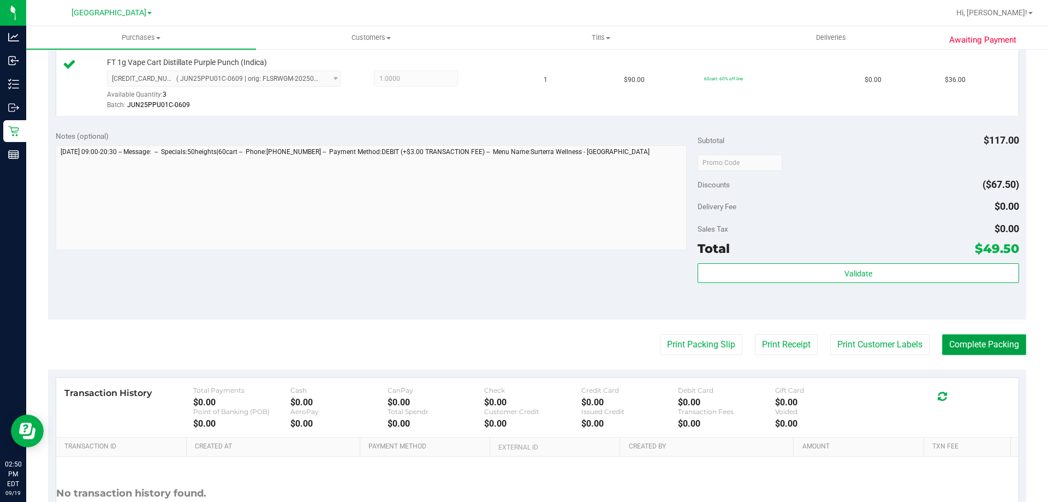
click at [967, 346] on button "Complete Packing" at bounding box center [984, 344] width 84 height 21
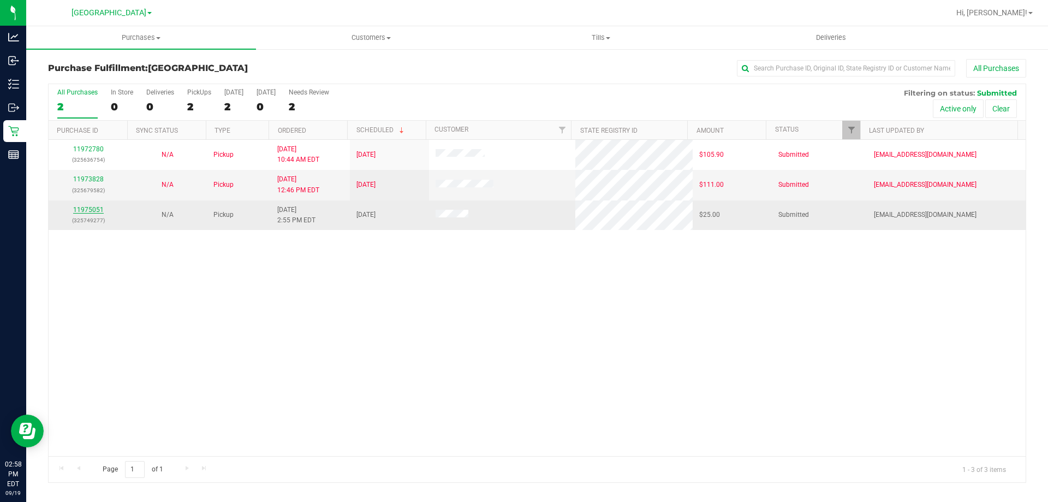
click at [93, 207] on link "11975051" at bounding box center [88, 210] width 31 height 8
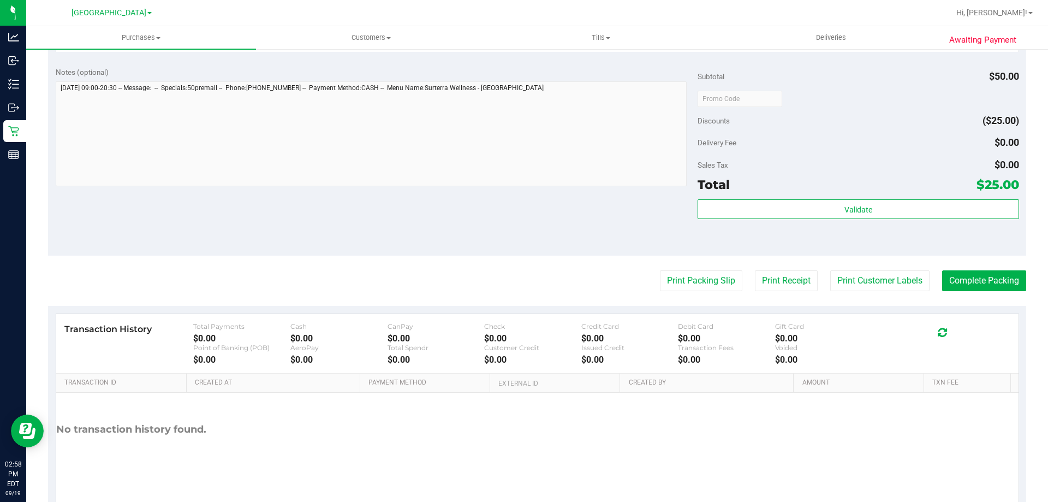
scroll to position [365, 0]
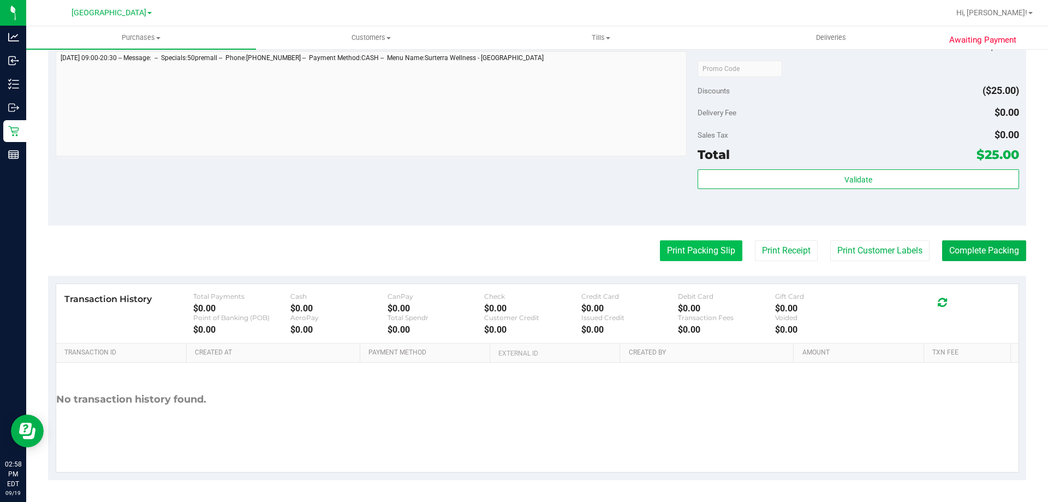
click at [681, 247] on button "Print Packing Slip" at bounding box center [701, 250] width 82 height 21
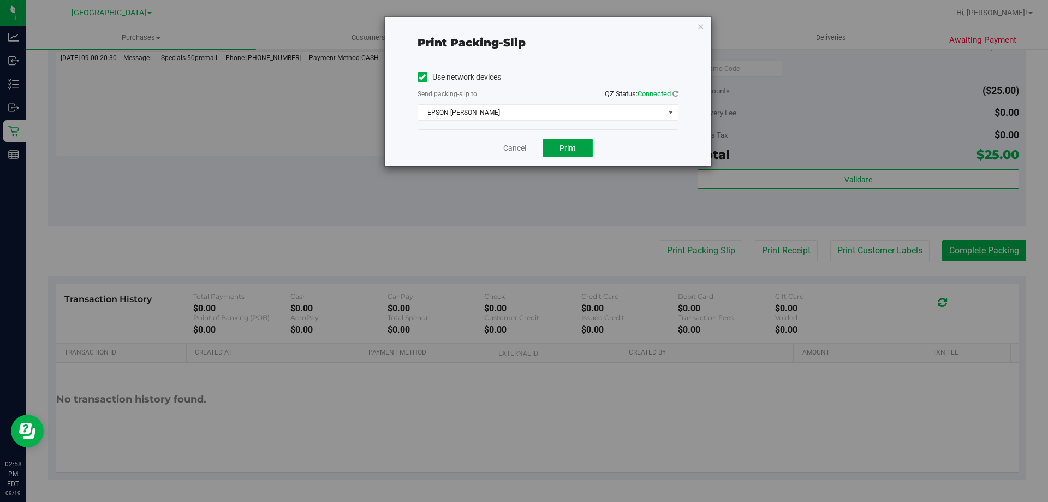
click at [558, 140] on button "Print" at bounding box center [568, 148] width 50 height 19
click at [509, 153] on link "Cancel" at bounding box center [514, 147] width 23 height 11
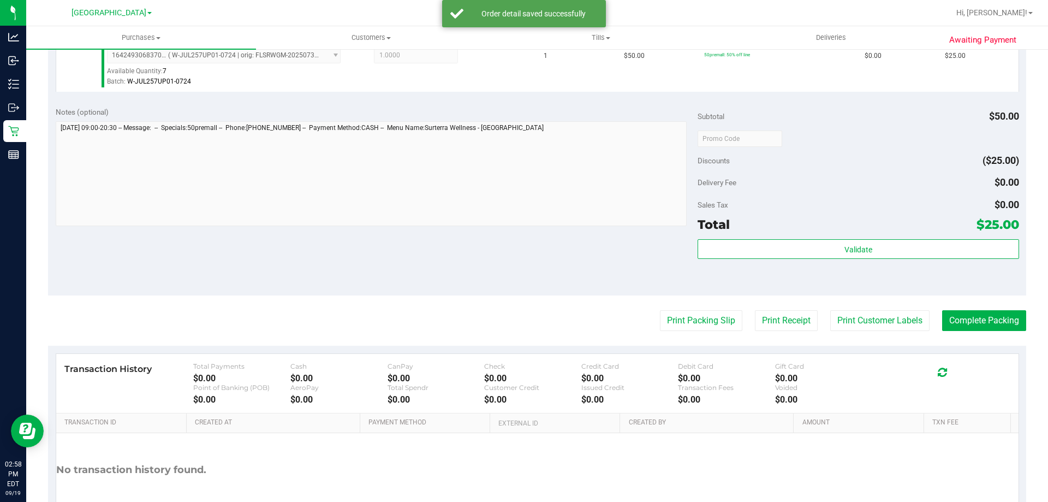
scroll to position [391, 0]
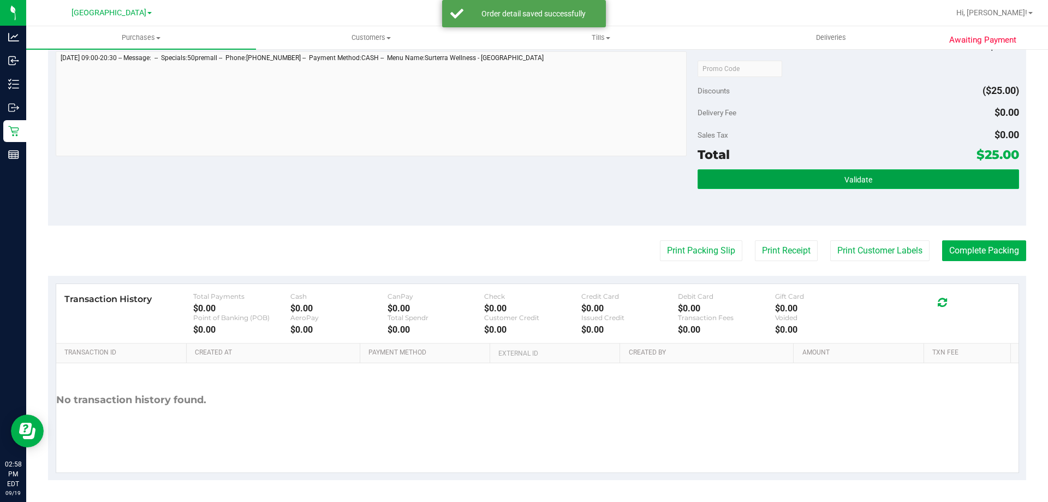
click at [764, 184] on button "Validate" at bounding box center [858, 179] width 321 height 20
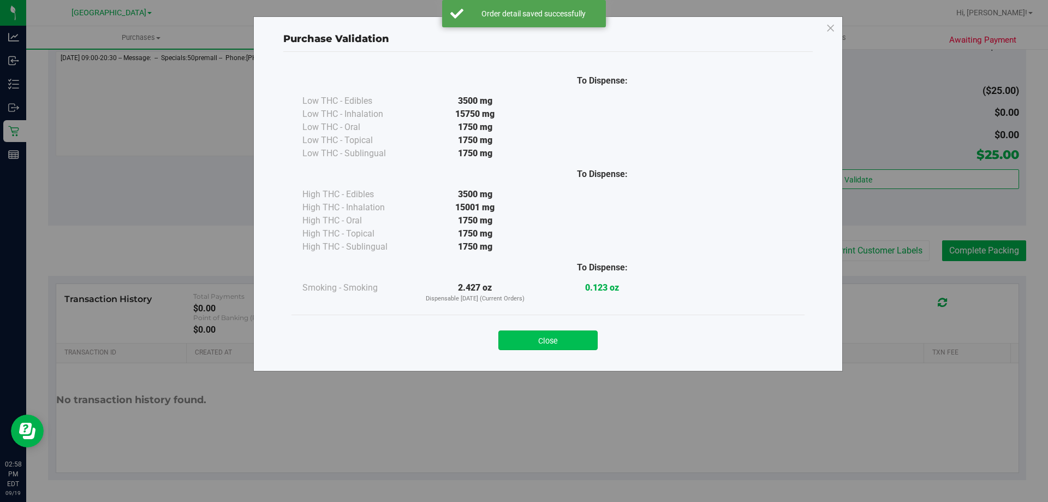
click at [534, 337] on button "Close" at bounding box center [547, 340] width 99 height 20
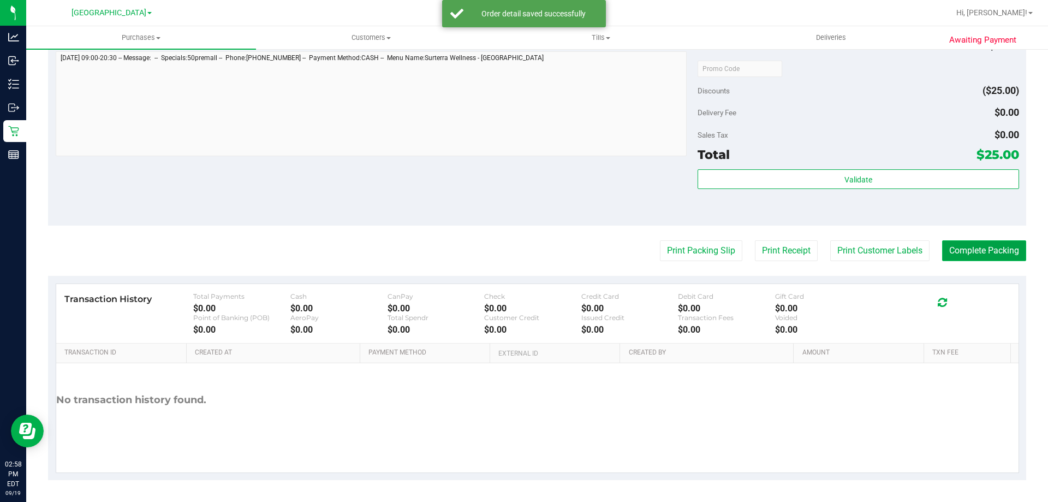
click at [969, 258] on button "Complete Packing" at bounding box center [984, 250] width 84 height 21
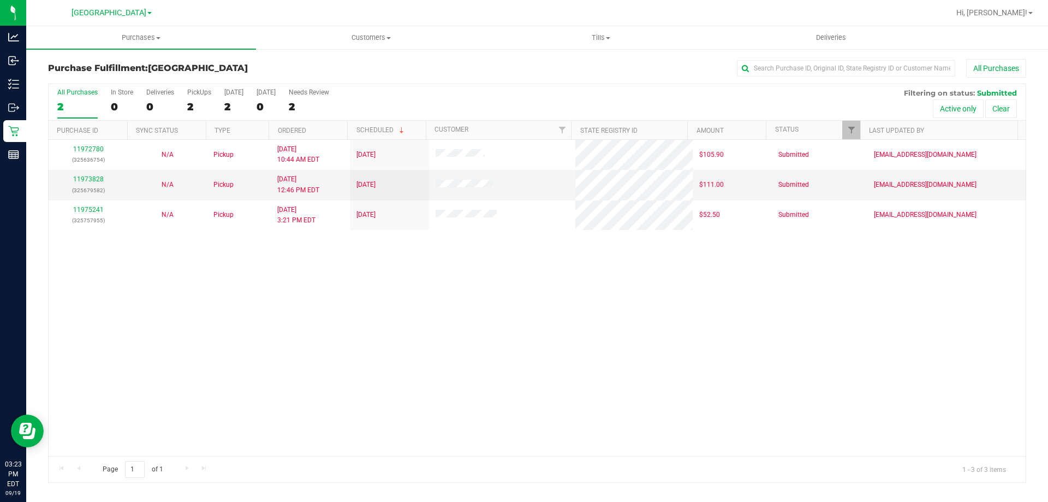
click at [224, 328] on div "11972780 (325636754) N/A Pickup 9/19/2025 10:44 AM EDT 9/19/2025 $105.90 Submit…" at bounding box center [537, 298] width 977 height 316
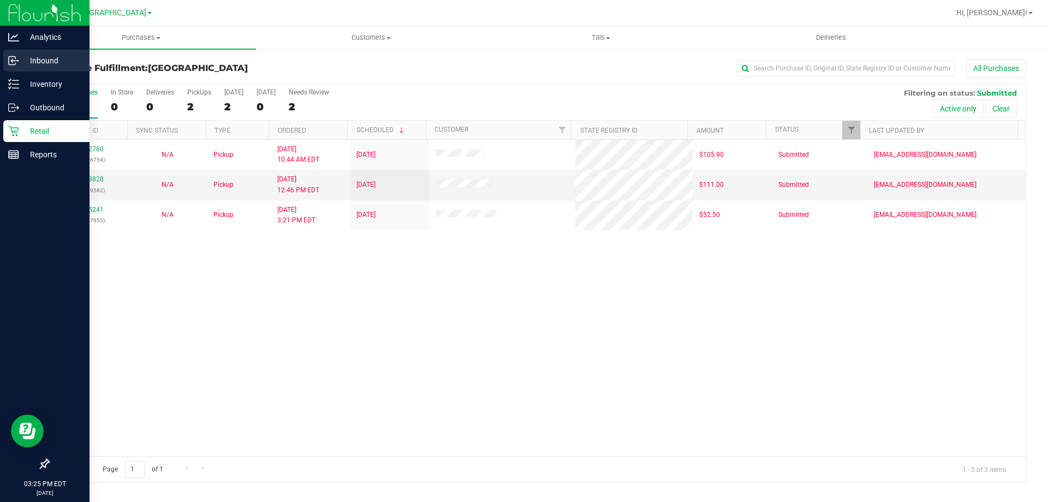
click at [5, 62] on div "Inbound" at bounding box center [46, 61] width 86 height 22
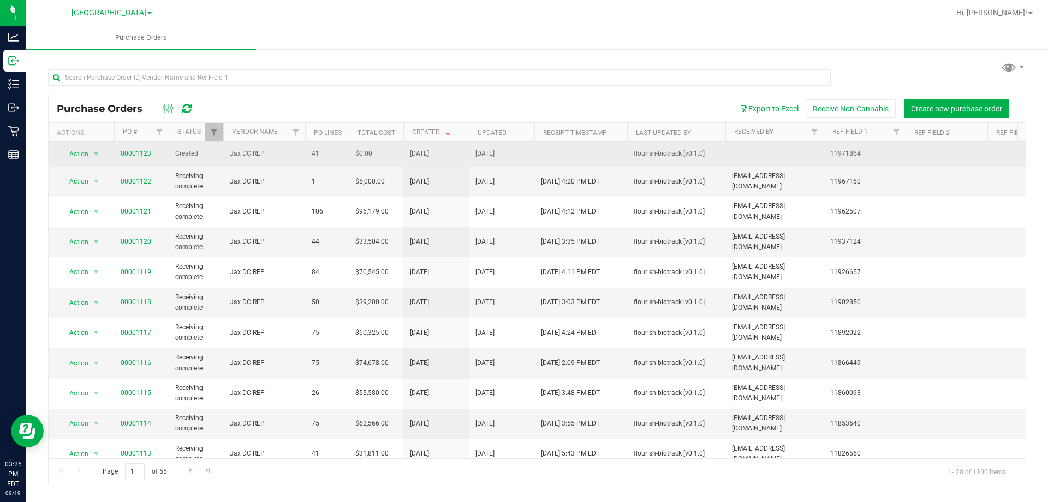
click at [144, 151] on link "00001123" at bounding box center [136, 154] width 31 height 8
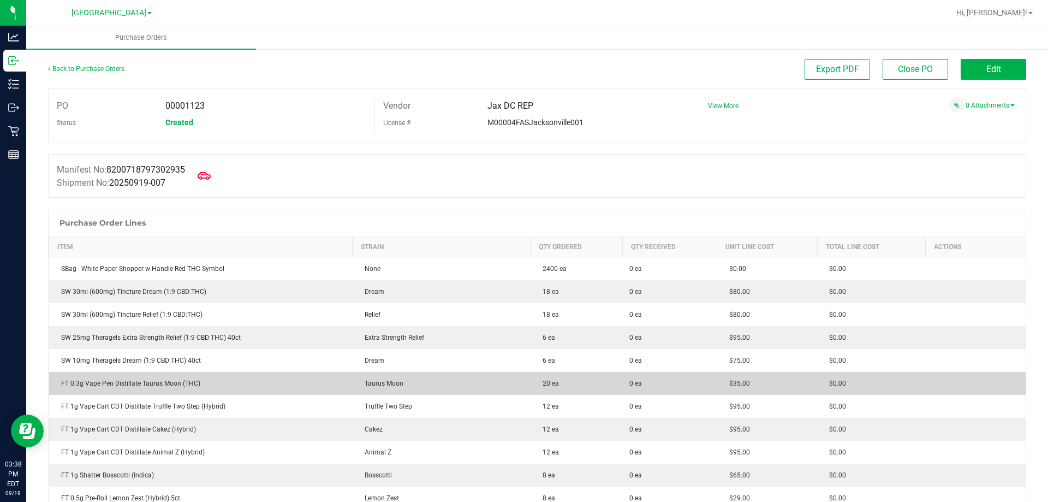
click at [329, 375] on td "FT 0.3g Vape Pen Distillate Taurus Moon (THC)" at bounding box center [201, 383] width 304 height 23
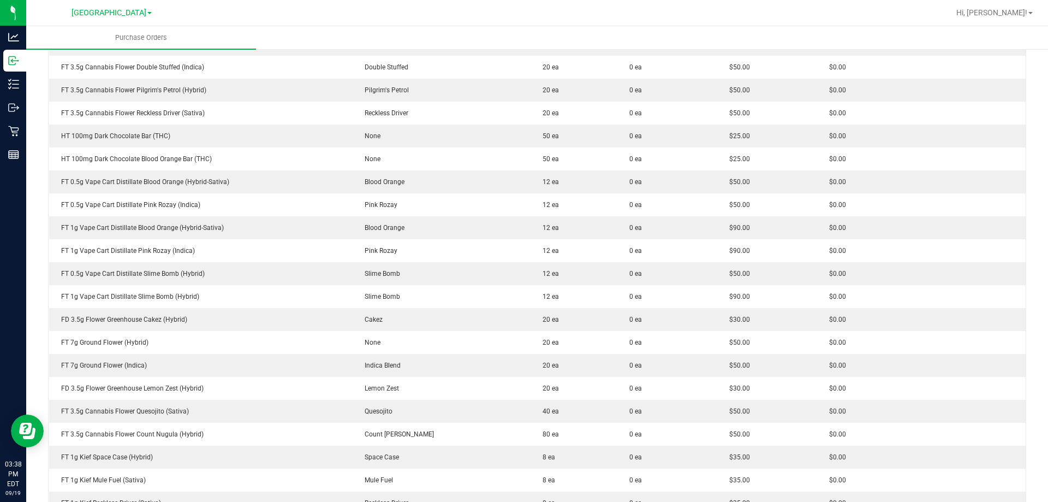
scroll to position [662, 0]
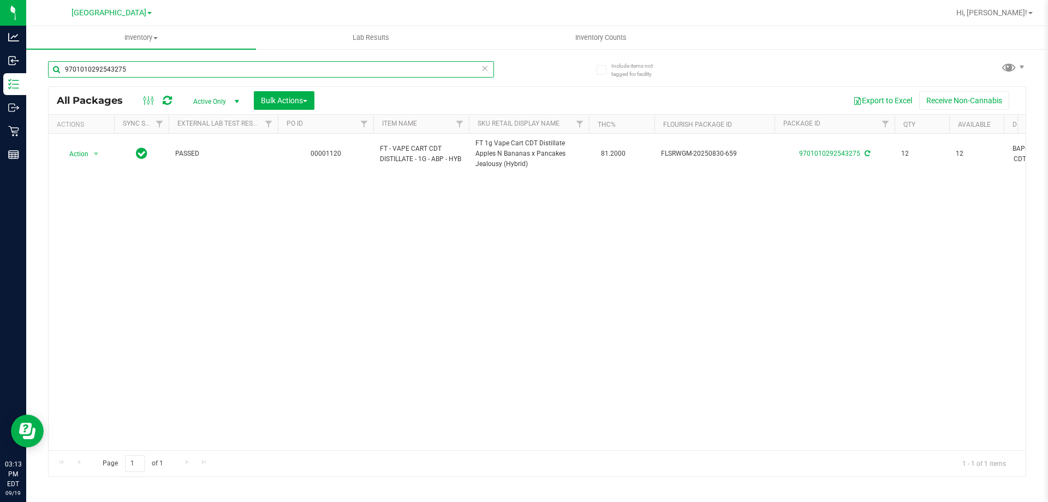
click at [150, 69] on input "9701010292543275" at bounding box center [271, 69] width 446 height 16
type input "9"
type input "hash b"
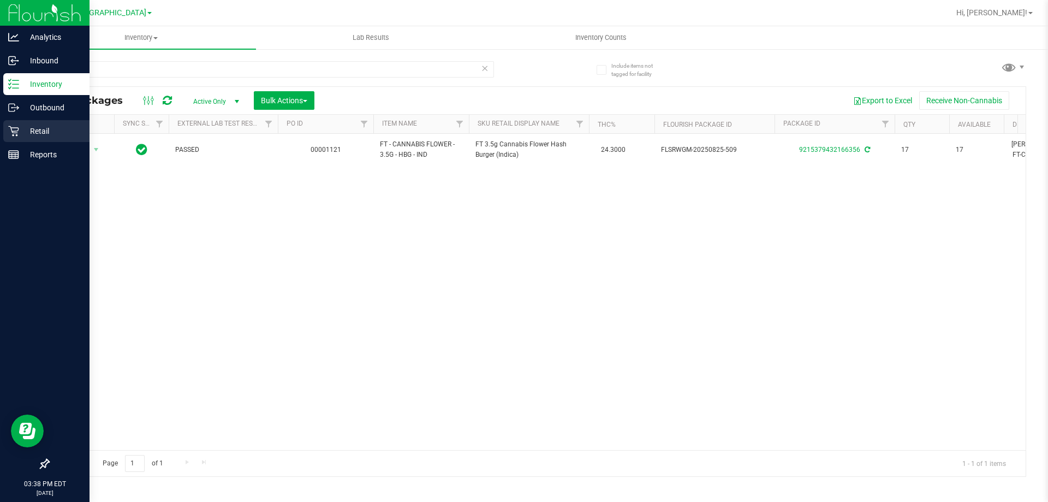
drag, startPoint x: 41, startPoint y: 134, endPoint x: 56, endPoint y: 129, distance: 16.1
click at [41, 134] on p "Retail" at bounding box center [52, 130] width 66 height 13
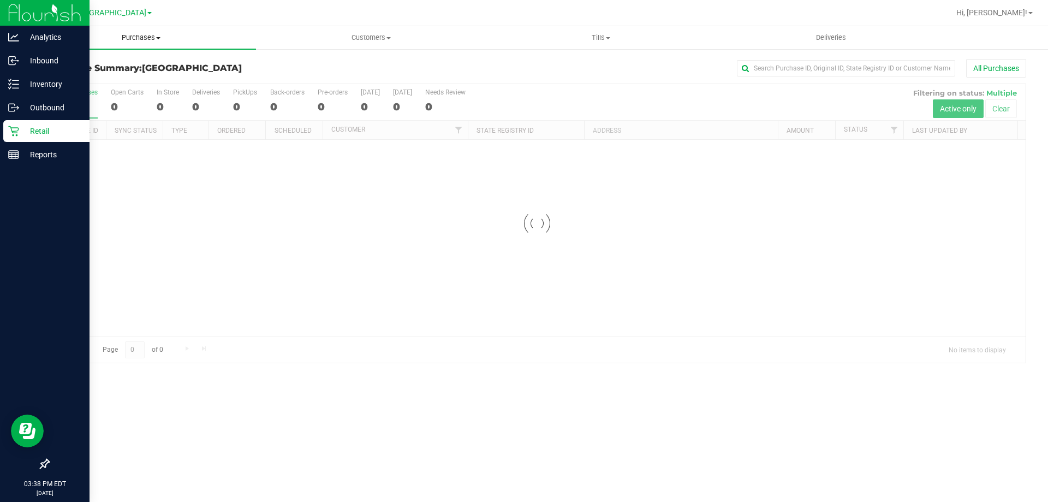
click at [141, 38] on span "Purchases" at bounding box center [141, 38] width 230 height 10
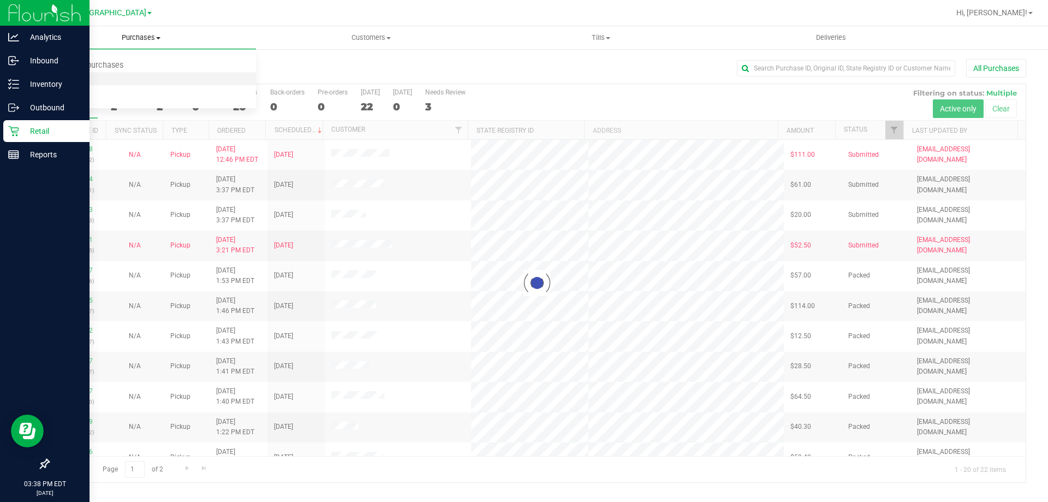
click at [116, 82] on li "Fulfillment" at bounding box center [141, 79] width 230 height 13
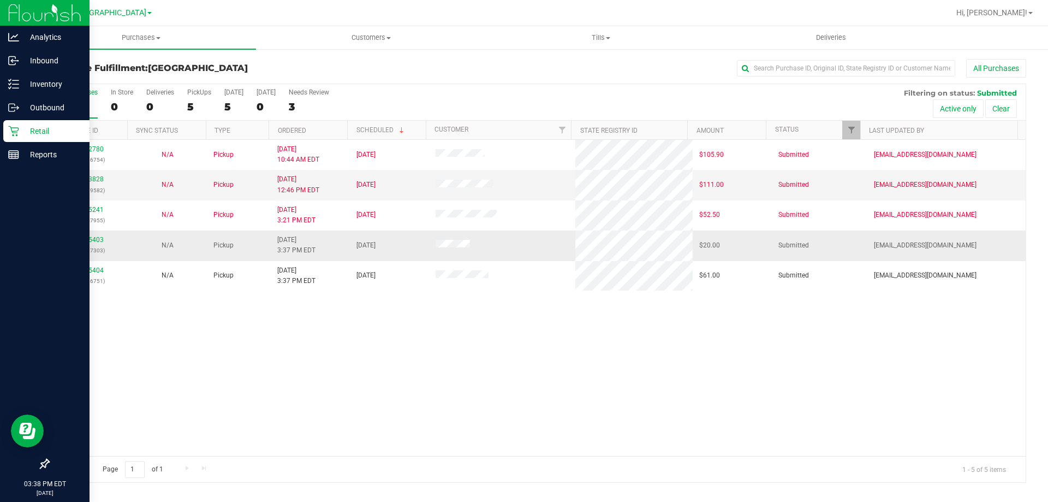
click at [92, 234] on td "11975403 (325767303)" at bounding box center [88, 245] width 79 height 30
click at [89, 239] on link "11975403" at bounding box center [88, 240] width 31 height 8
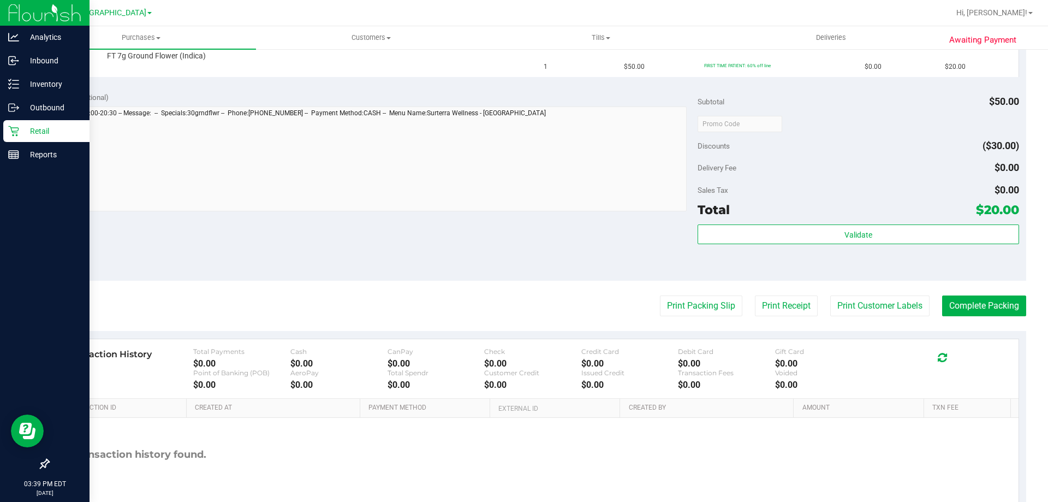
scroll to position [344, 0]
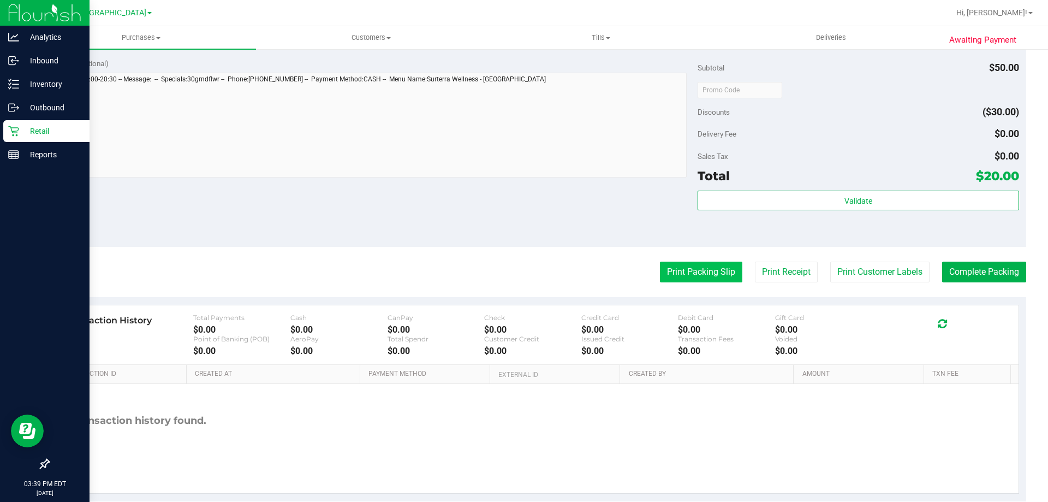
click at [698, 272] on button "Print Packing Slip" at bounding box center [701, 271] width 82 height 21
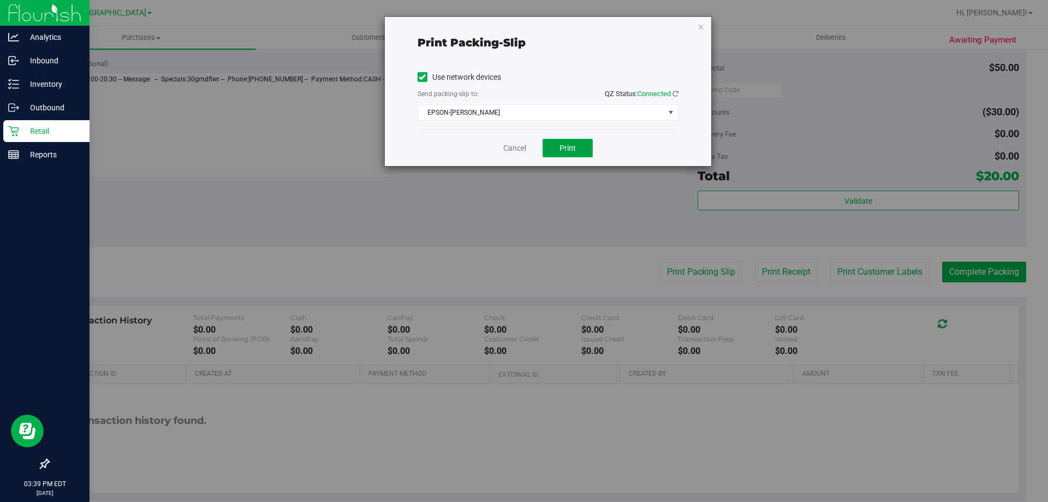
click at [556, 145] on button "Print" at bounding box center [568, 148] width 50 height 19
click at [524, 151] on link "Cancel" at bounding box center [514, 147] width 23 height 11
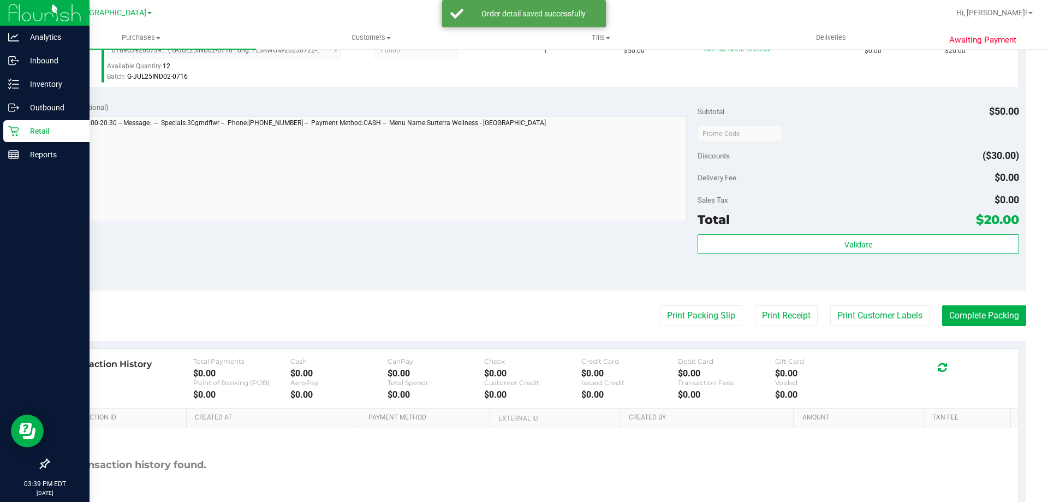
scroll to position [328, 0]
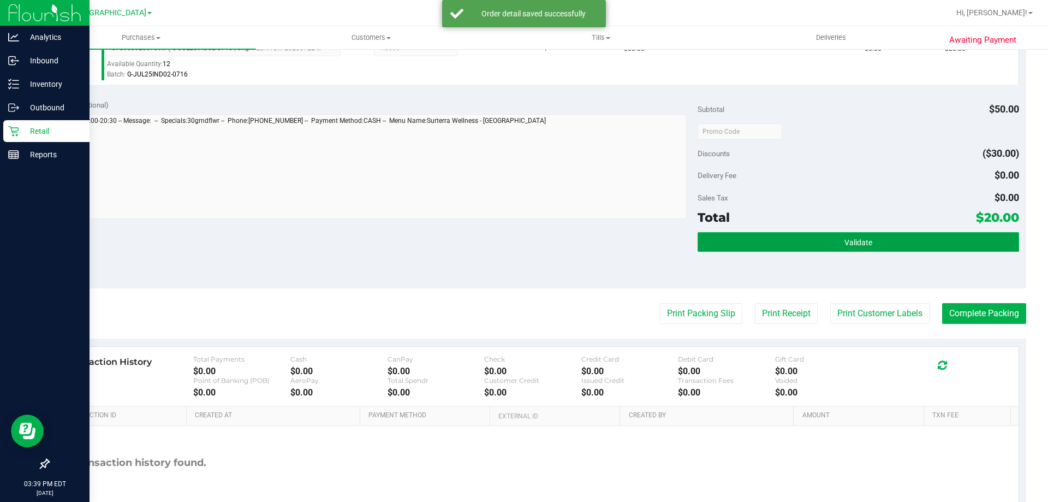
click at [764, 241] on button "Validate" at bounding box center [858, 242] width 321 height 20
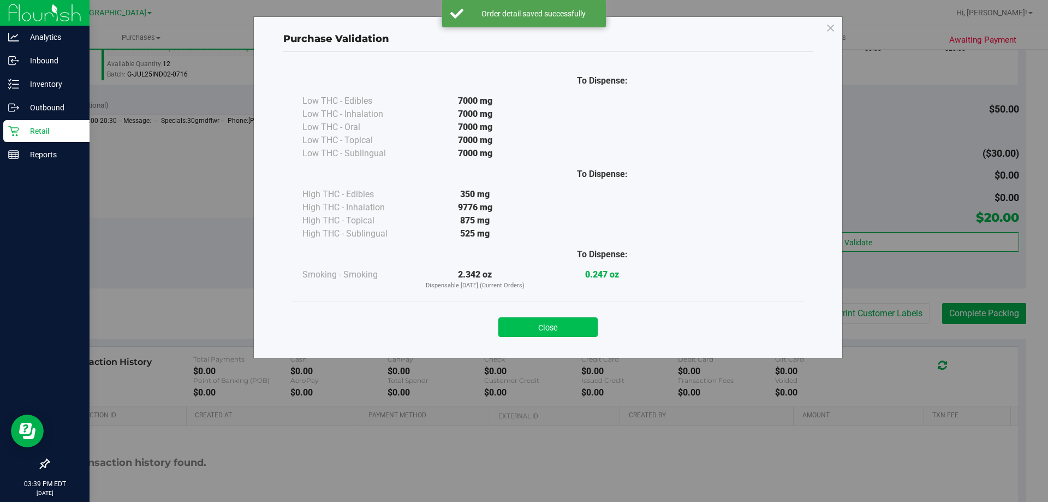
click at [544, 329] on button "Close" at bounding box center [547, 327] width 99 height 20
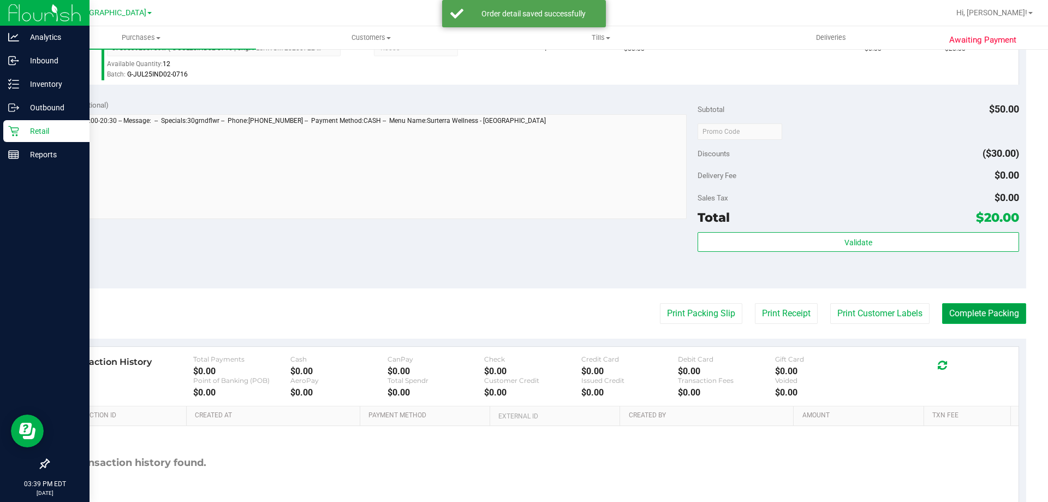
click at [980, 314] on button "Complete Packing" at bounding box center [984, 313] width 84 height 21
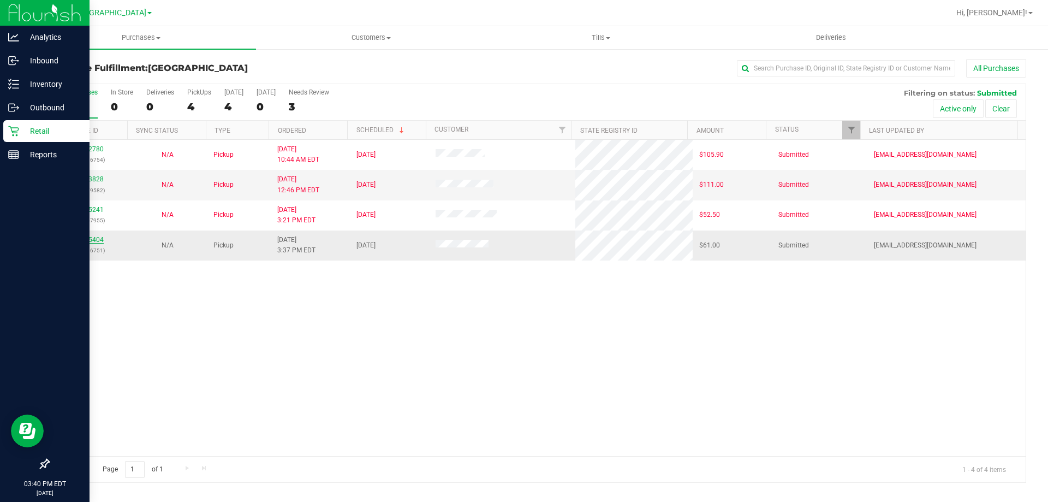
click at [94, 240] on link "11975404" at bounding box center [88, 240] width 31 height 8
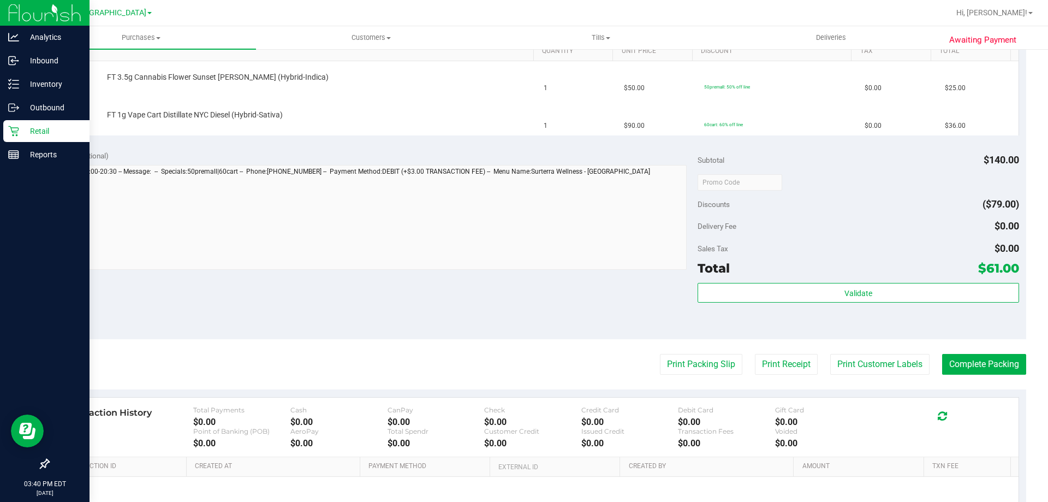
scroll to position [294, 0]
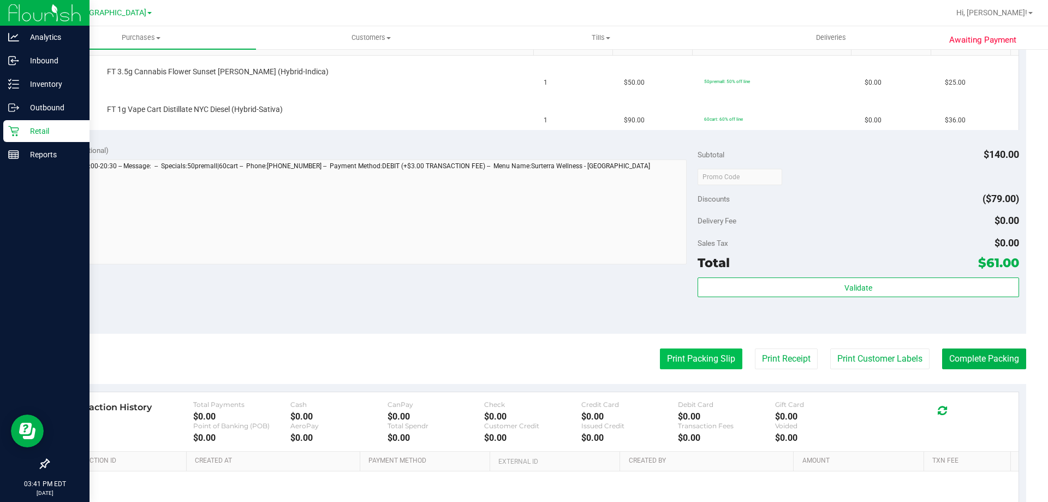
click at [701, 352] on button "Print Packing Slip" at bounding box center [701, 358] width 82 height 21
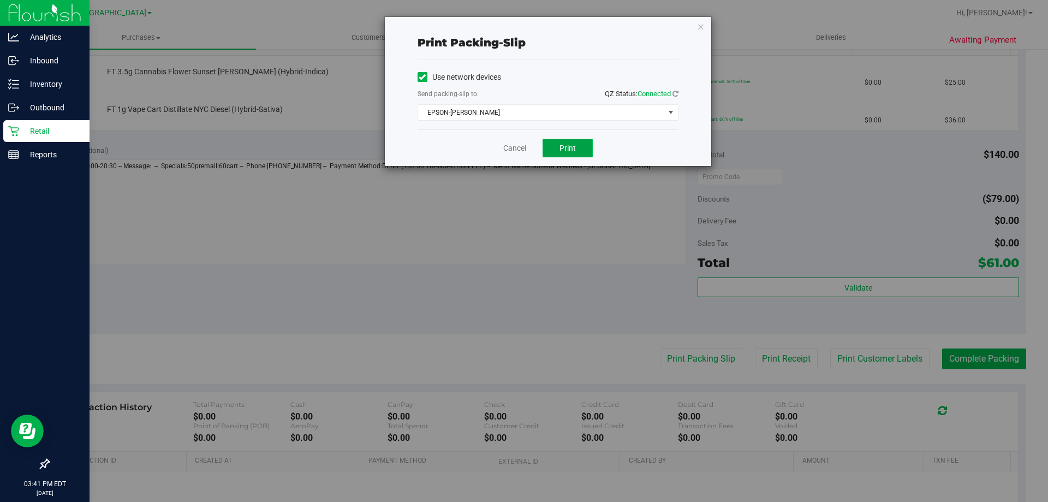
click at [564, 144] on button "Print" at bounding box center [568, 148] width 50 height 19
click at [514, 153] on link "Cancel" at bounding box center [514, 147] width 23 height 11
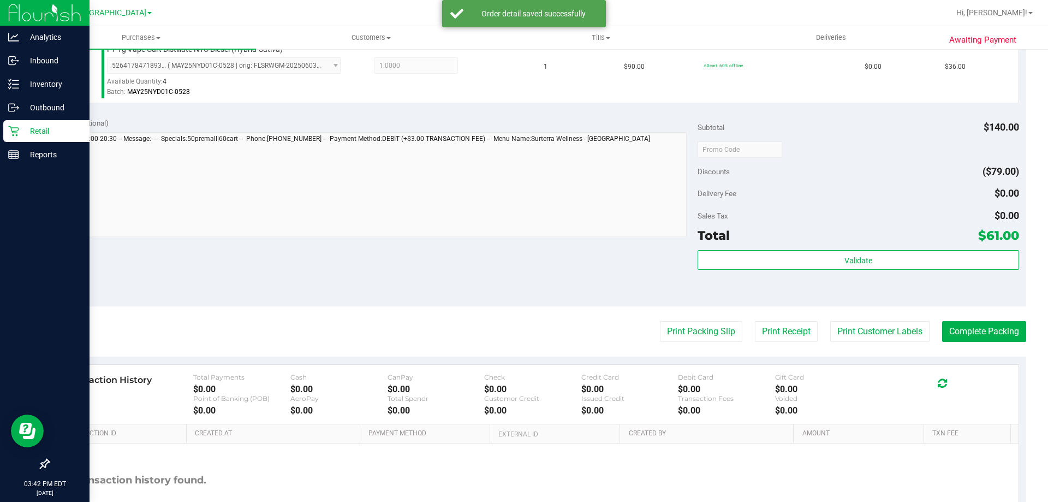
scroll to position [382, 0]
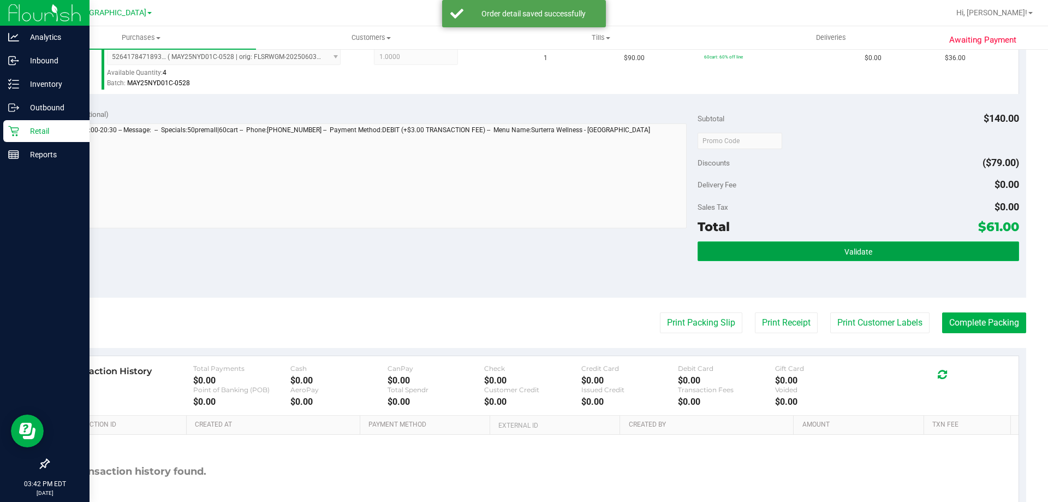
click at [762, 246] on button "Validate" at bounding box center [858, 251] width 321 height 20
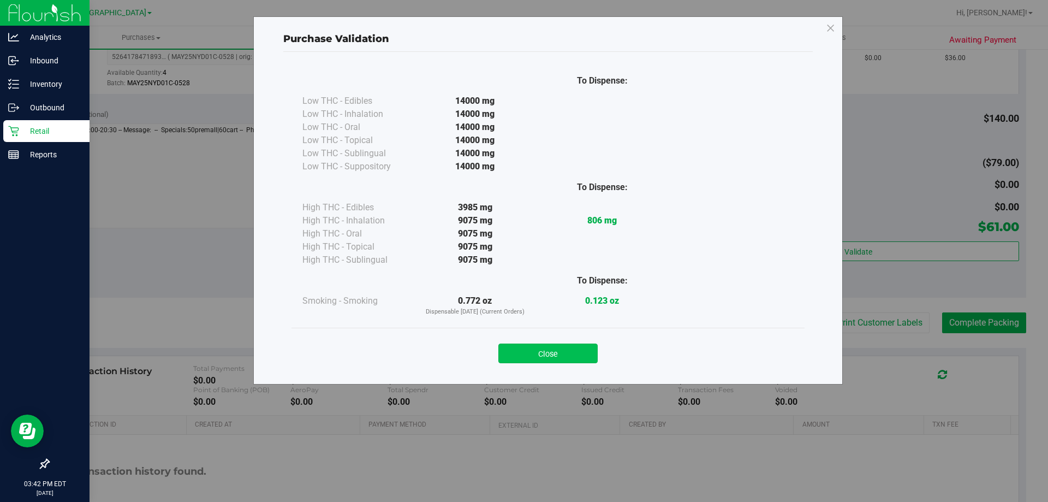
click at [540, 347] on button "Close" at bounding box center [547, 353] width 99 height 20
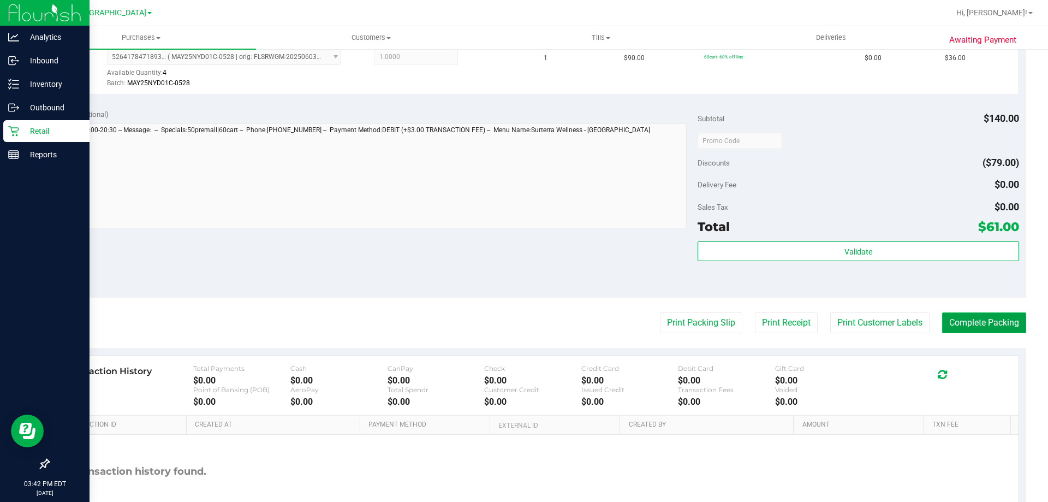
click at [947, 330] on button "Complete Packing" at bounding box center [984, 322] width 84 height 21
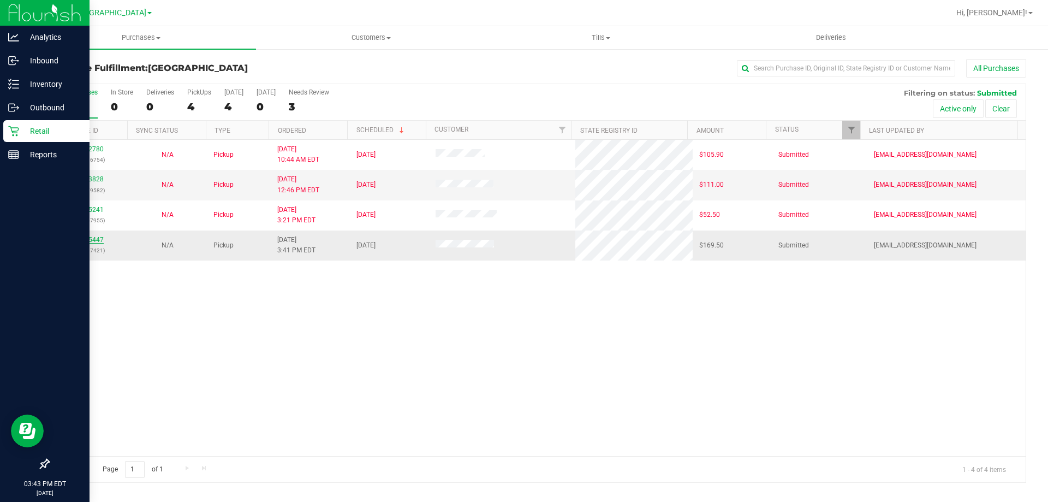
click at [90, 242] on link "11975447" at bounding box center [88, 240] width 31 height 8
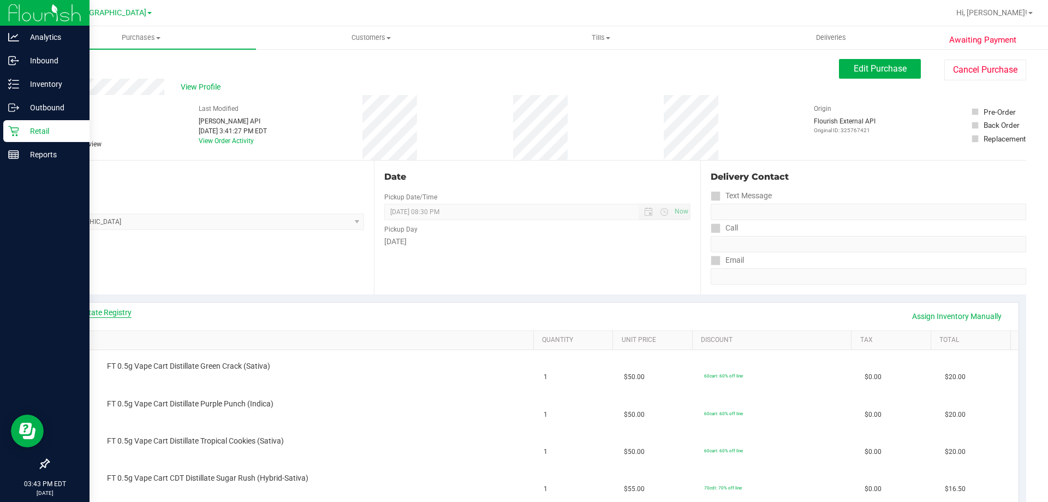
click at [112, 311] on link "View State Registry" at bounding box center [99, 312] width 66 height 11
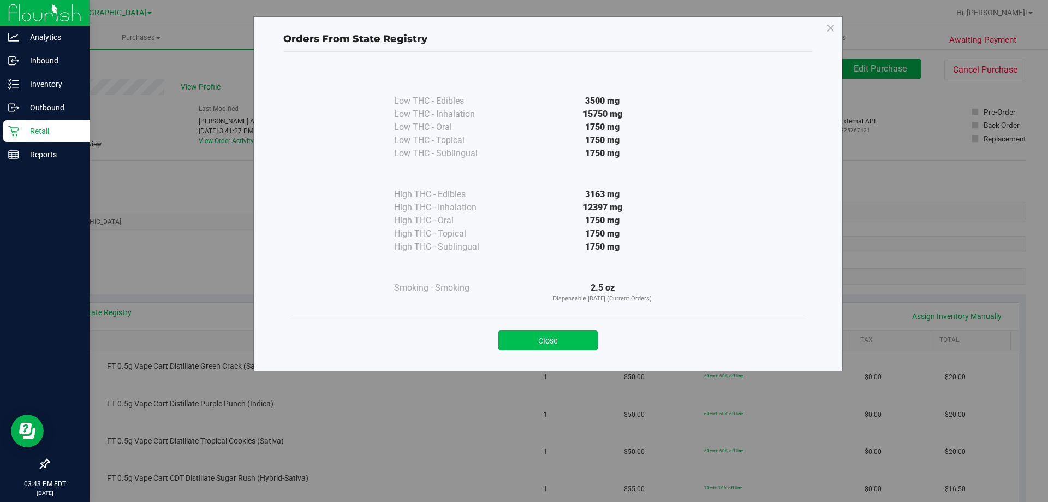
click at [575, 341] on button "Close" at bounding box center [547, 340] width 99 height 20
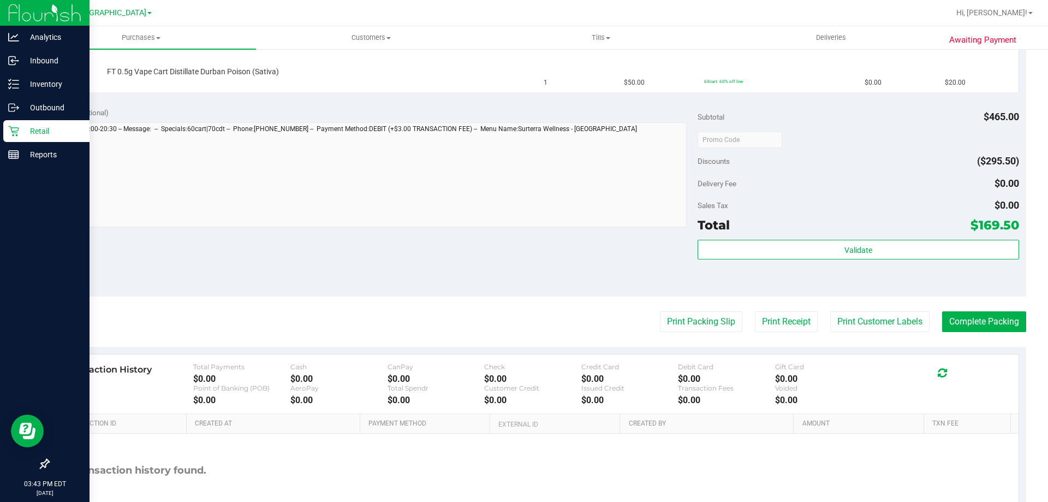
scroll to position [594, 0]
click at [697, 307] on purchase-details "Back Edit Purchase Cancel Purchase View Profile # 11975447 BioTrack ID: - Submi…" at bounding box center [537, 7] width 978 height 1084
click at [695, 323] on button "Print Packing Slip" at bounding box center [701, 320] width 82 height 21
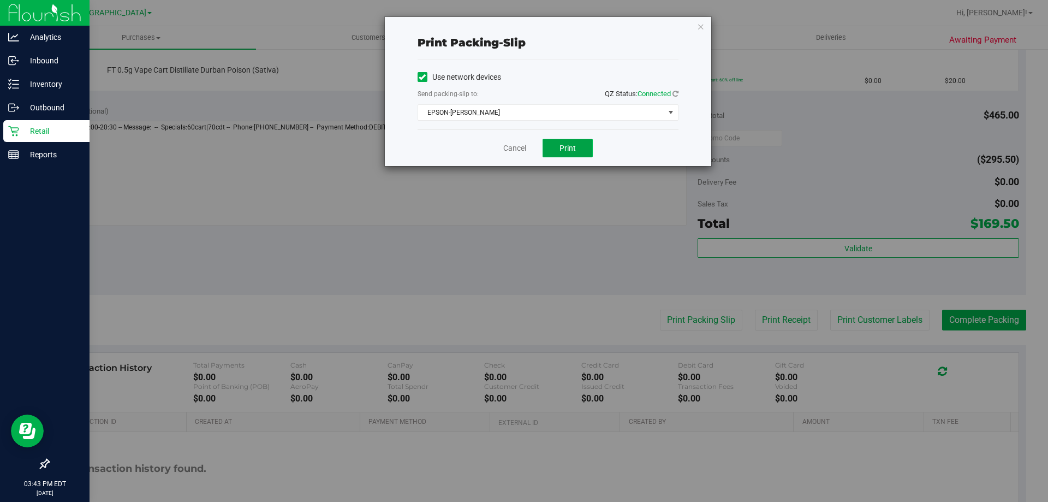
click at [572, 146] on span "Print" at bounding box center [568, 148] width 16 height 9
click at [516, 150] on link "Cancel" at bounding box center [514, 147] width 23 height 11
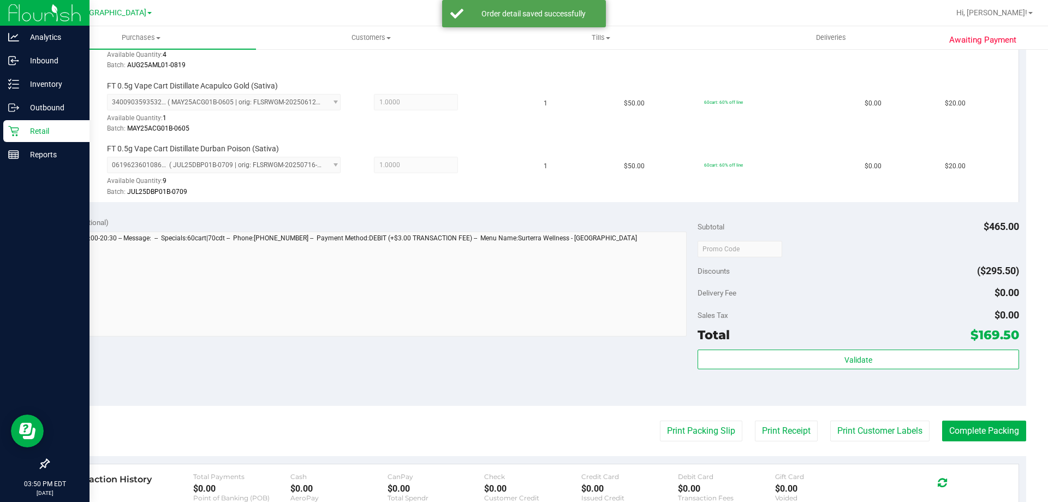
scroll to position [721, 0]
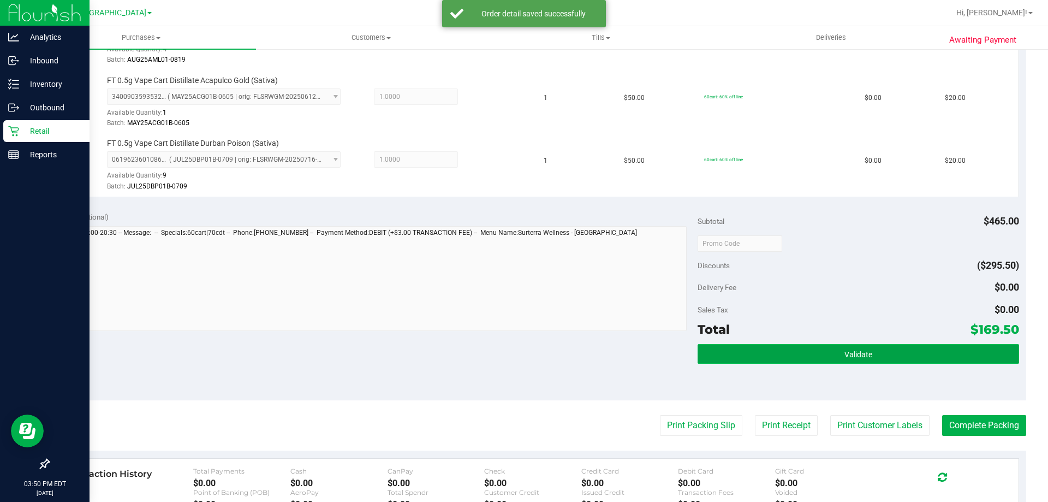
click at [807, 347] on button "Validate" at bounding box center [858, 354] width 321 height 20
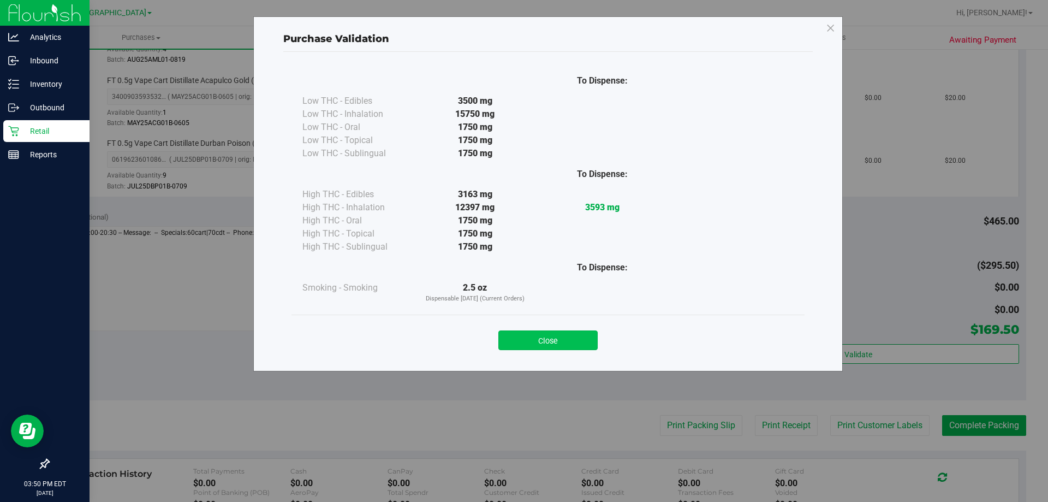
click at [547, 331] on button "Close" at bounding box center [547, 340] width 99 height 20
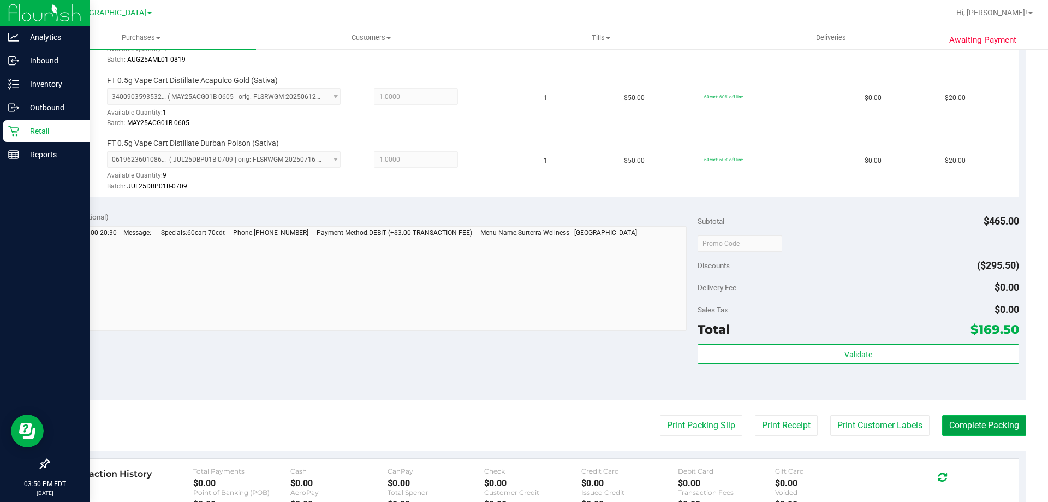
click at [980, 429] on button "Complete Packing" at bounding box center [984, 425] width 84 height 21
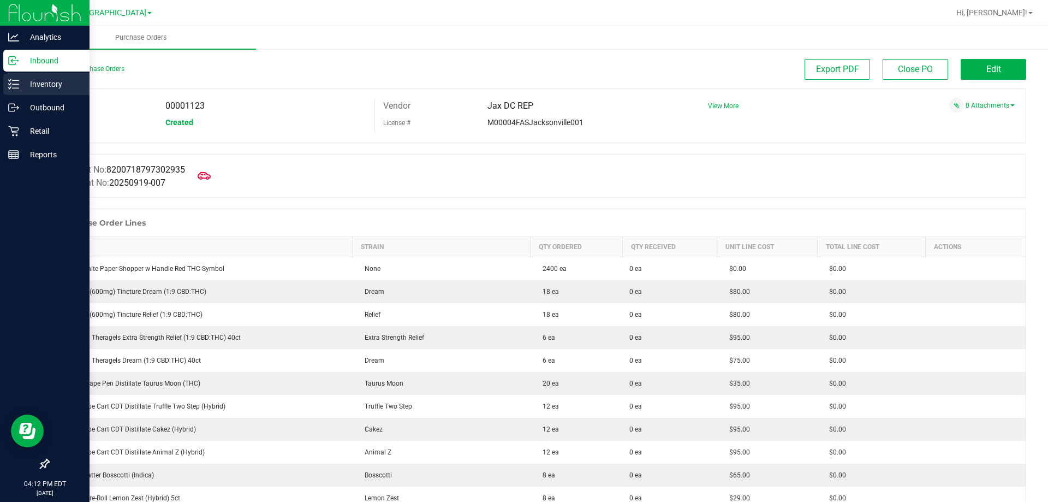
click at [38, 85] on p "Inventory" at bounding box center [52, 84] width 66 height 13
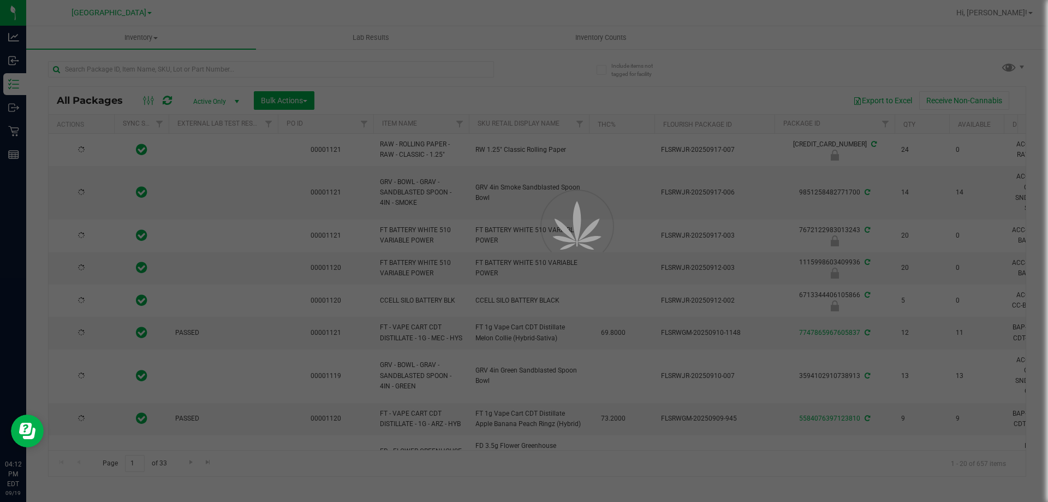
click at [82, 68] on div at bounding box center [524, 251] width 1048 height 502
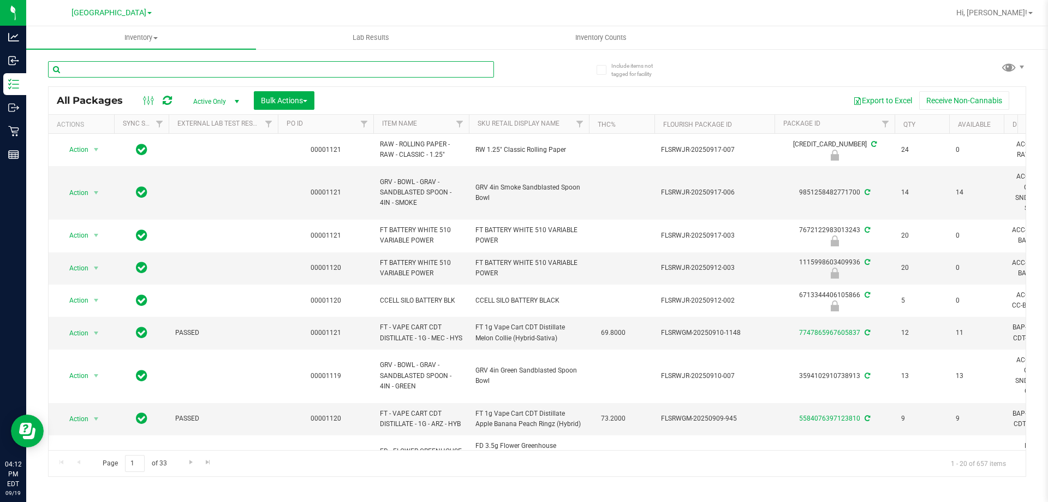
click at [82, 68] on input "text" at bounding box center [271, 69] width 446 height 16
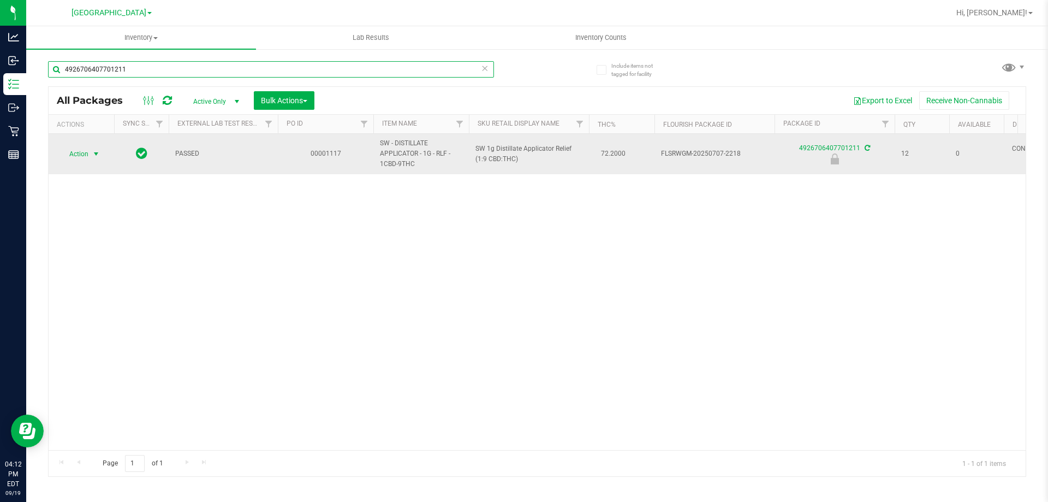
type input "4926706407701211"
click at [91, 151] on span "select" at bounding box center [97, 153] width 14 height 15
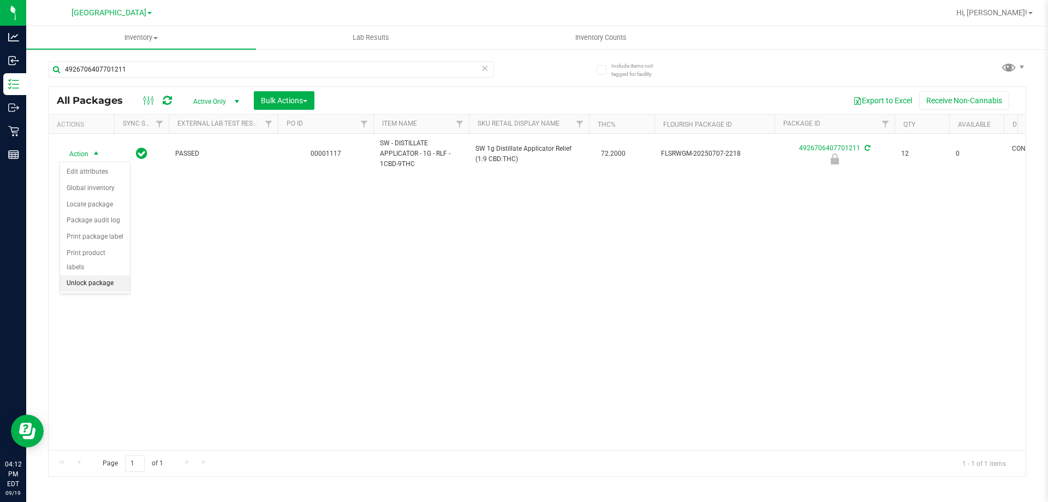
click at [87, 275] on li "Unlock package" at bounding box center [95, 283] width 70 height 16
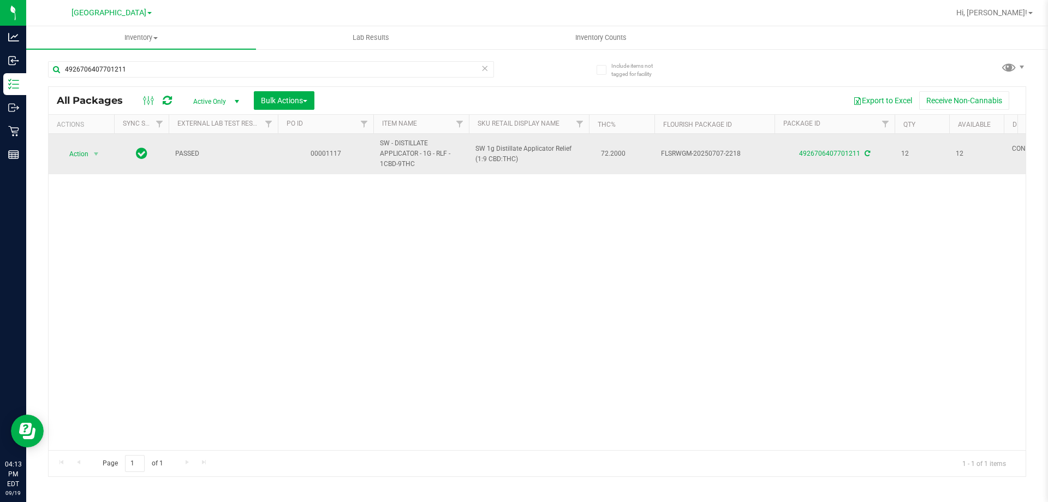
click at [83, 150] on span "Action" at bounding box center [74, 153] width 29 height 15
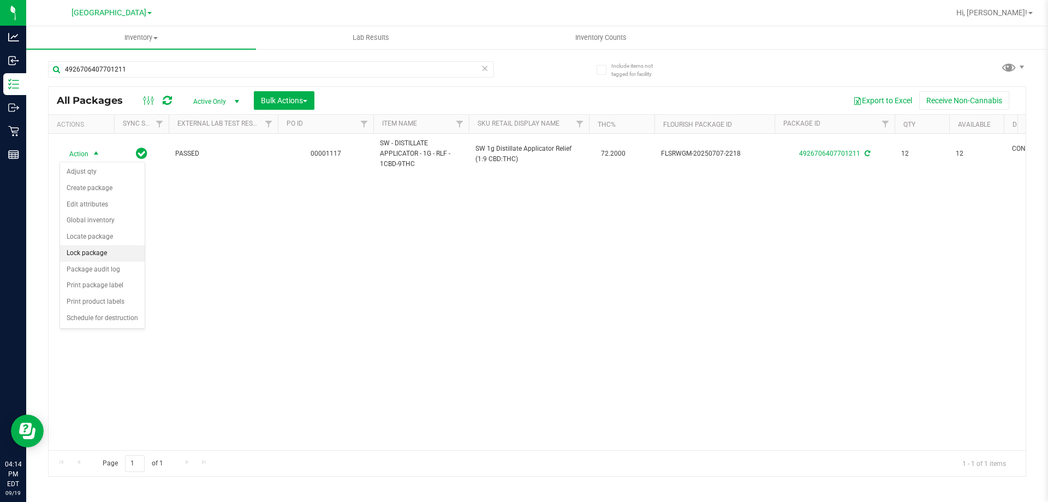
click at [95, 251] on li "Lock package" at bounding box center [102, 253] width 85 height 16
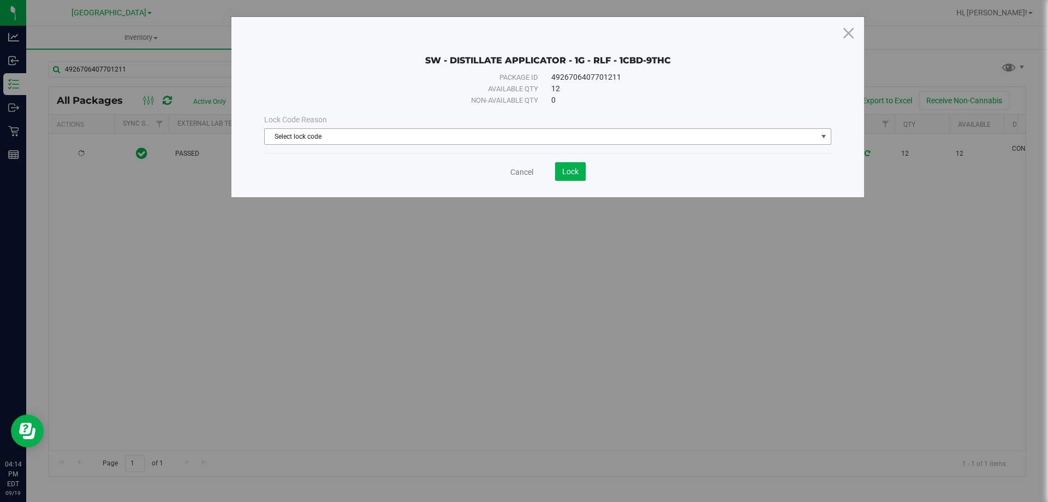
click at [331, 134] on span "Select lock code" at bounding box center [541, 136] width 552 height 15
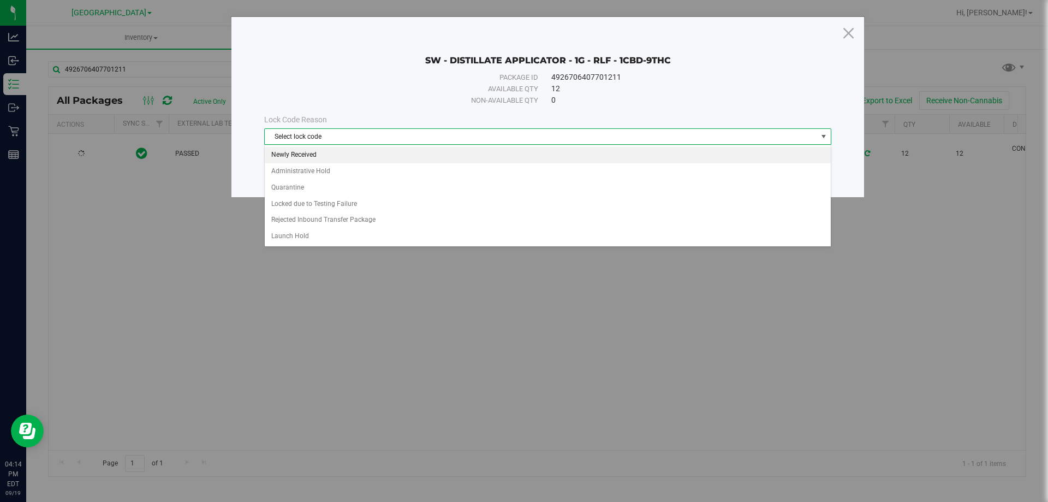
click at [308, 154] on li "Newly Received" at bounding box center [548, 155] width 566 height 16
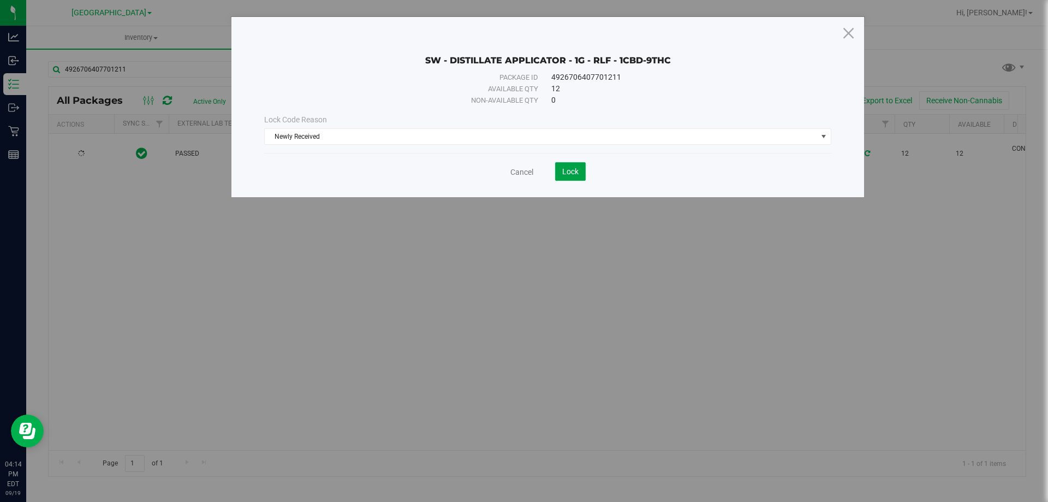
click at [575, 175] on span "Lock" at bounding box center [570, 171] width 16 height 9
click at [561, 174] on button "Lock" at bounding box center [570, 171] width 31 height 19
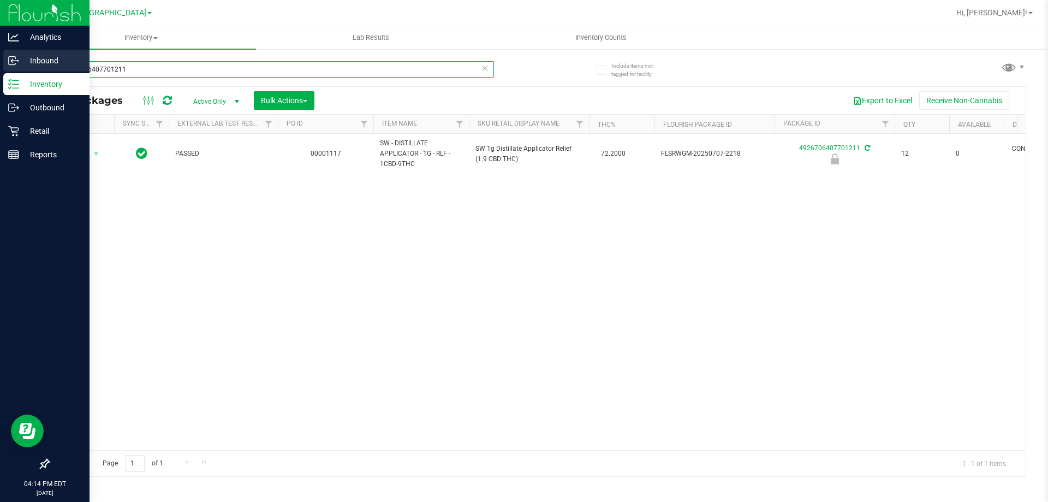
drag, startPoint x: 133, startPoint y: 67, endPoint x: 26, endPoint y: 70, distance: 107.6
click at [26, 70] on div "Analytics Inbound Inventory Outbound Retail Reports 04:14 PM EDT 09/19/2025 09/…" at bounding box center [524, 251] width 1048 height 502
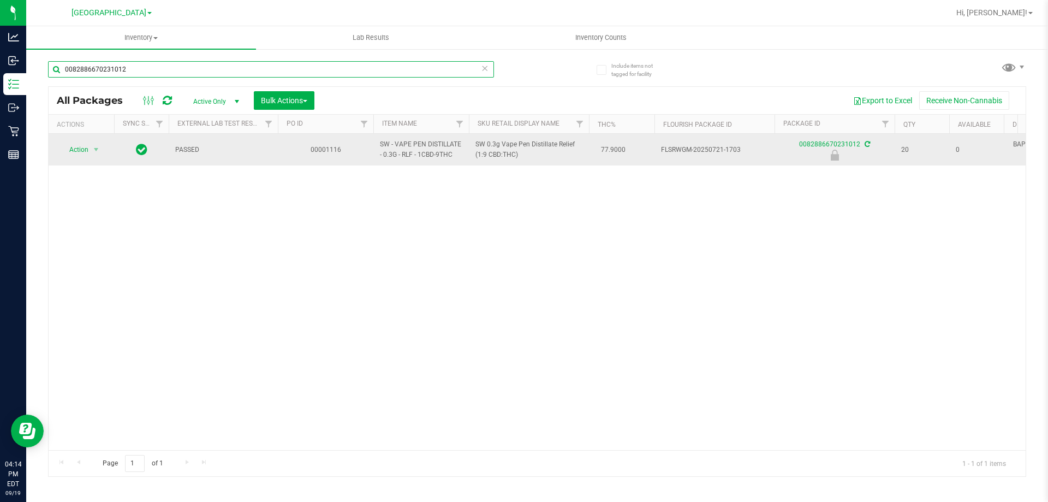
type input "0082886670231012"
click at [90, 145] on span "select" at bounding box center [97, 149] width 14 height 15
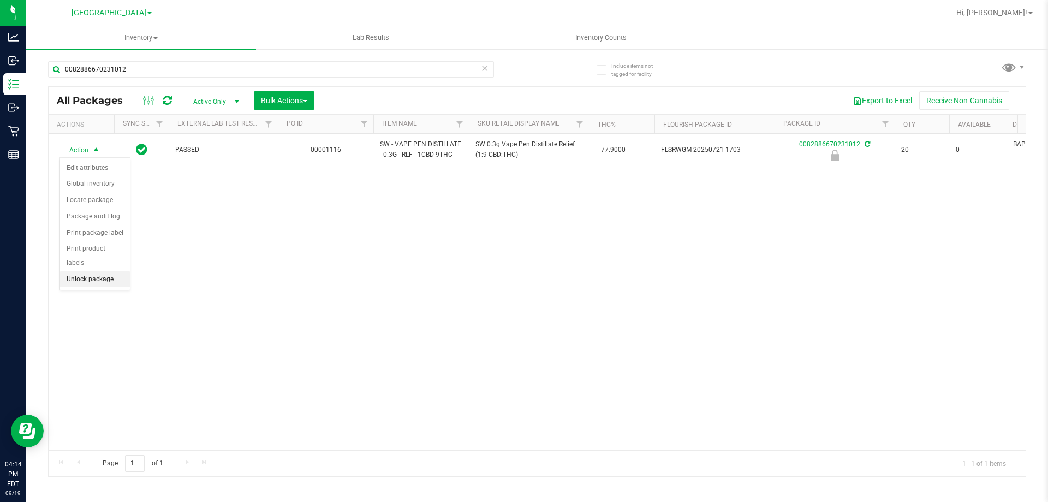
click at [103, 271] on li "Unlock package" at bounding box center [95, 279] width 70 height 16
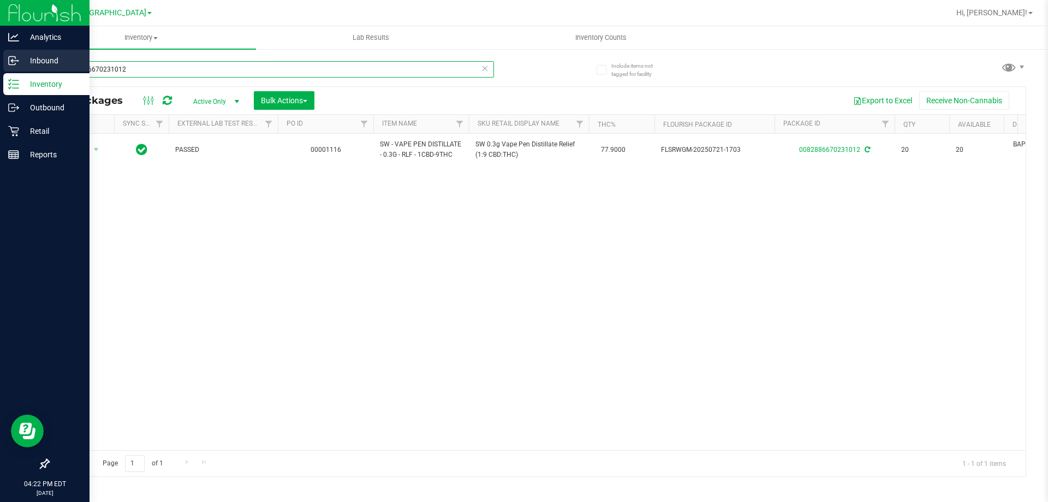
drag, startPoint x: 152, startPoint y: 65, endPoint x: 5, endPoint y: 69, distance: 146.9
click at [6, 69] on div "Analytics Inbound Inventory Outbound Retail Reports 04:22 PM EDT 09/19/2025 09/…" at bounding box center [524, 251] width 1048 height 502
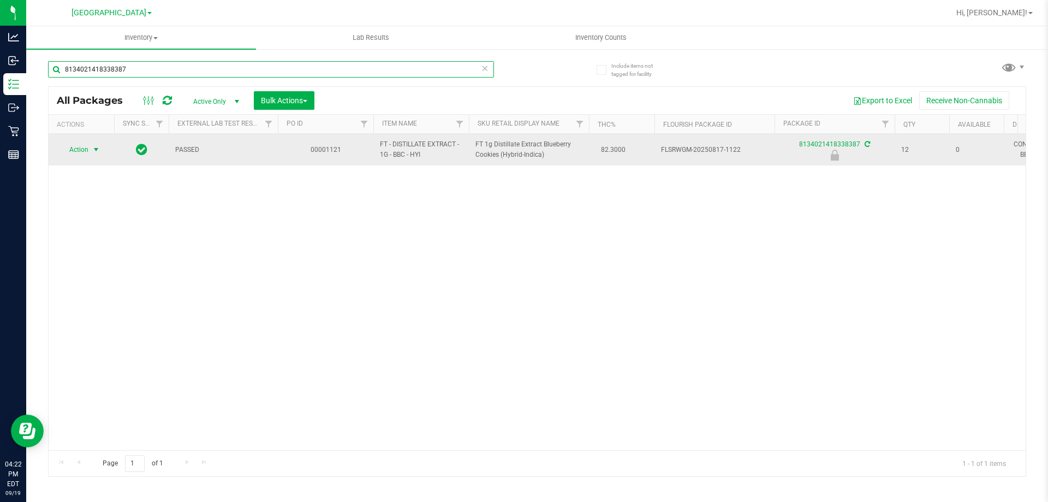
type input "8134021418338387"
click at [93, 150] on span "select" at bounding box center [96, 149] width 9 height 9
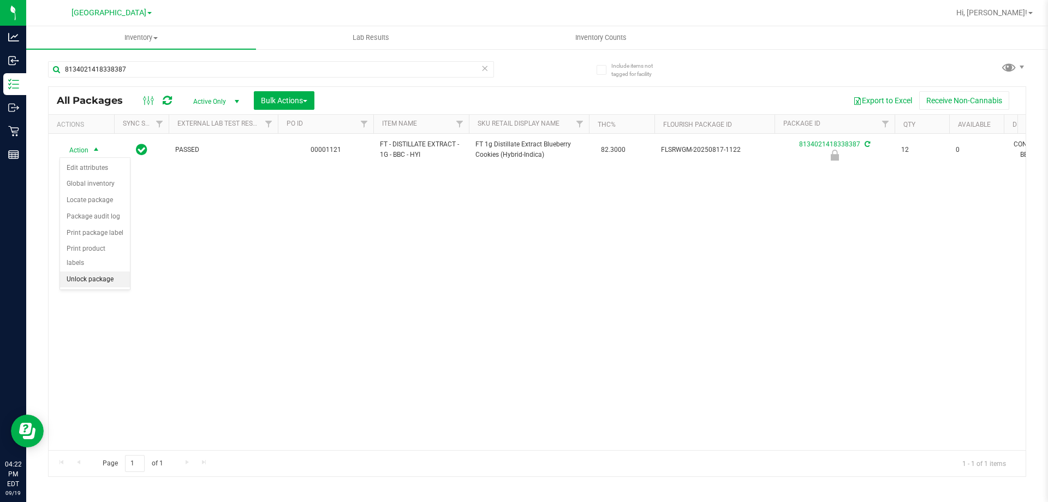
click at [91, 271] on li "Unlock package" at bounding box center [95, 279] width 70 height 16
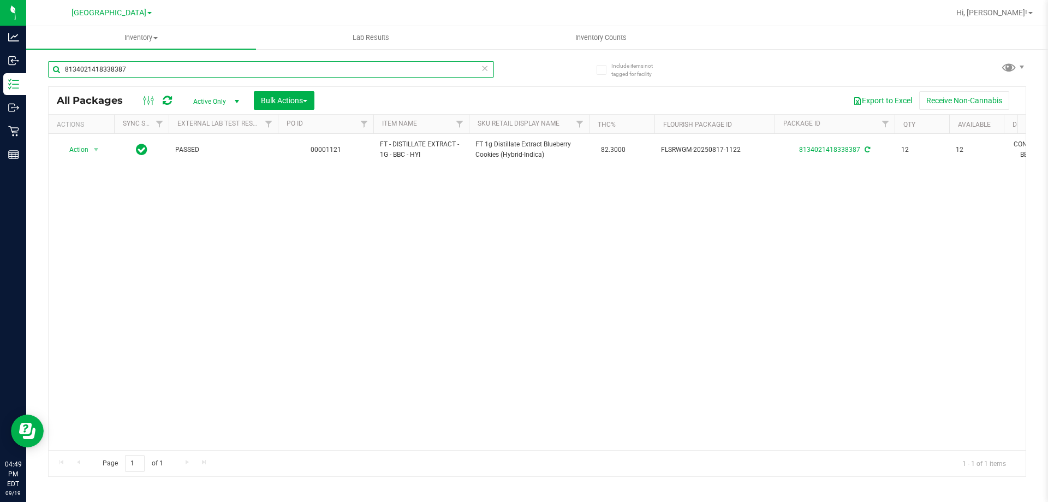
click at [200, 63] on input "8134021418338387" at bounding box center [271, 69] width 446 height 16
type input "8"
type input "o"
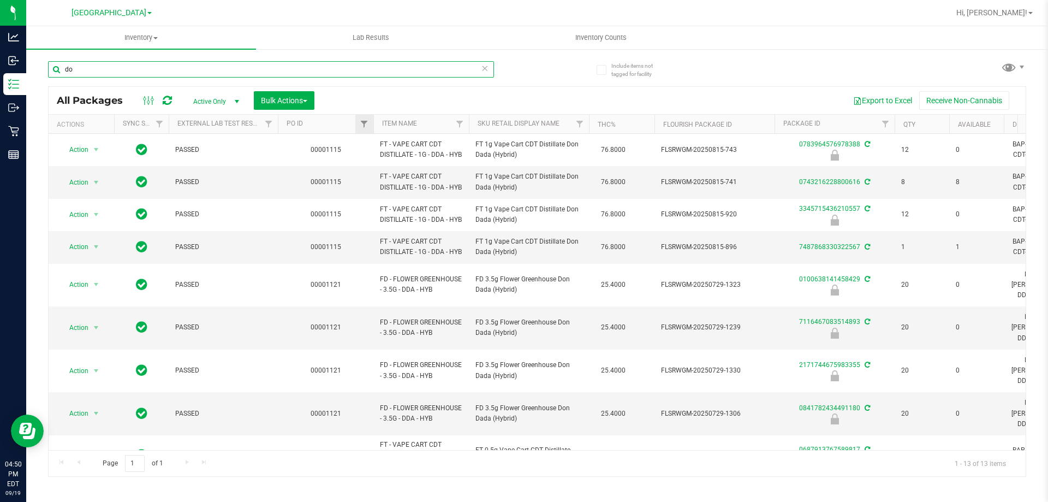
type input "d"
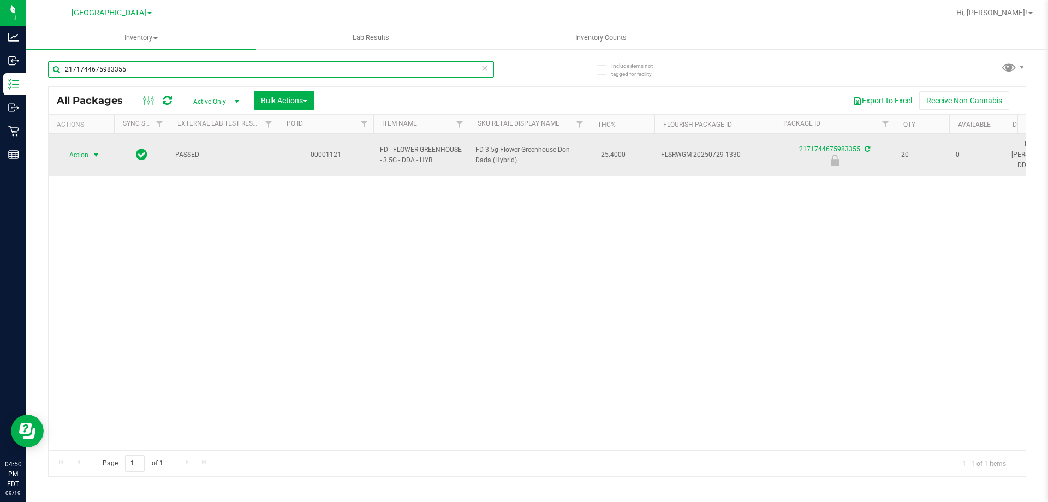
type input "2171744675983355"
click at [97, 151] on span "select" at bounding box center [96, 155] width 9 height 9
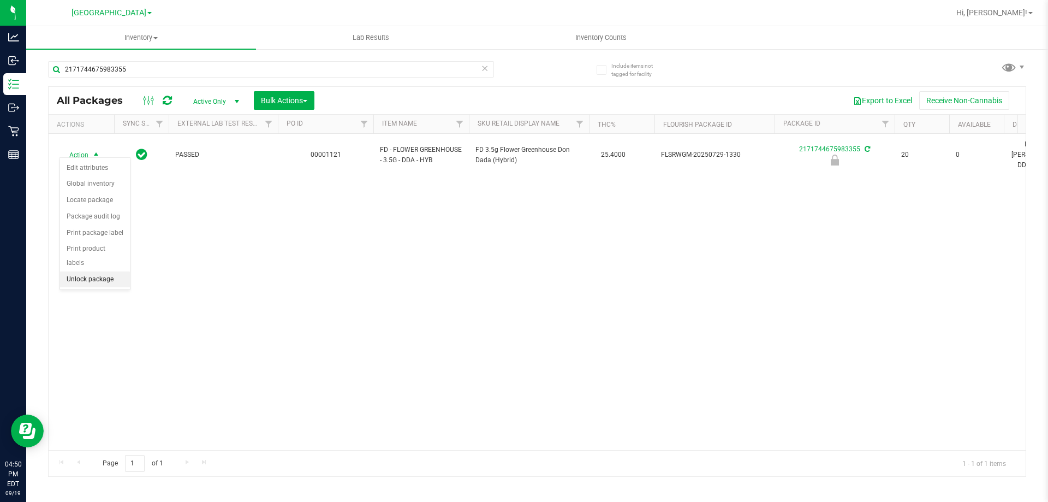
click at [106, 271] on li "Unlock package" at bounding box center [95, 279] width 70 height 16
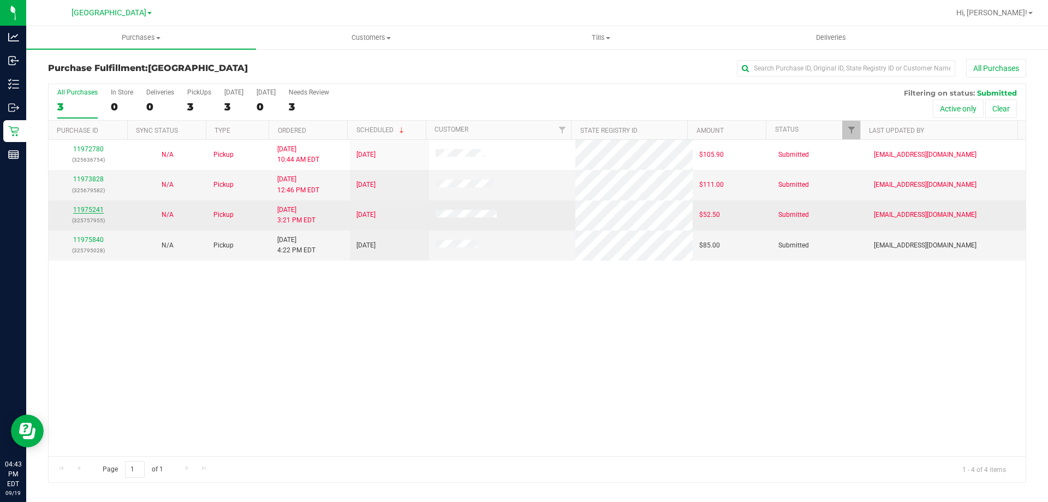
click at [85, 210] on link "11975241" at bounding box center [88, 210] width 31 height 8
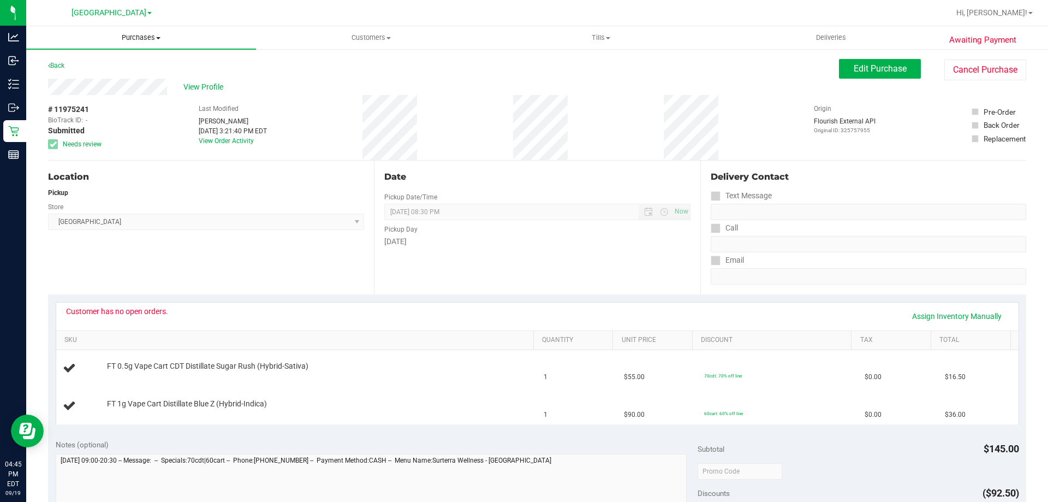
click at [145, 38] on span "Purchases" at bounding box center [141, 38] width 230 height 10
click at [114, 73] on li "Fulfillment" at bounding box center [141, 79] width 230 height 13
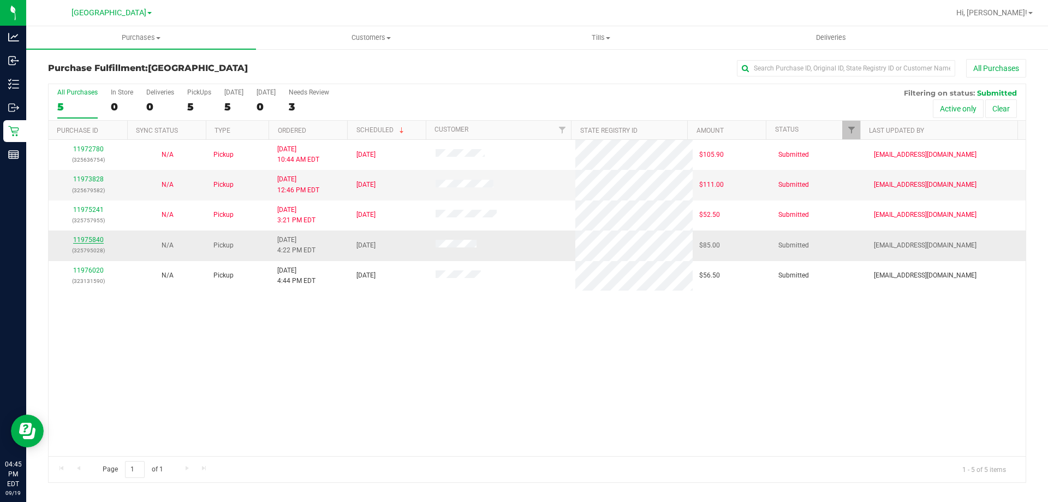
click at [86, 237] on link "11975840" at bounding box center [88, 240] width 31 height 8
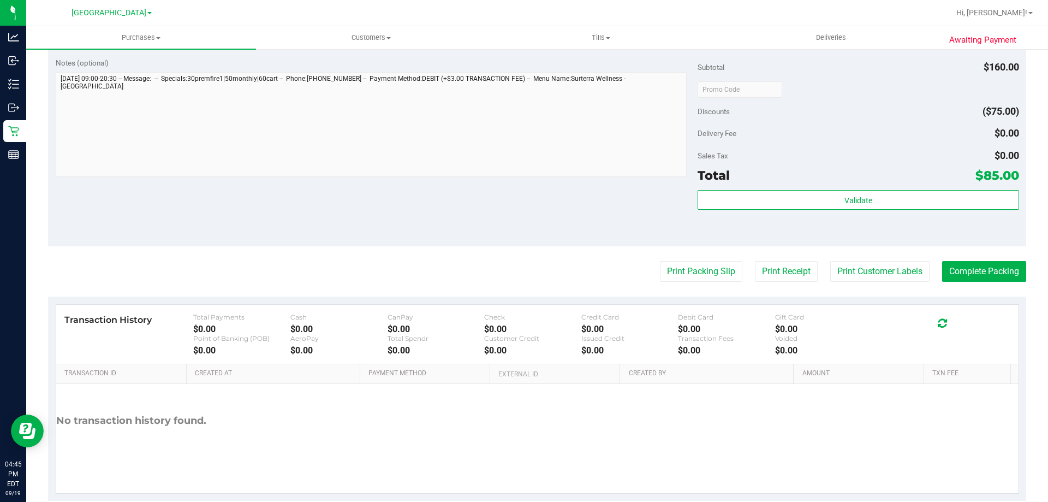
scroll to position [439, 0]
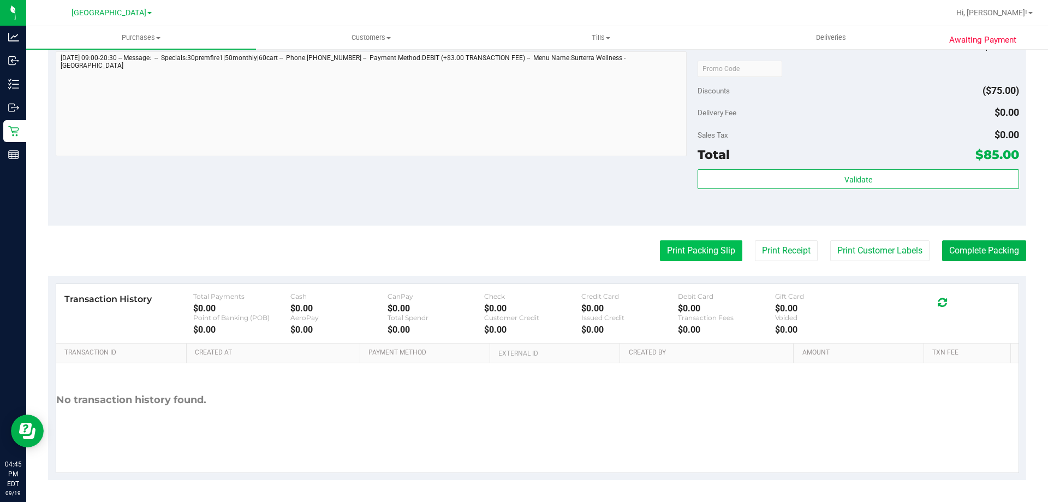
click at [682, 256] on button "Print Packing Slip" at bounding box center [701, 250] width 82 height 21
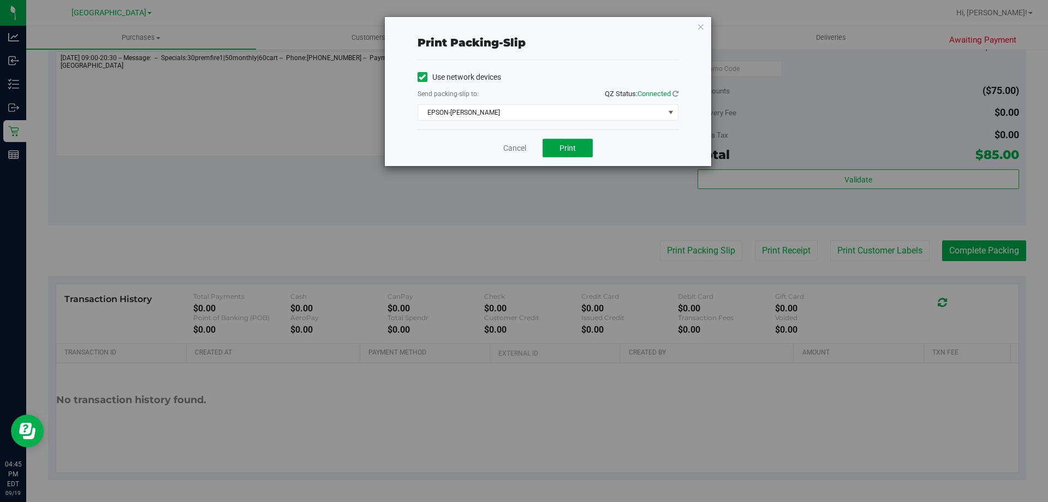
click at [574, 144] on span "Print" at bounding box center [568, 148] width 16 height 9
click at [519, 151] on link "Cancel" at bounding box center [514, 147] width 23 height 11
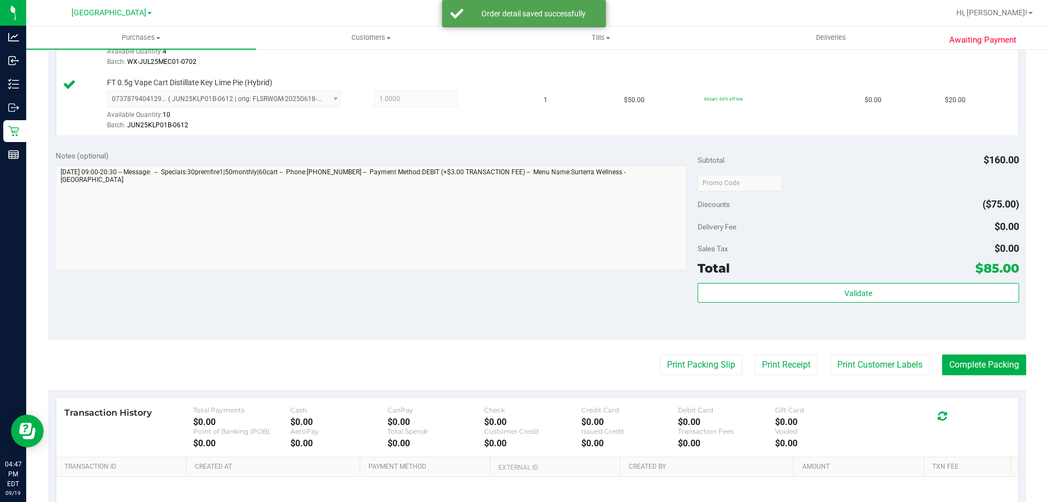
scroll to position [409, 0]
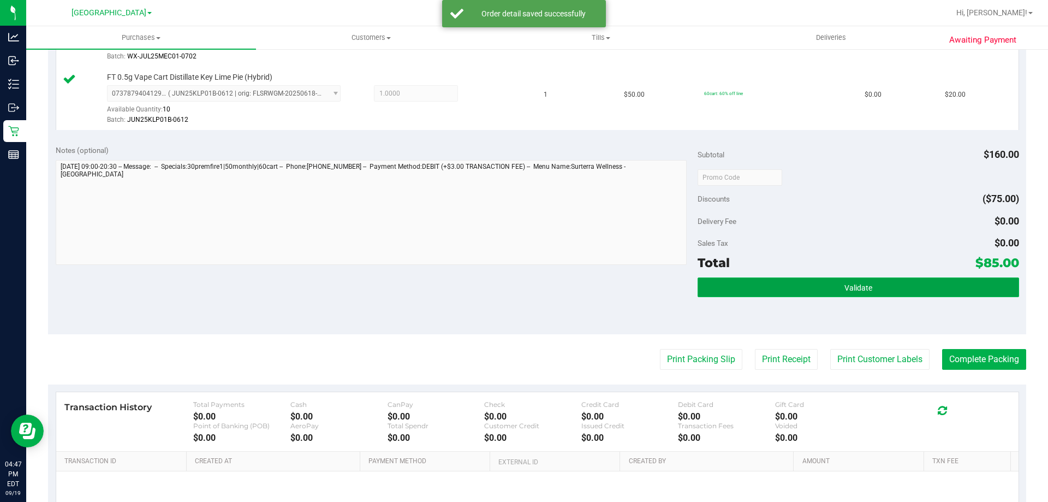
click at [756, 289] on button "Validate" at bounding box center [858, 287] width 321 height 20
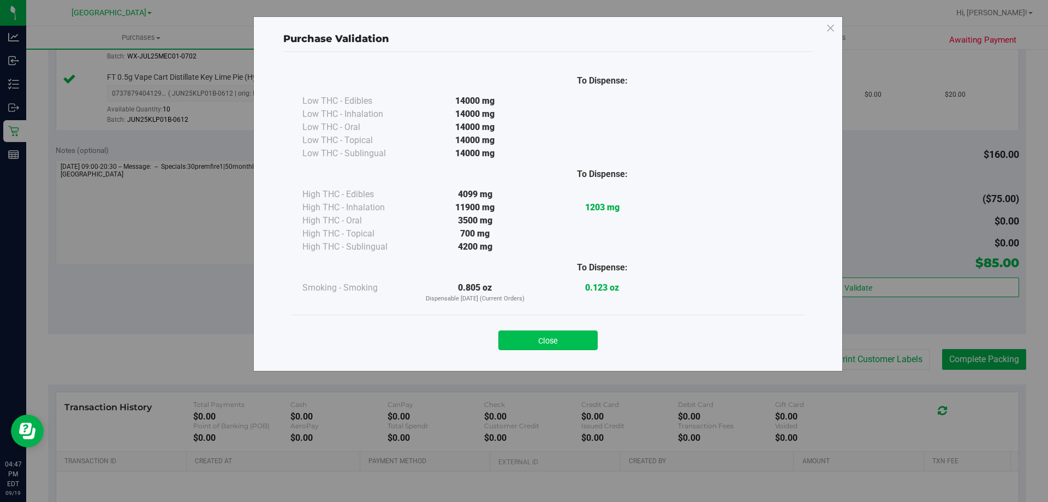
click at [546, 336] on button "Close" at bounding box center [547, 340] width 99 height 20
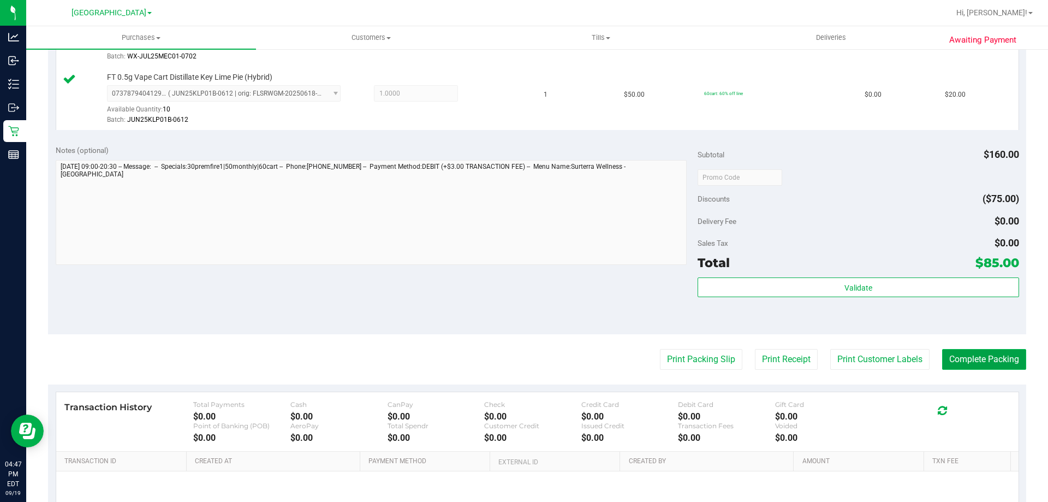
click at [970, 362] on button "Complete Packing" at bounding box center [984, 359] width 84 height 21
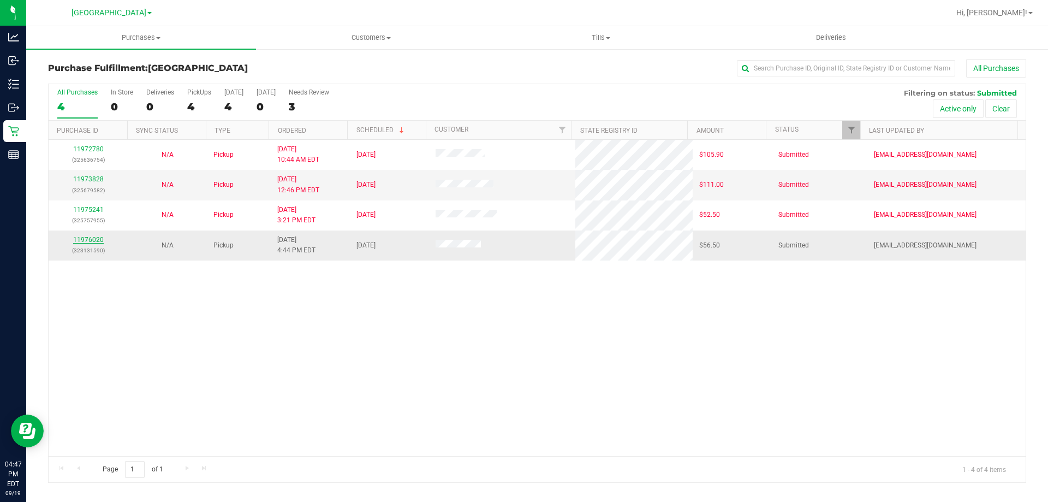
click at [93, 238] on link "11976020" at bounding box center [88, 240] width 31 height 8
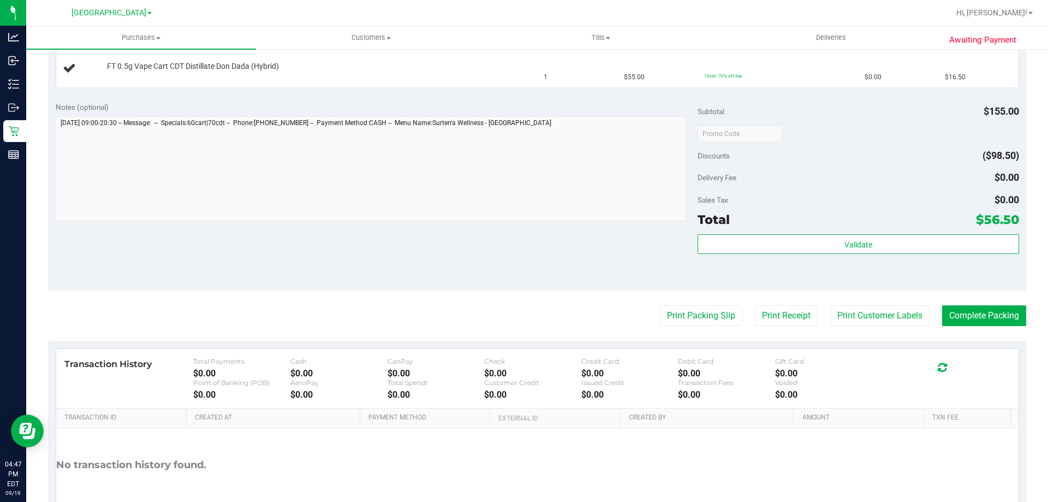
scroll to position [377, 0]
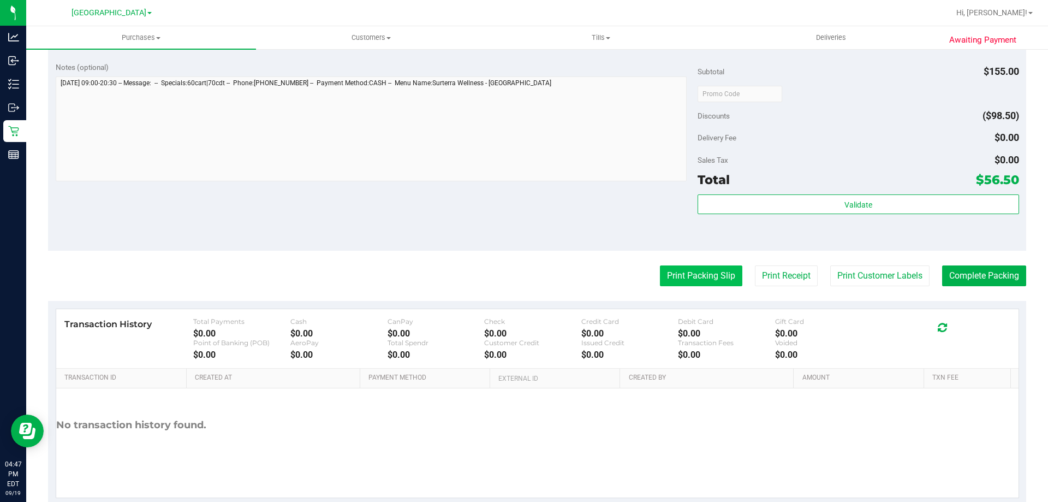
click at [687, 275] on button "Print Packing Slip" at bounding box center [701, 275] width 82 height 21
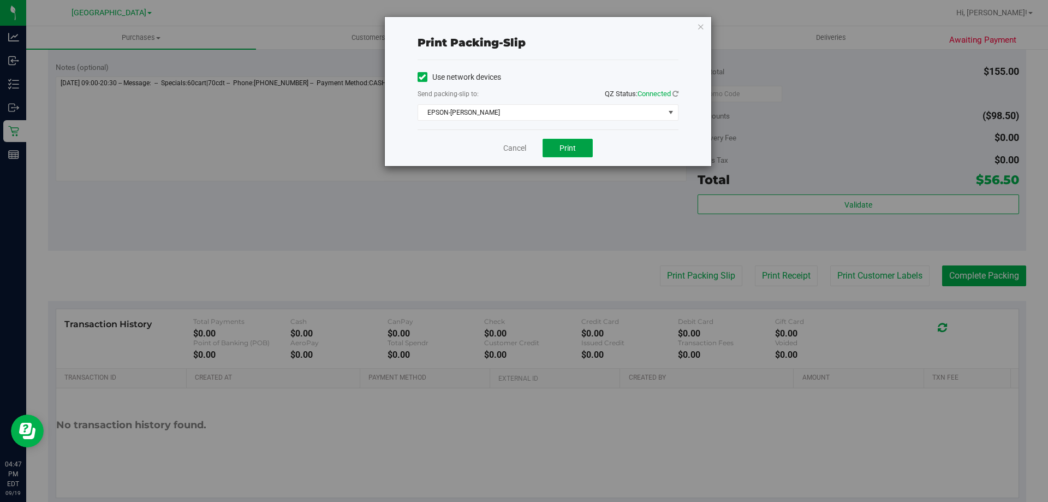
click at [569, 145] on span "Print" at bounding box center [568, 148] width 16 height 9
click at [505, 151] on link "Cancel" at bounding box center [514, 147] width 23 height 11
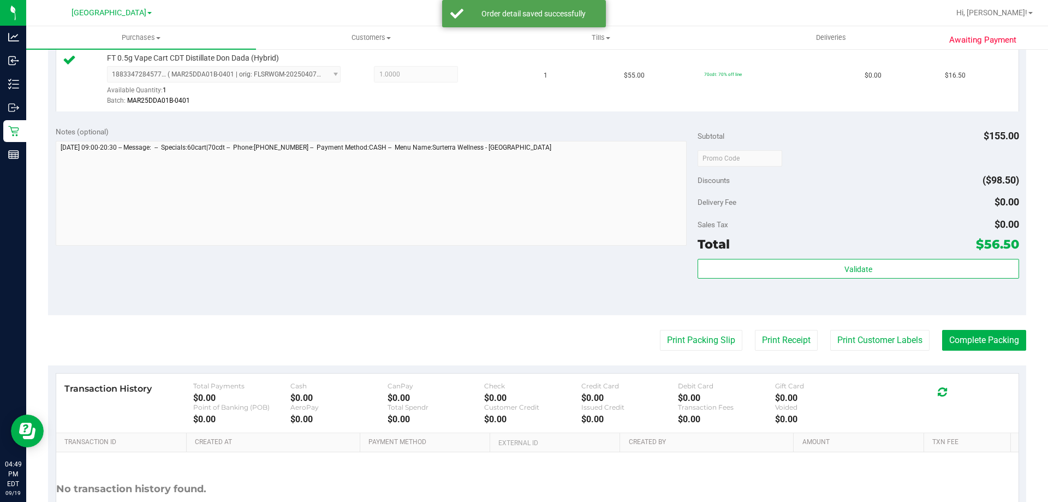
scroll to position [366, 0]
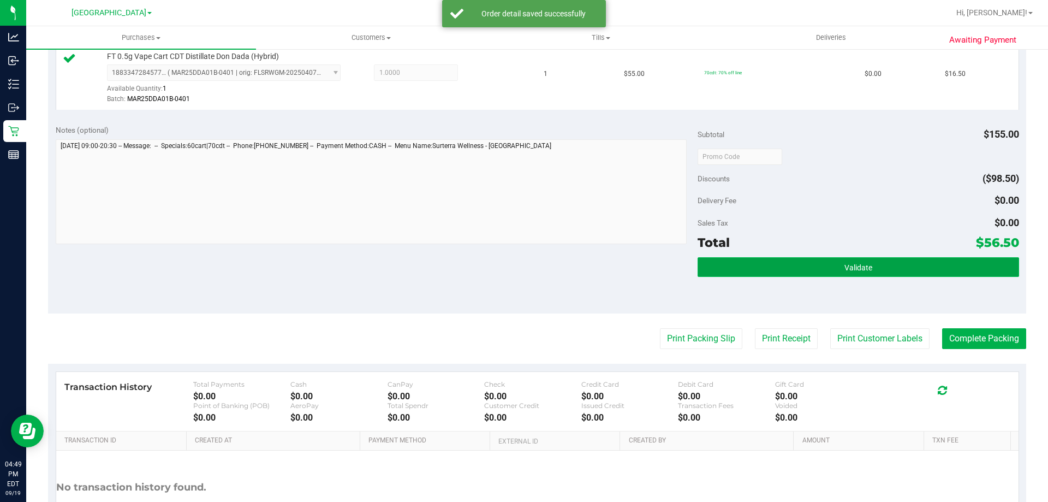
click at [740, 258] on button "Validate" at bounding box center [858, 267] width 321 height 20
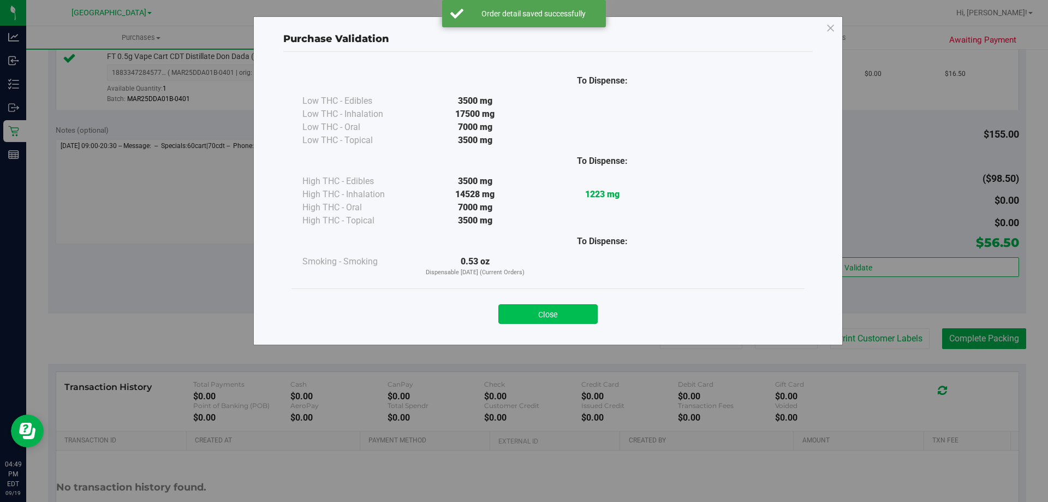
click at [549, 314] on button "Close" at bounding box center [547, 314] width 99 height 20
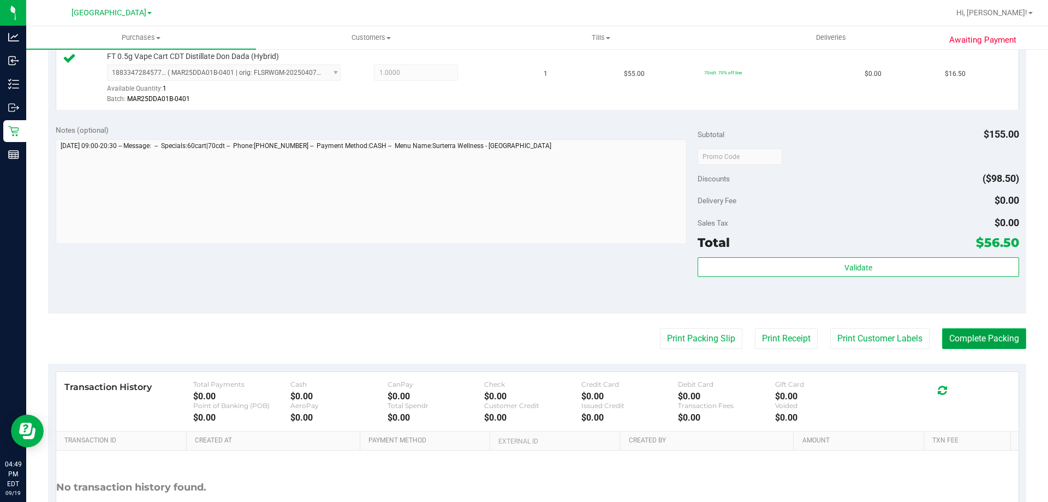
click at [955, 344] on button "Complete Packing" at bounding box center [984, 338] width 84 height 21
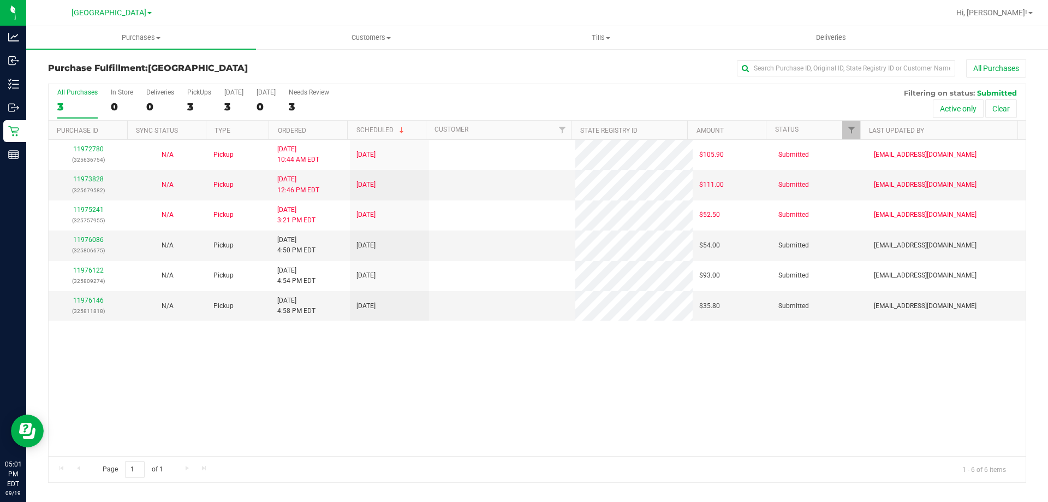
click at [91, 236] on link "11976086" at bounding box center [88, 240] width 31 height 8
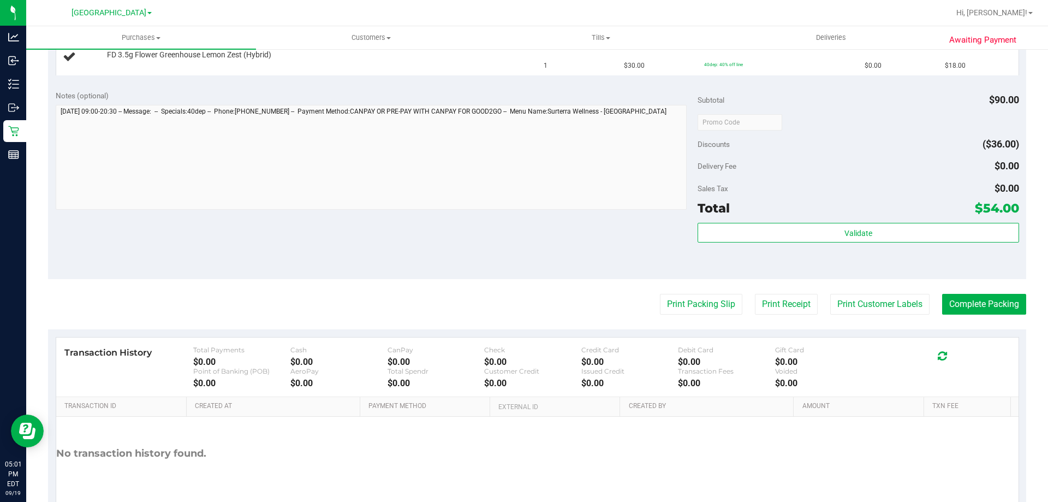
scroll to position [439, 0]
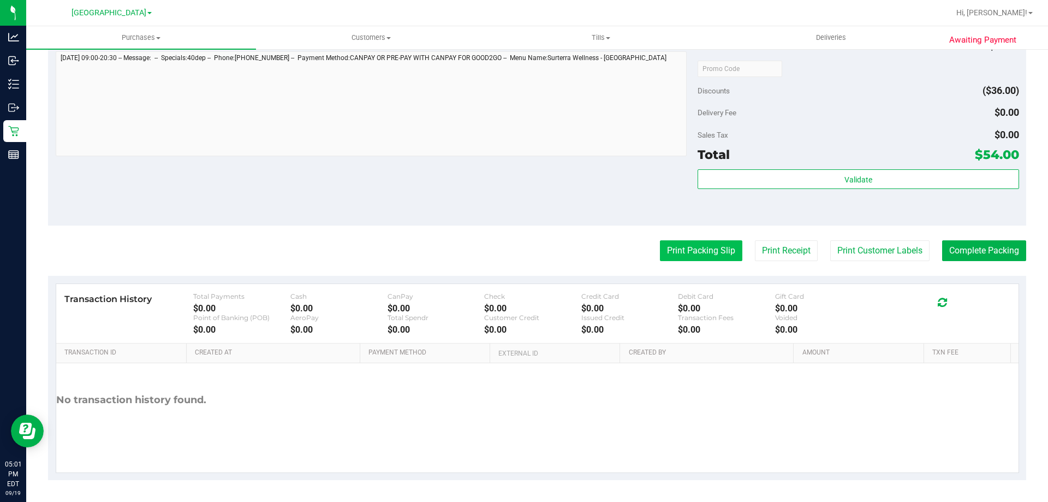
click at [680, 255] on button "Print Packing Slip" at bounding box center [701, 250] width 82 height 21
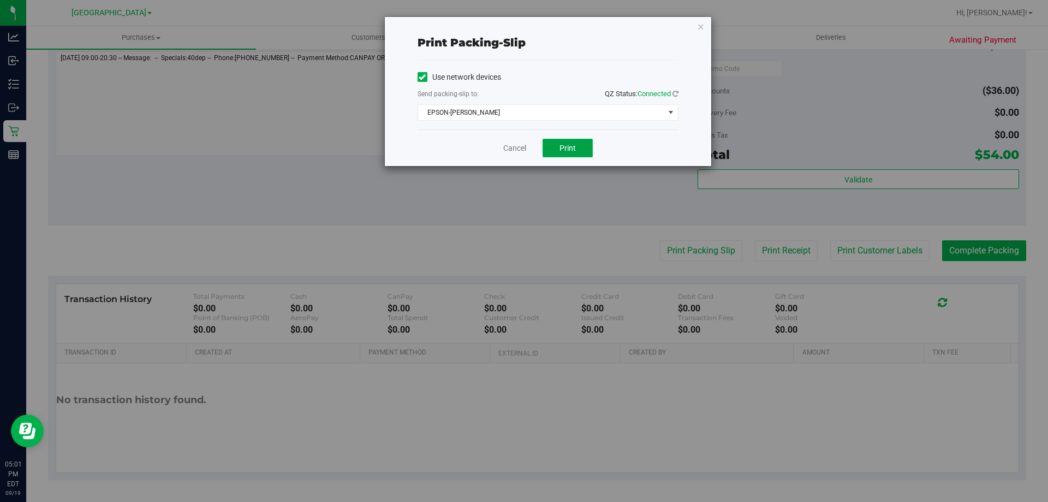
click at [574, 146] on span "Print" at bounding box center [568, 148] width 16 height 9
click at [506, 152] on link "Cancel" at bounding box center [514, 147] width 23 height 11
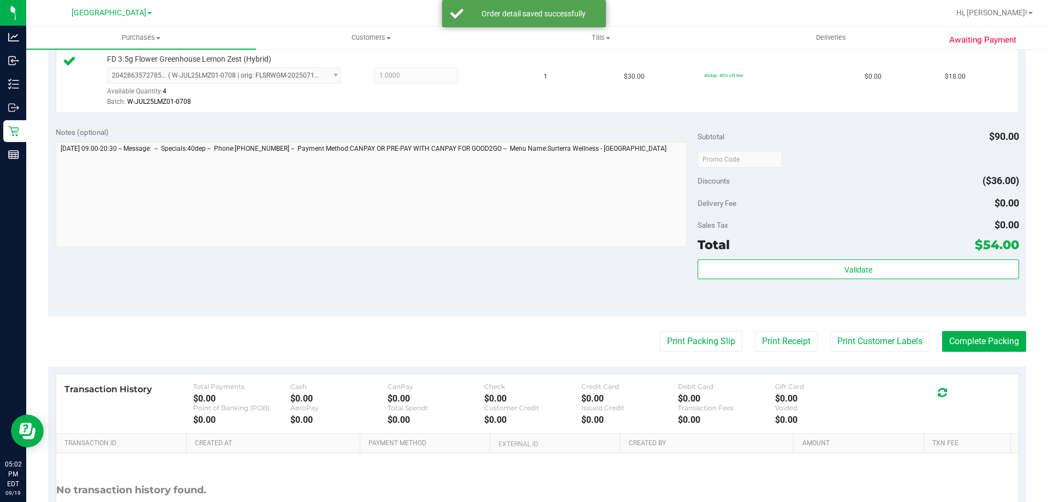
scroll to position [431, 0]
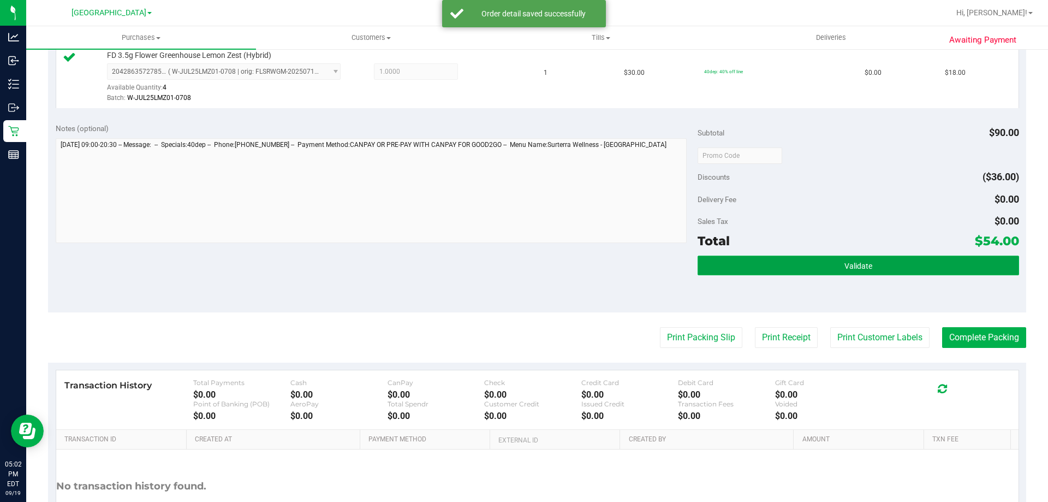
click at [761, 269] on button "Validate" at bounding box center [858, 265] width 321 height 20
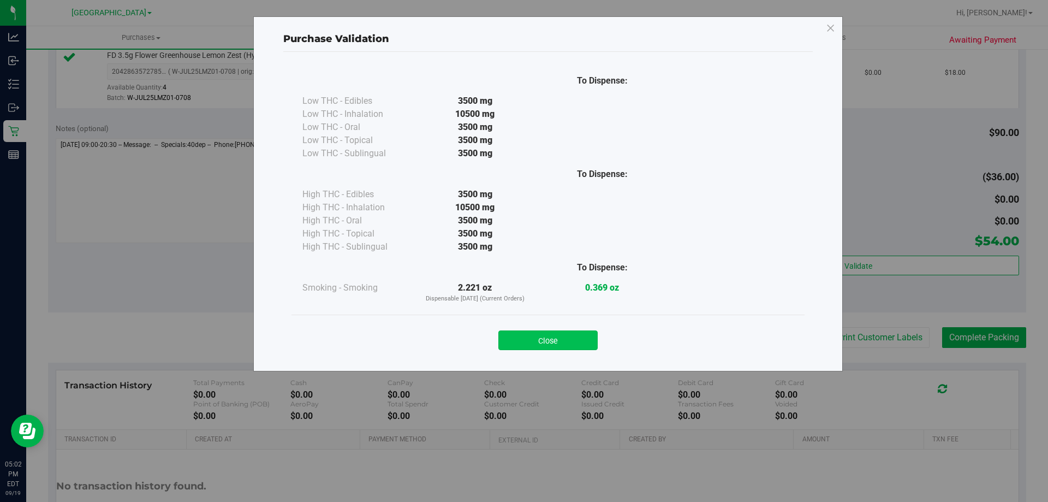
click at [547, 342] on button "Close" at bounding box center [547, 340] width 99 height 20
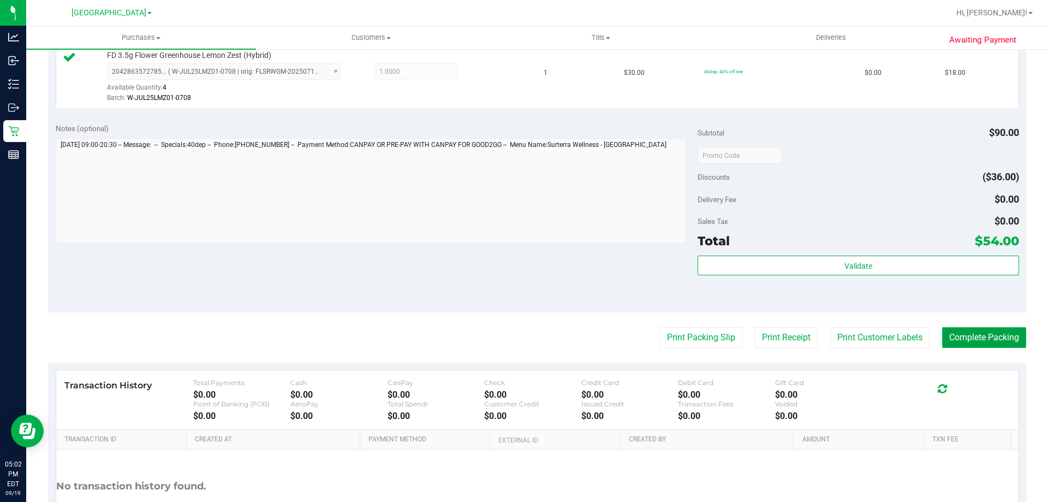
click at [972, 344] on button "Complete Packing" at bounding box center [984, 337] width 84 height 21
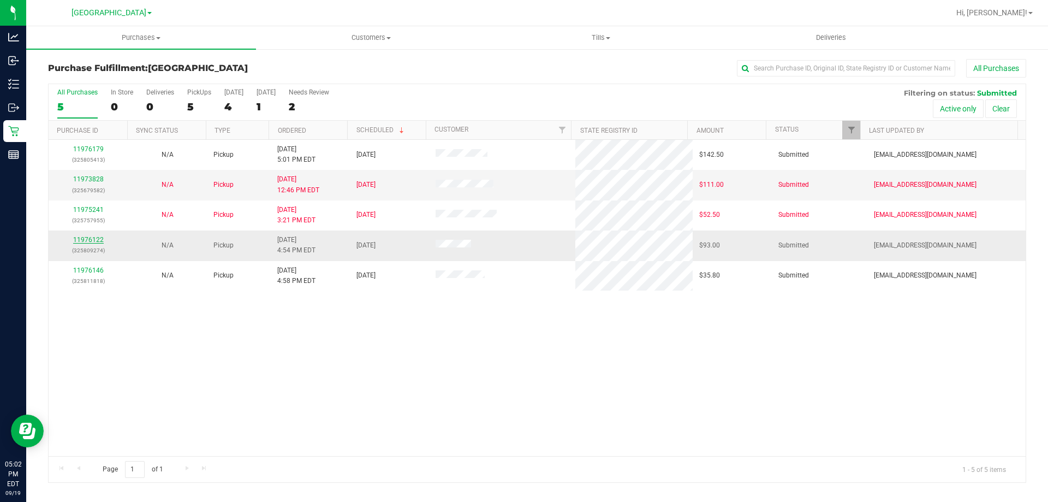
click at [97, 238] on link "11976122" at bounding box center [88, 240] width 31 height 8
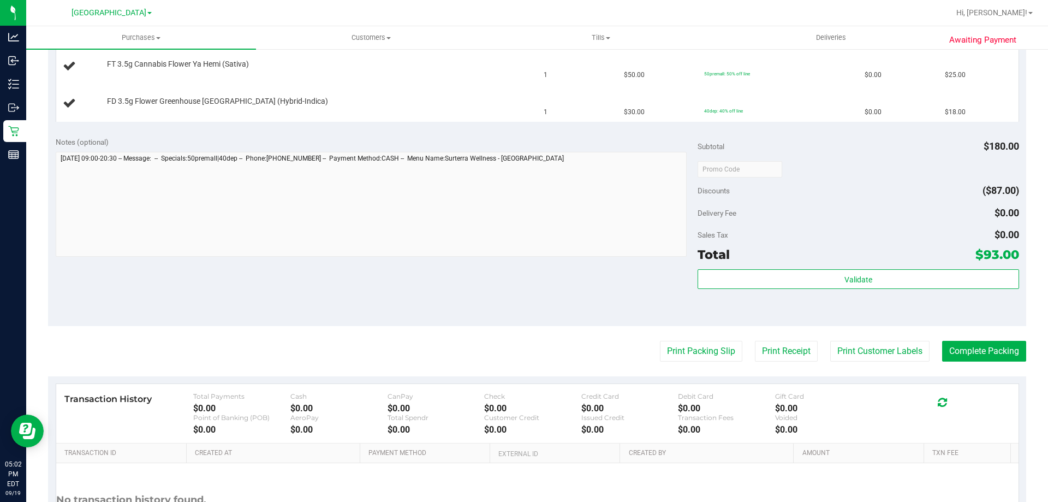
scroll to position [381, 0]
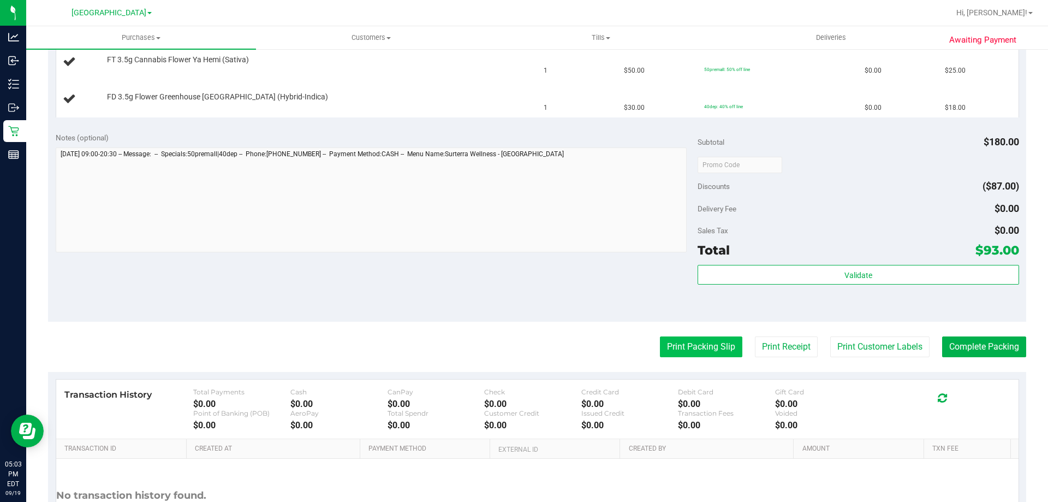
click at [675, 346] on button "Print Packing Slip" at bounding box center [701, 346] width 82 height 21
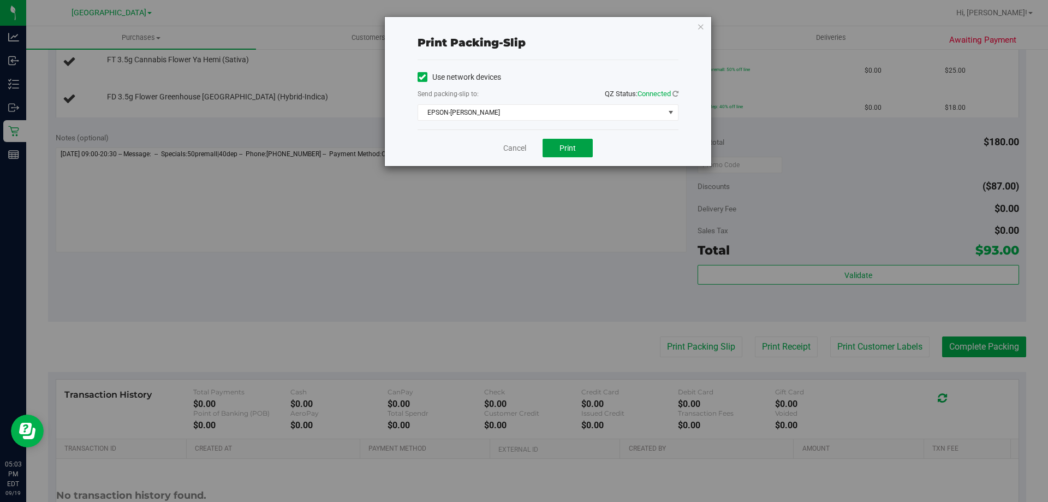
drag, startPoint x: 558, startPoint y: 141, endPoint x: 513, endPoint y: 157, distance: 48.5
click at [558, 142] on button "Print" at bounding box center [568, 148] width 50 height 19
click at [519, 145] on link "Cancel" at bounding box center [514, 147] width 23 height 11
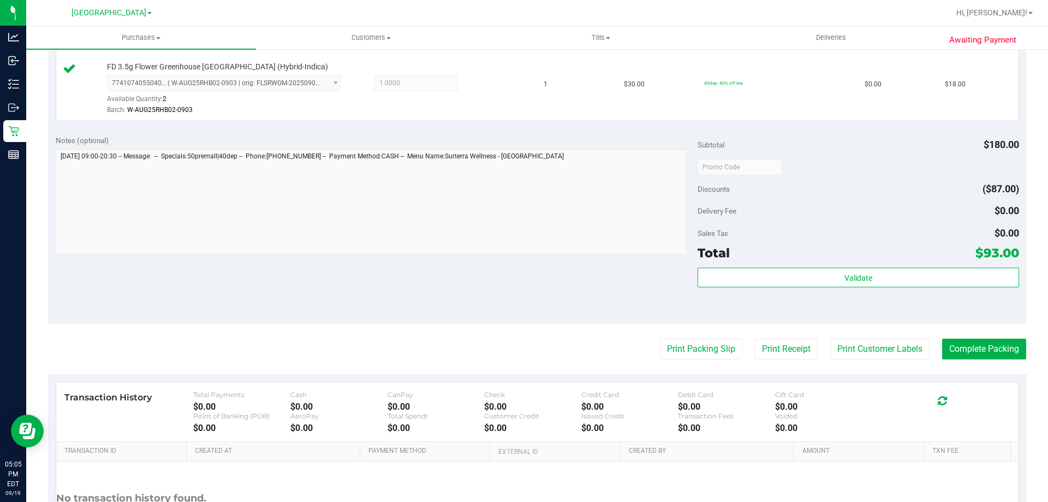
scroll to position [497, 0]
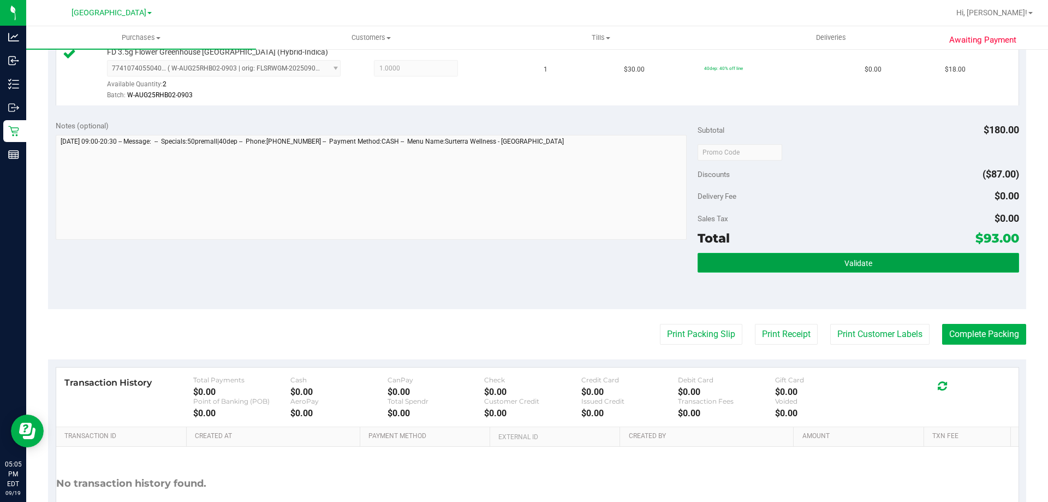
click at [777, 263] on button "Validate" at bounding box center [858, 263] width 321 height 20
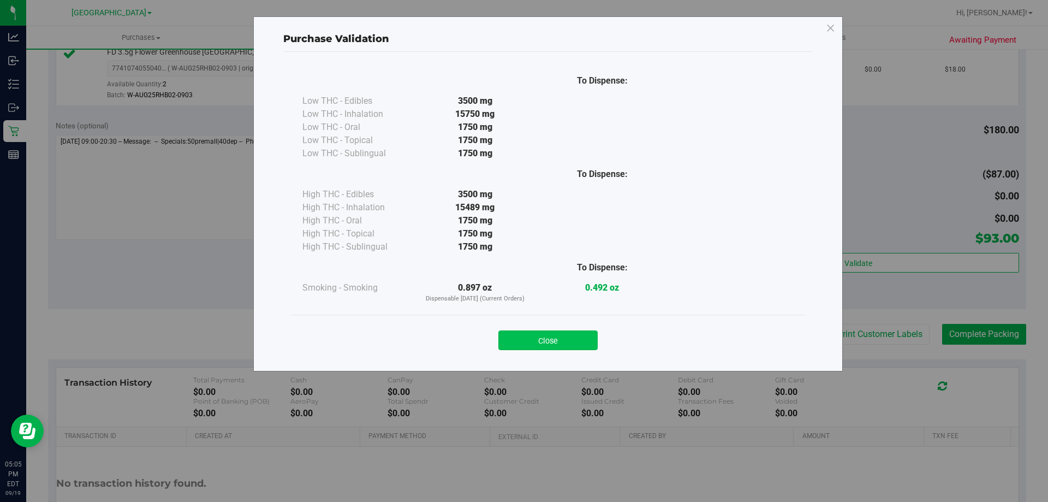
click at [534, 335] on button "Close" at bounding box center [547, 340] width 99 height 20
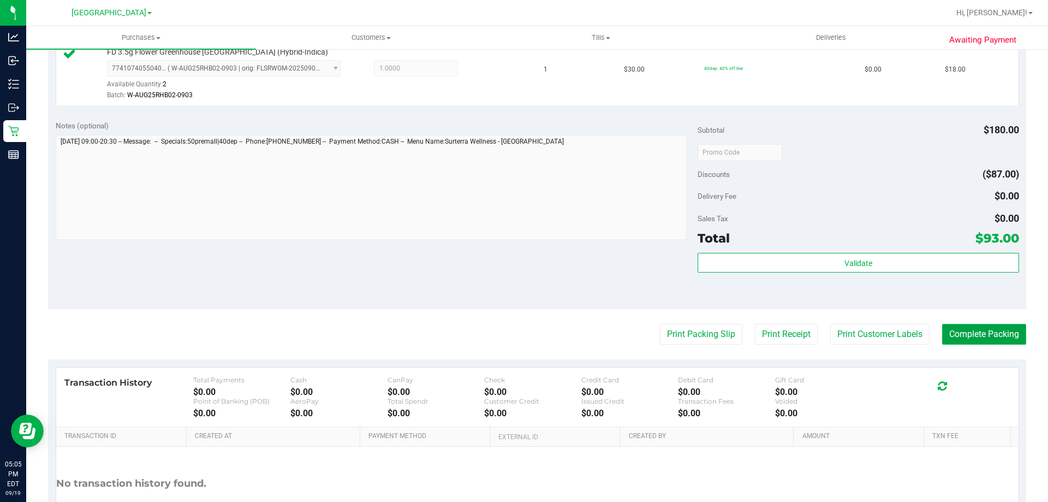
click at [967, 343] on button "Complete Packing" at bounding box center [984, 334] width 84 height 21
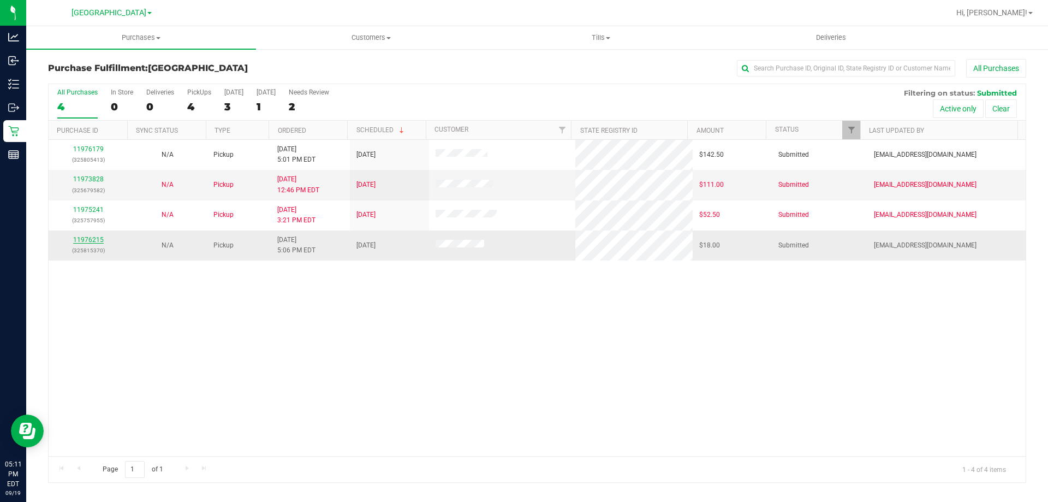
click at [87, 238] on link "11976215" at bounding box center [88, 240] width 31 height 8
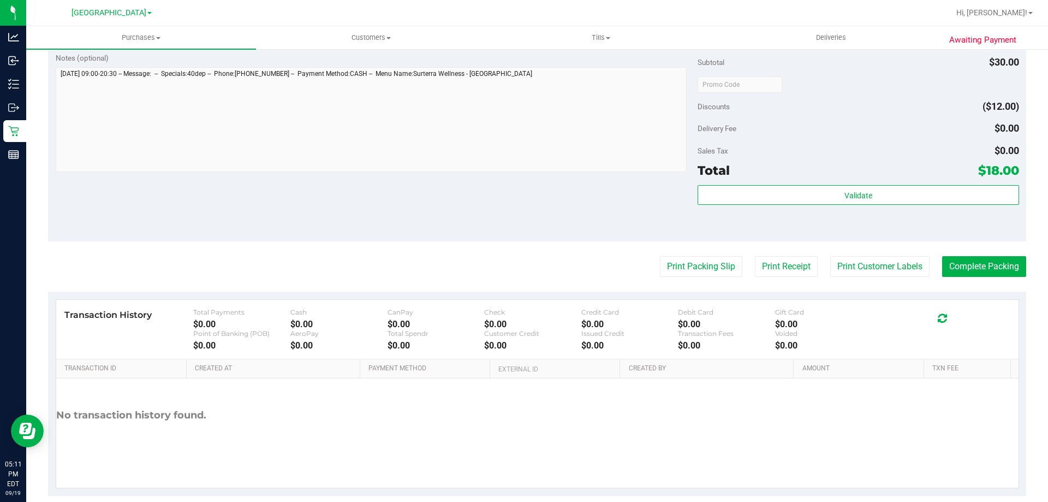
scroll to position [365, 0]
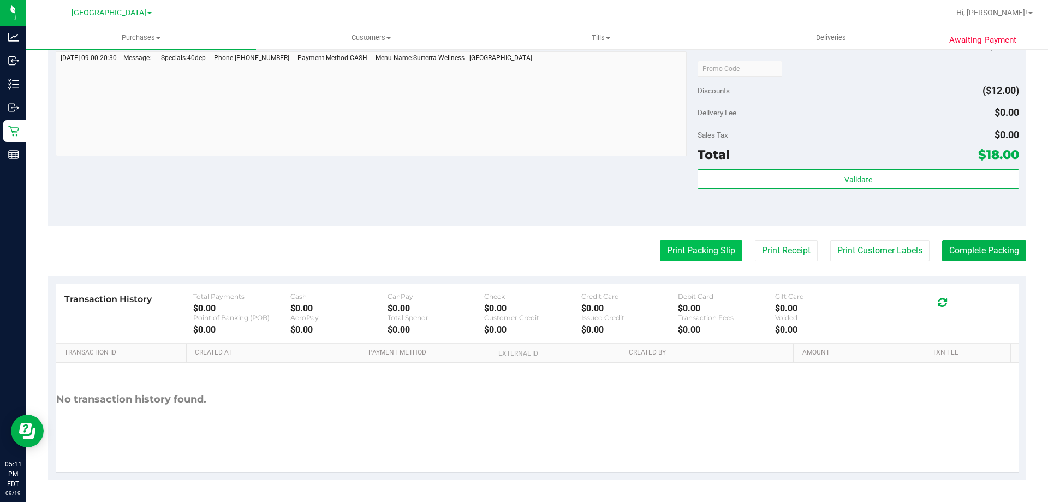
click at [666, 249] on button "Print Packing Slip" at bounding box center [701, 250] width 82 height 21
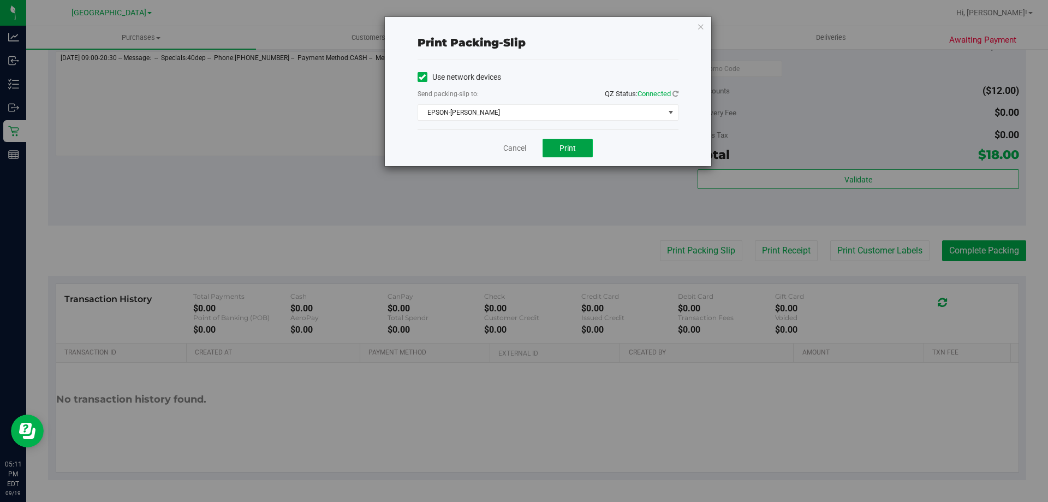
click at [570, 151] on span "Print" at bounding box center [568, 148] width 16 height 9
click at [504, 148] on link "Cancel" at bounding box center [514, 147] width 23 height 11
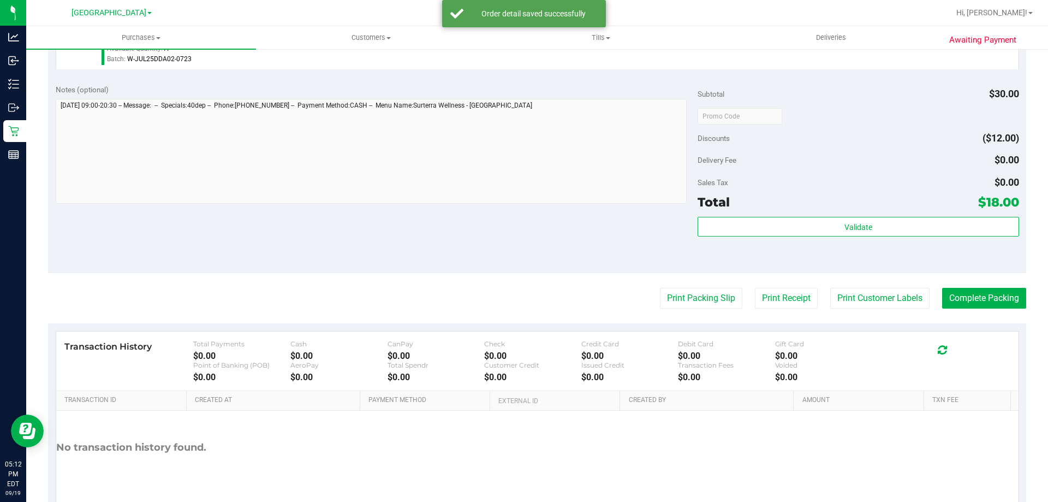
scroll to position [363, 0]
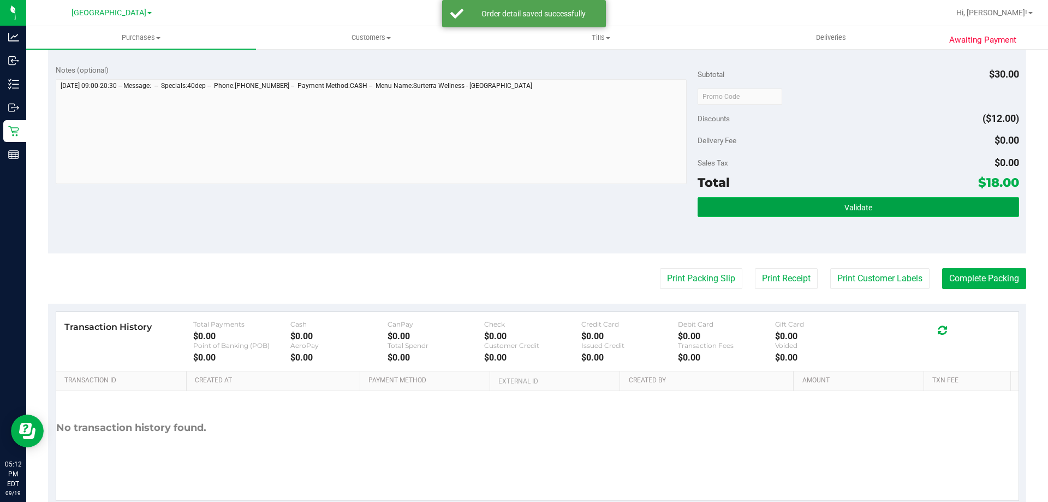
click at [764, 204] on button "Validate" at bounding box center [858, 207] width 321 height 20
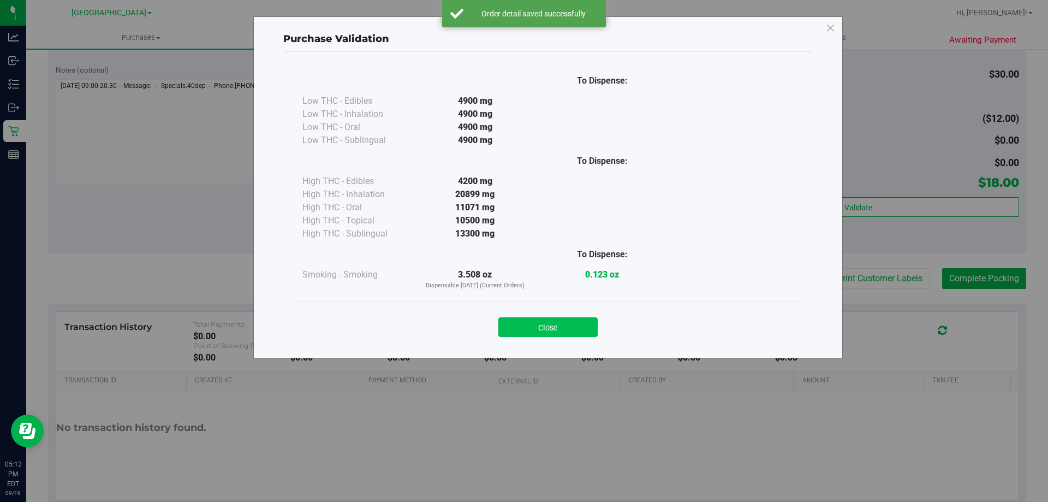
click at [533, 324] on button "Close" at bounding box center [547, 327] width 99 height 20
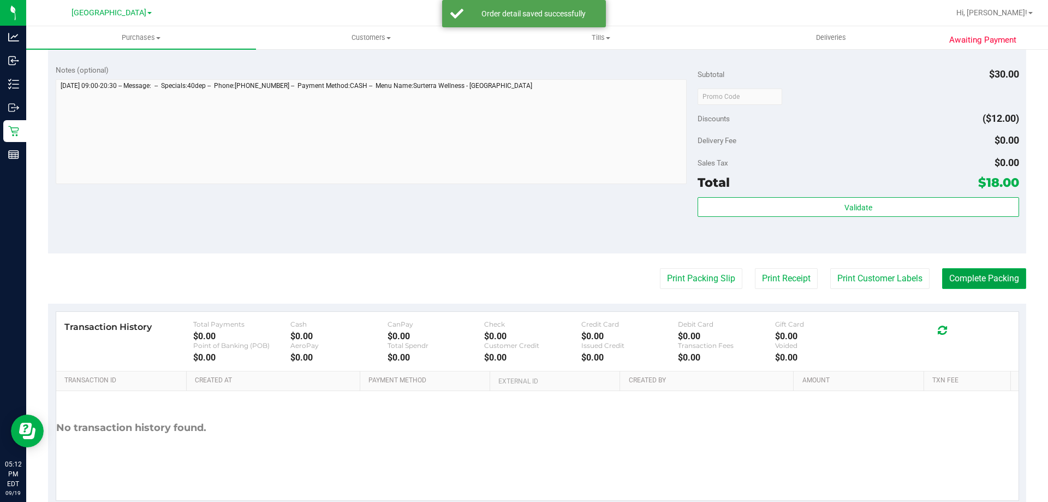
click at [947, 276] on button "Complete Packing" at bounding box center [984, 278] width 84 height 21
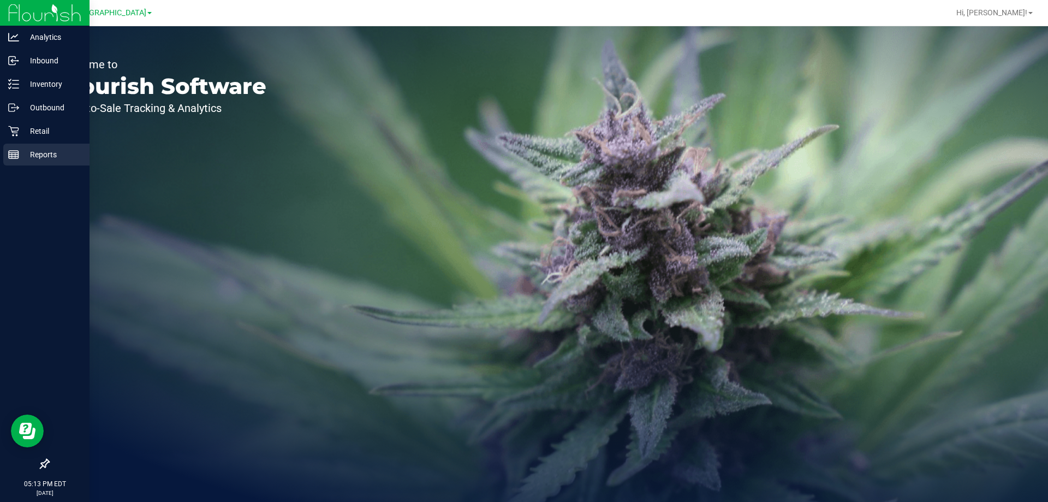
click at [44, 147] on div "Reports" at bounding box center [46, 155] width 86 height 22
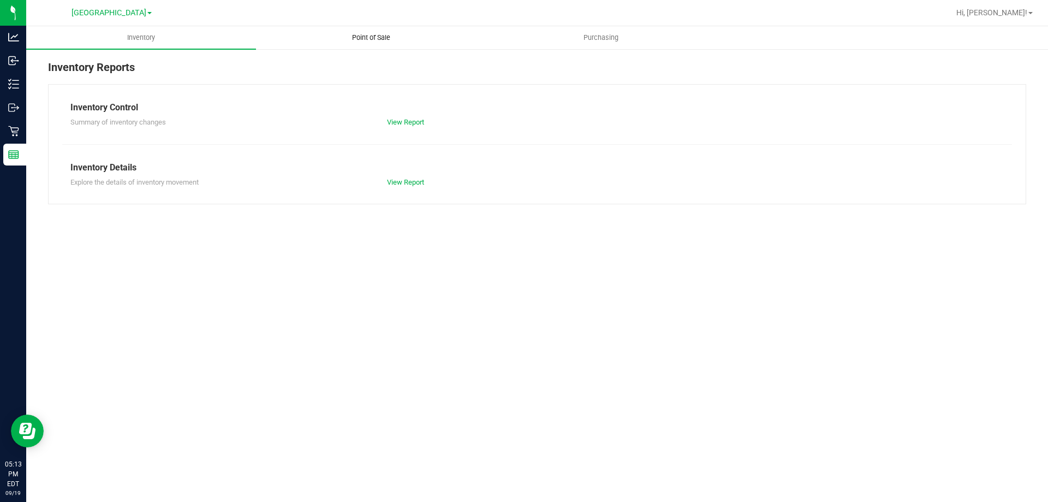
click at [373, 39] on span "Point of Sale" at bounding box center [371, 38] width 68 height 10
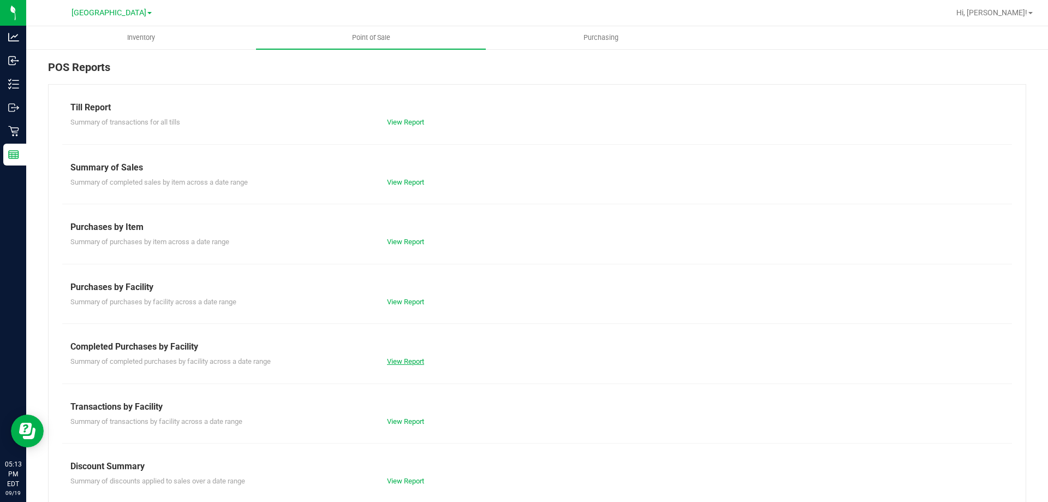
click at [409, 362] on link "View Report" at bounding box center [405, 361] width 37 height 8
